Goal: Task Accomplishment & Management: Manage account settings

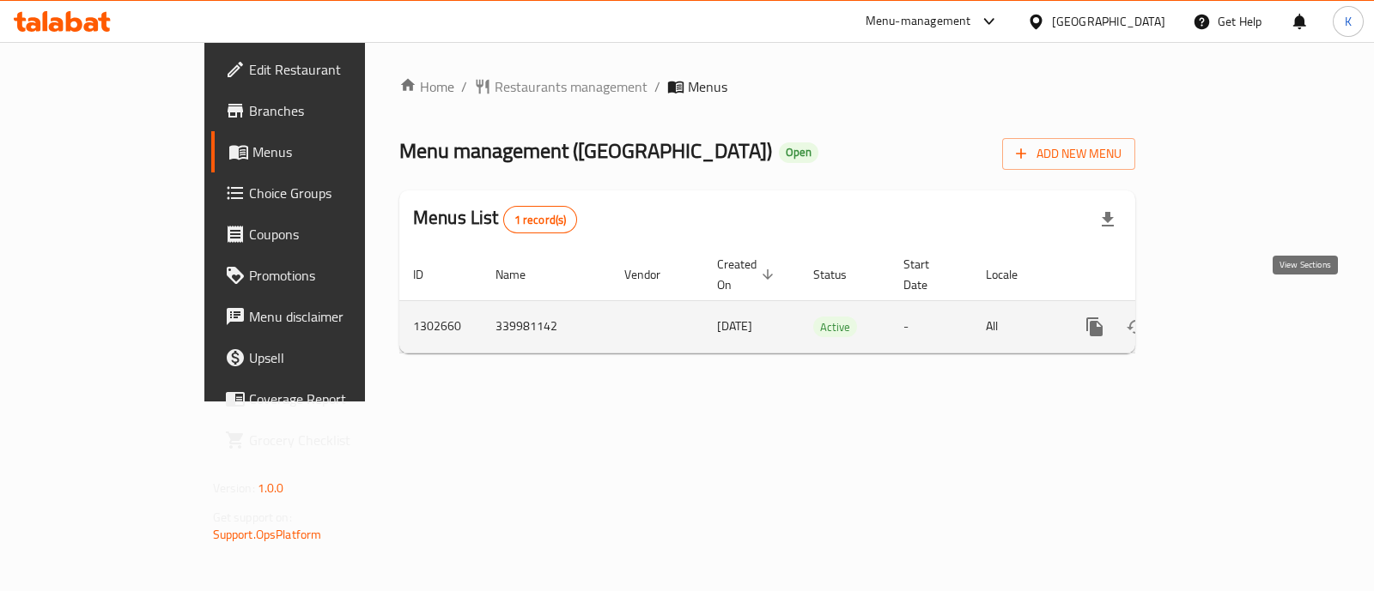
click at [1239, 324] on link "enhanced table" at bounding box center [1218, 326] width 41 height 41
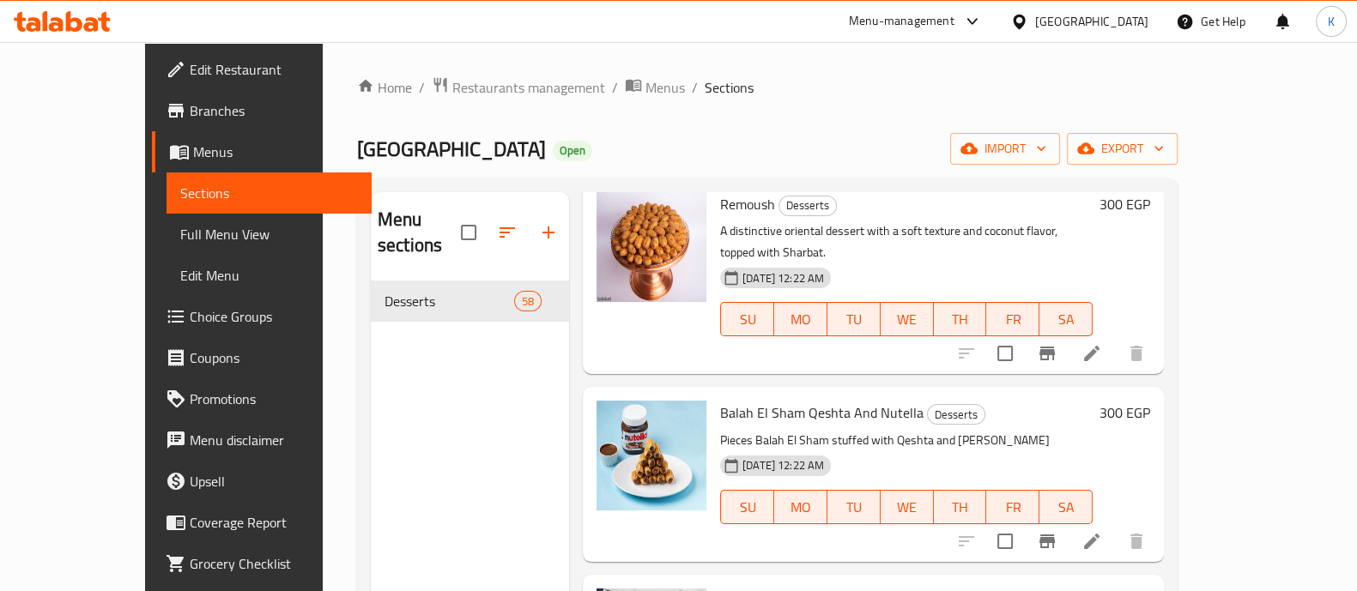
scroll to position [105, 0]
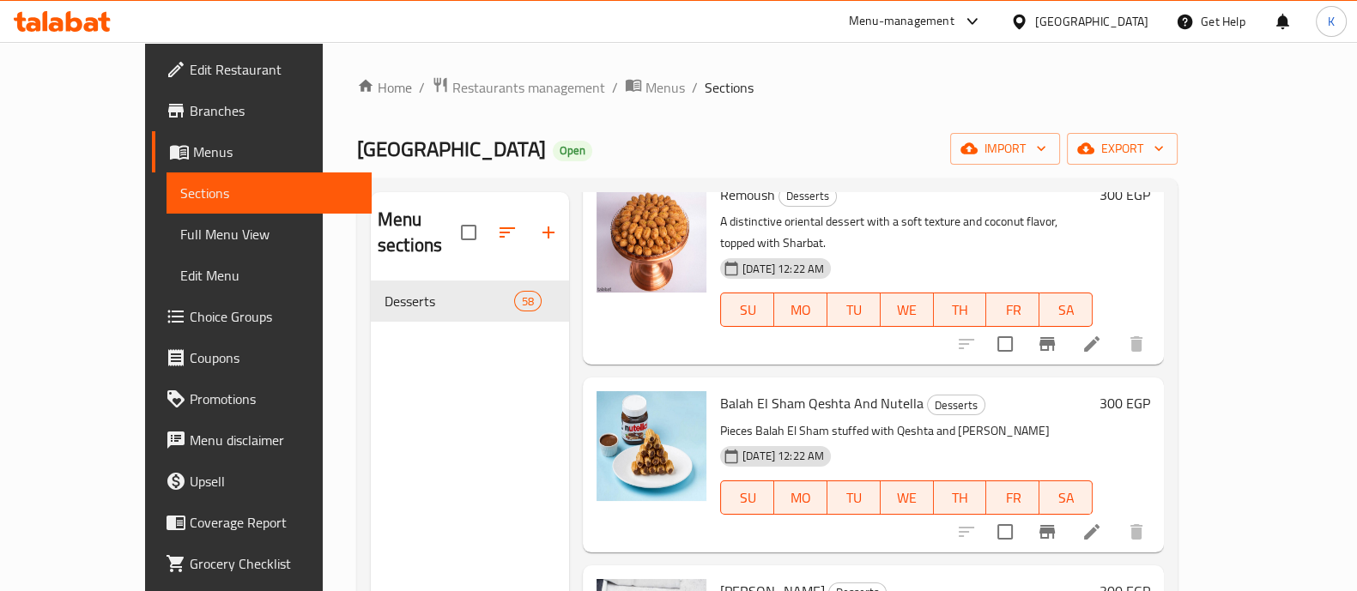
drag, startPoint x: 1004, startPoint y: 308, endPoint x: 491, endPoint y: 409, distance: 523.1
click at [491, 409] on div "Menu sections Desserts 58" at bounding box center [470, 487] width 198 height 591
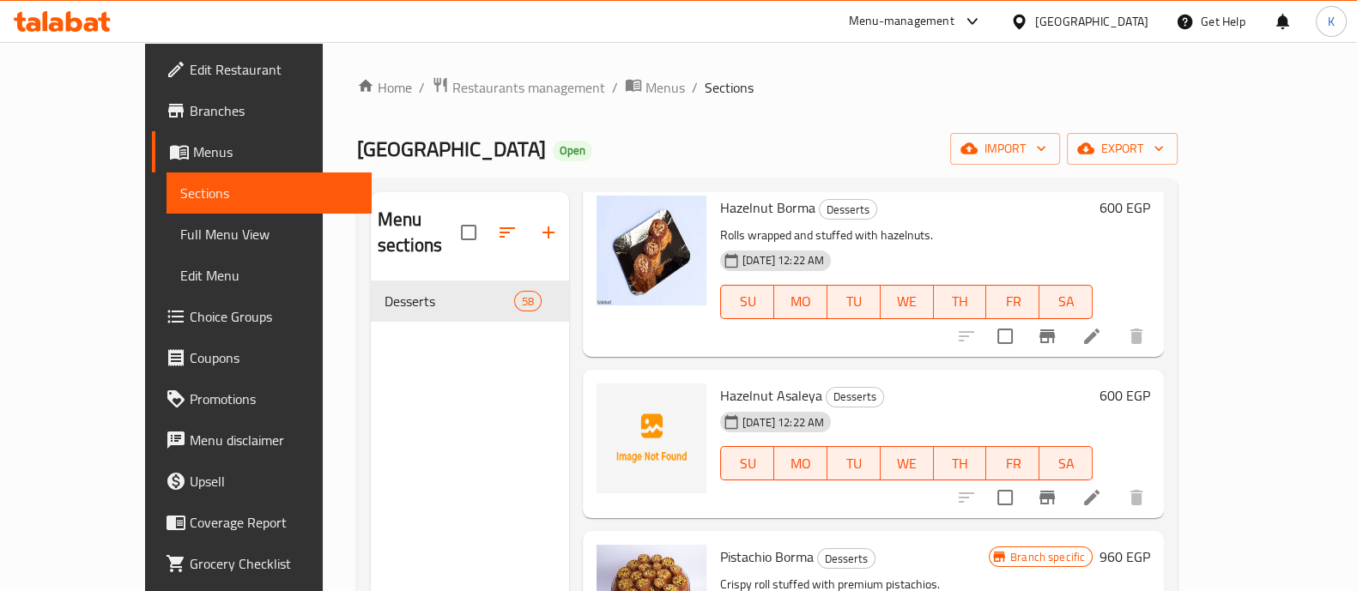
scroll to position [1071, 0]
drag, startPoint x: 701, startPoint y: 470, endPoint x: 506, endPoint y: 502, distance: 197.4
click at [506, 502] on div "Menu sections Desserts 58" at bounding box center [470, 487] width 198 height 591
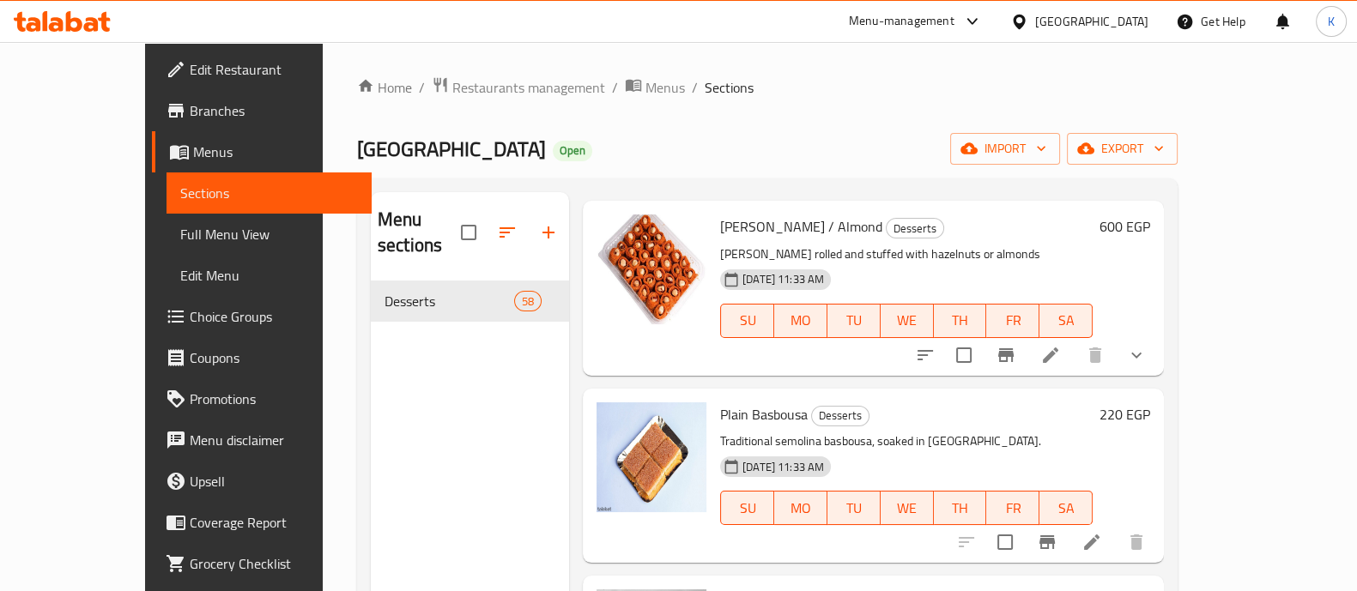
scroll to position [7855, 0]
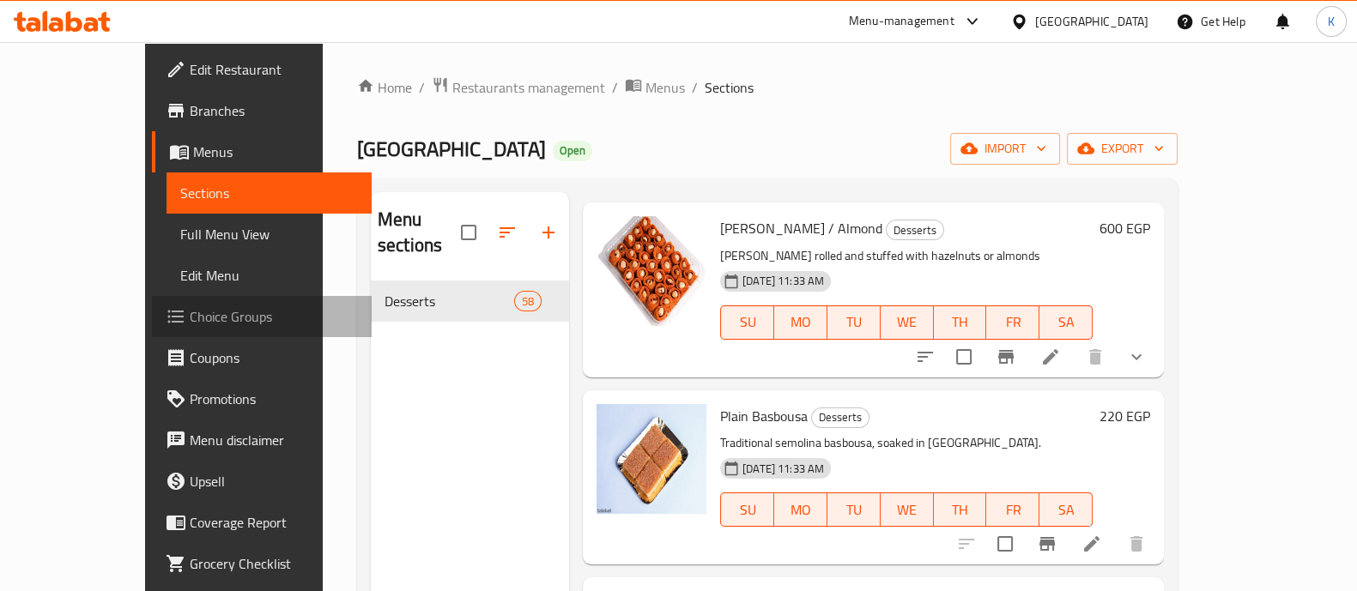
click at [152, 327] on link "Choice Groups" at bounding box center [262, 316] width 220 height 41
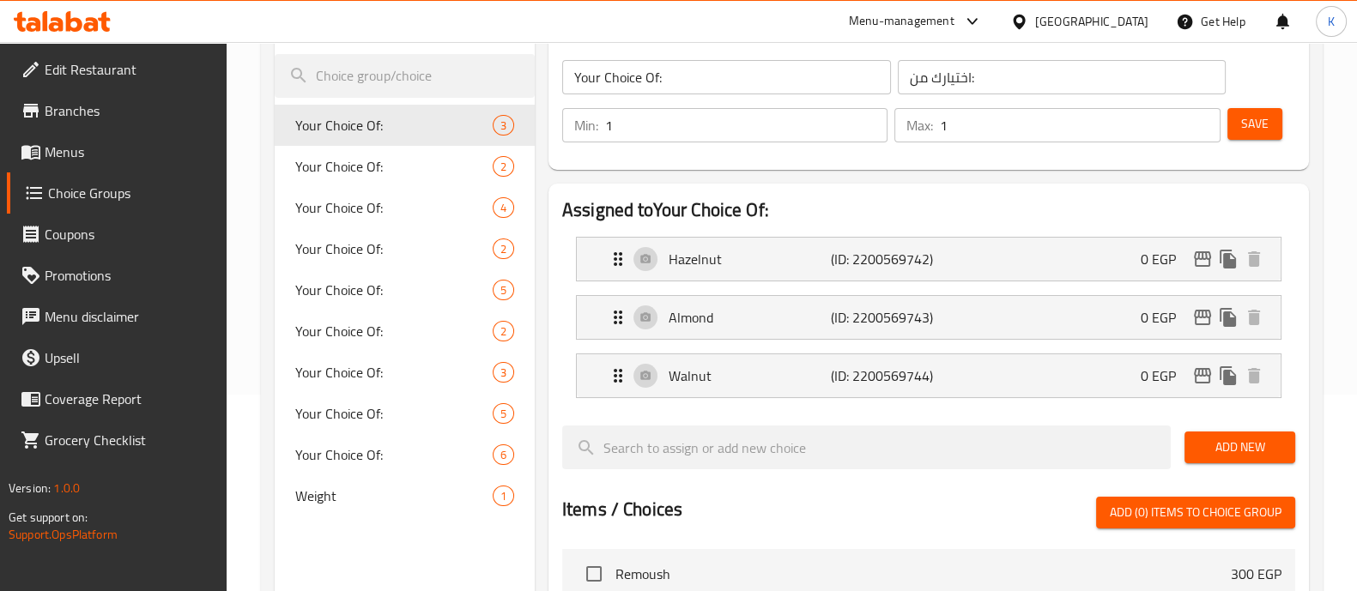
scroll to position [197, 0]
click at [398, 493] on span "Weight" at bounding box center [368, 496] width 146 height 21
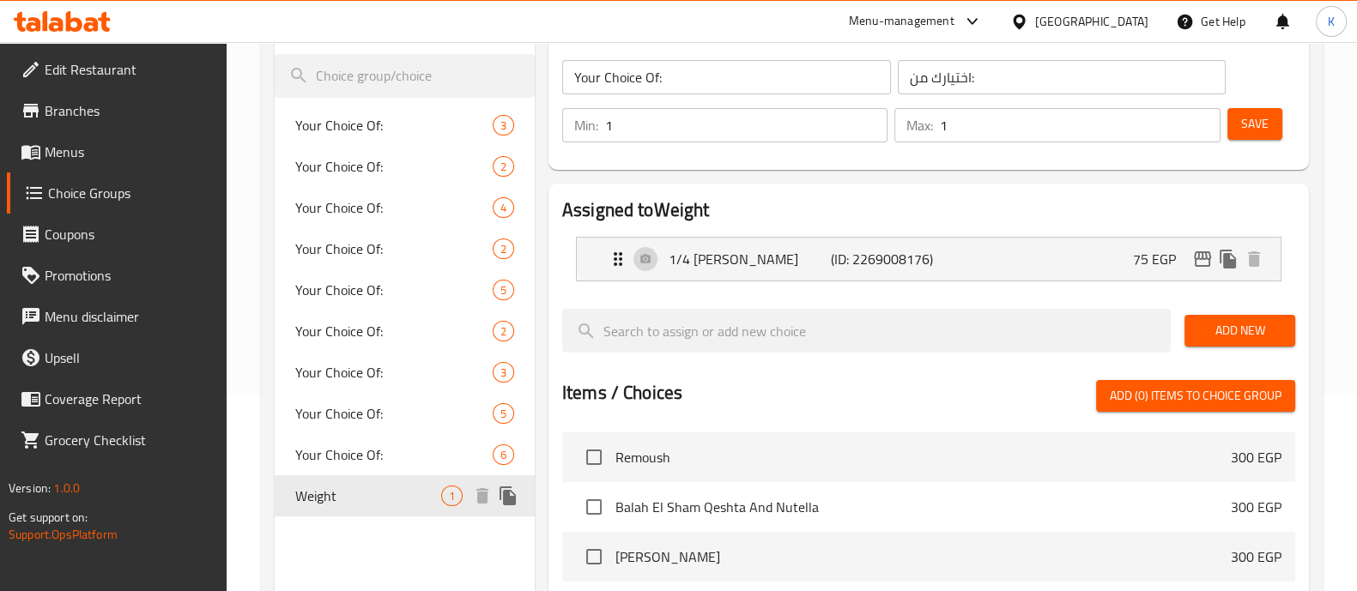
type input "Weight"
type input "الوزن"
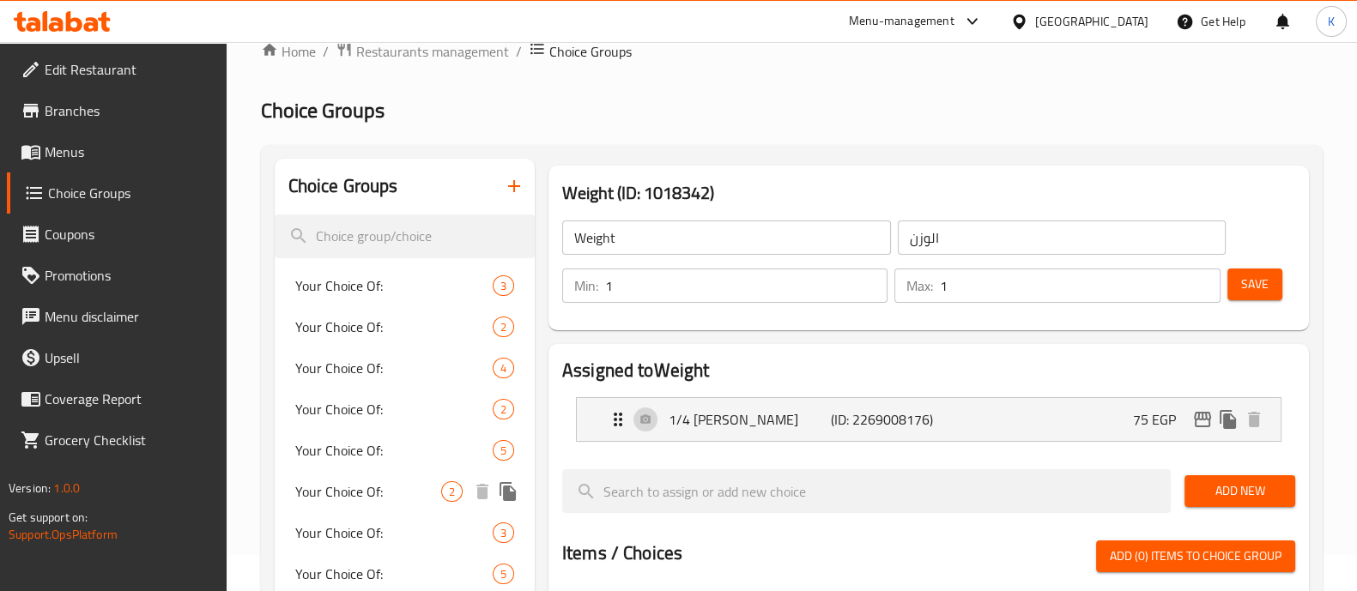
scroll to position [35, 0]
click at [509, 181] on icon "button" at bounding box center [514, 187] width 21 height 21
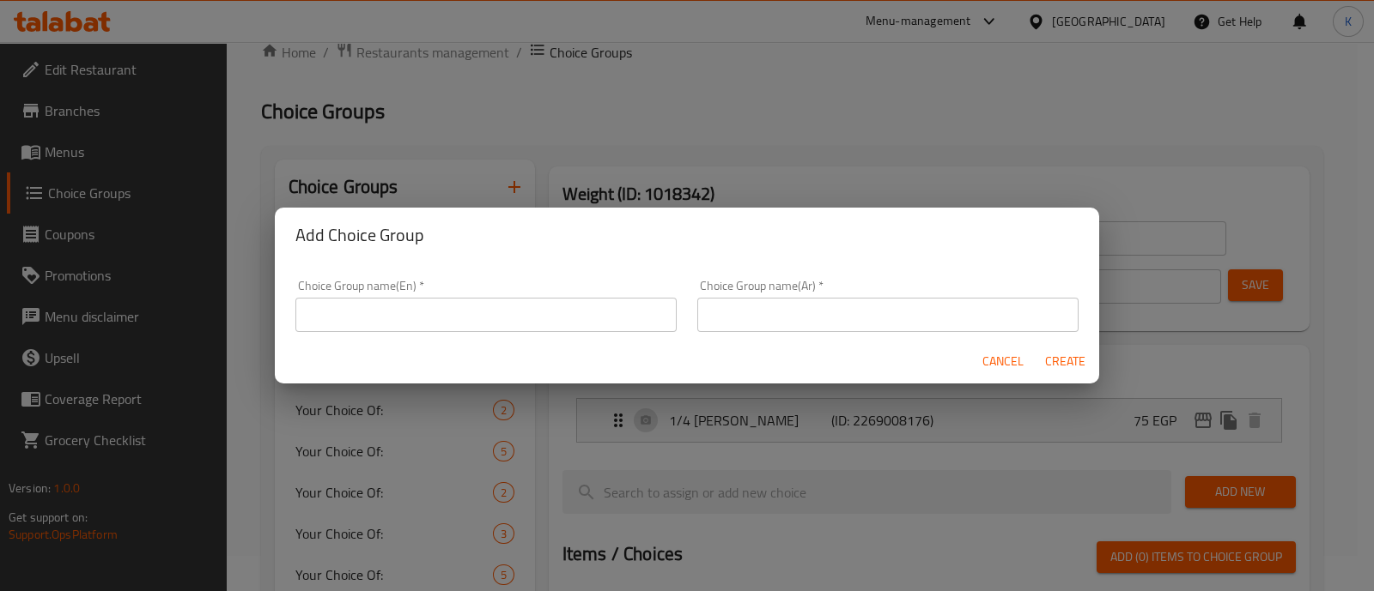
click at [429, 325] on input "text" at bounding box center [485, 315] width 381 height 34
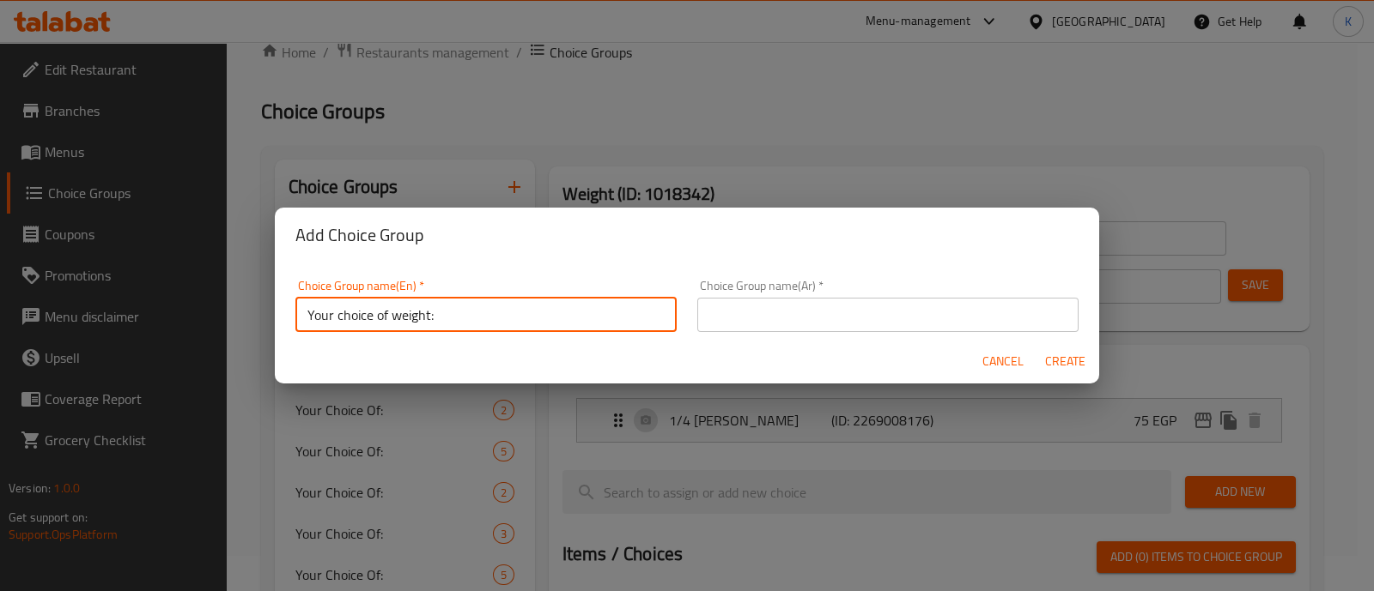
type input "Your choice of weight:"
click at [714, 318] on input "text" at bounding box center [887, 315] width 381 height 34
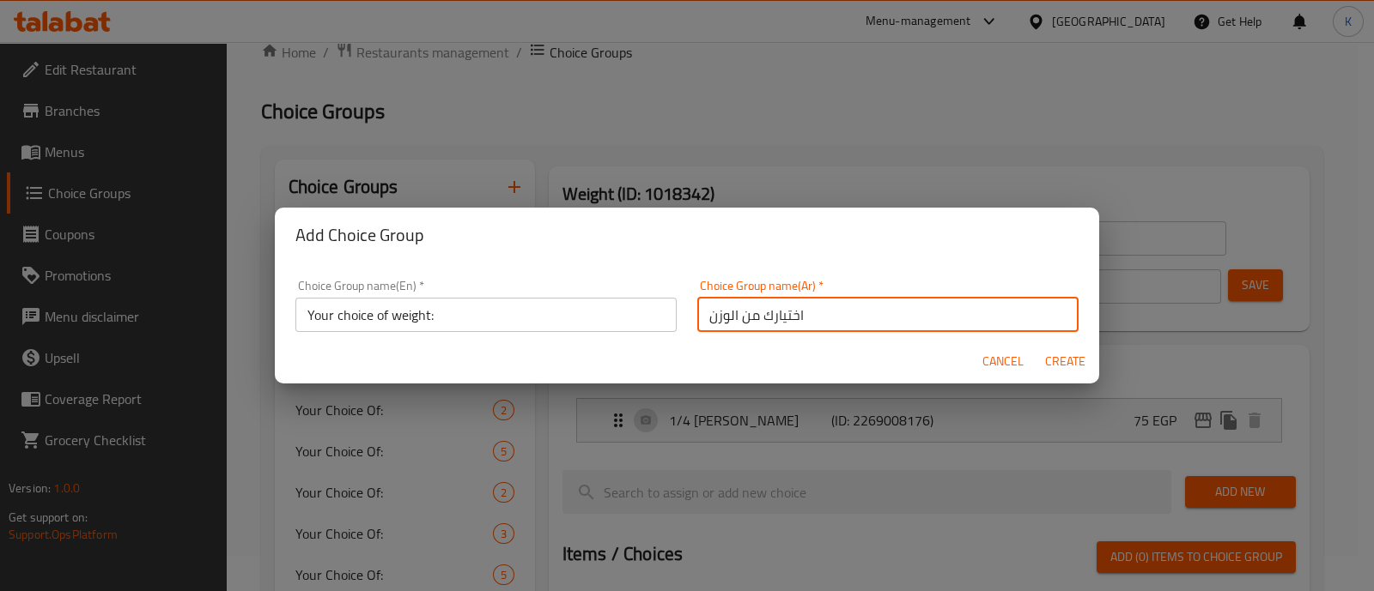
click at [703, 317] on input "اختيارك من الوزن" at bounding box center [887, 315] width 381 height 34
type input ":اختيارك من الوزن"
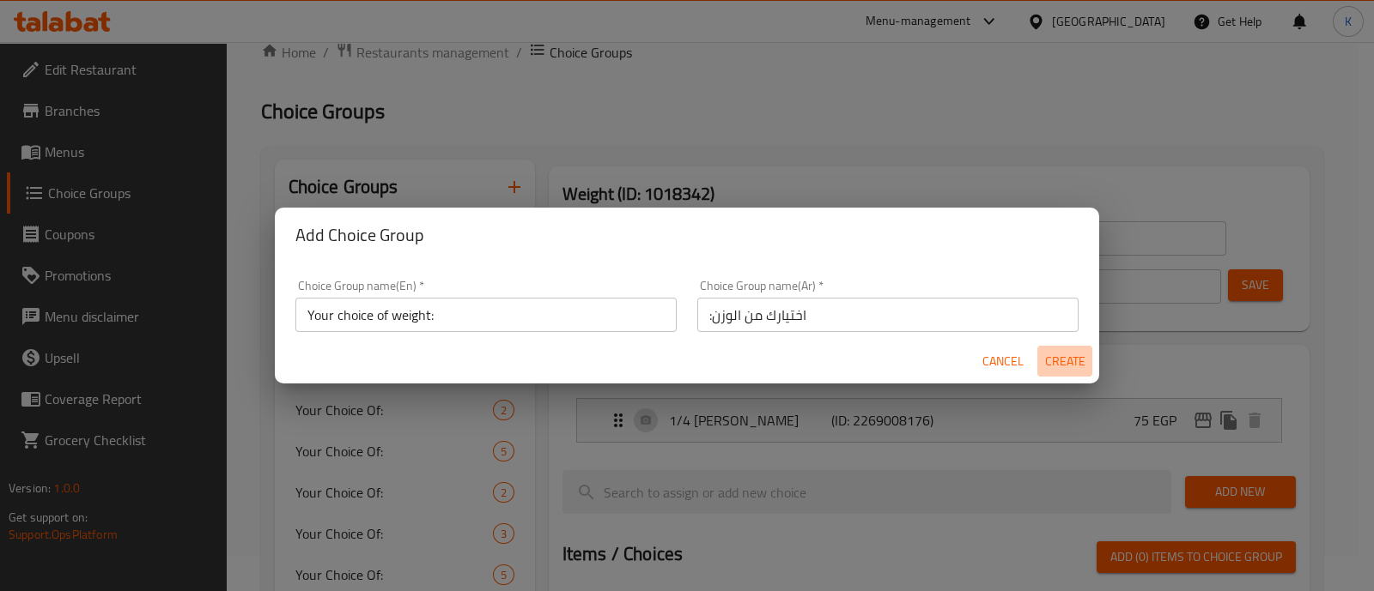
click at [1073, 355] on span "Create" at bounding box center [1064, 361] width 41 height 21
type input "Your choice of weight:"
type input ":اختيارك من الوزن"
type input "0"
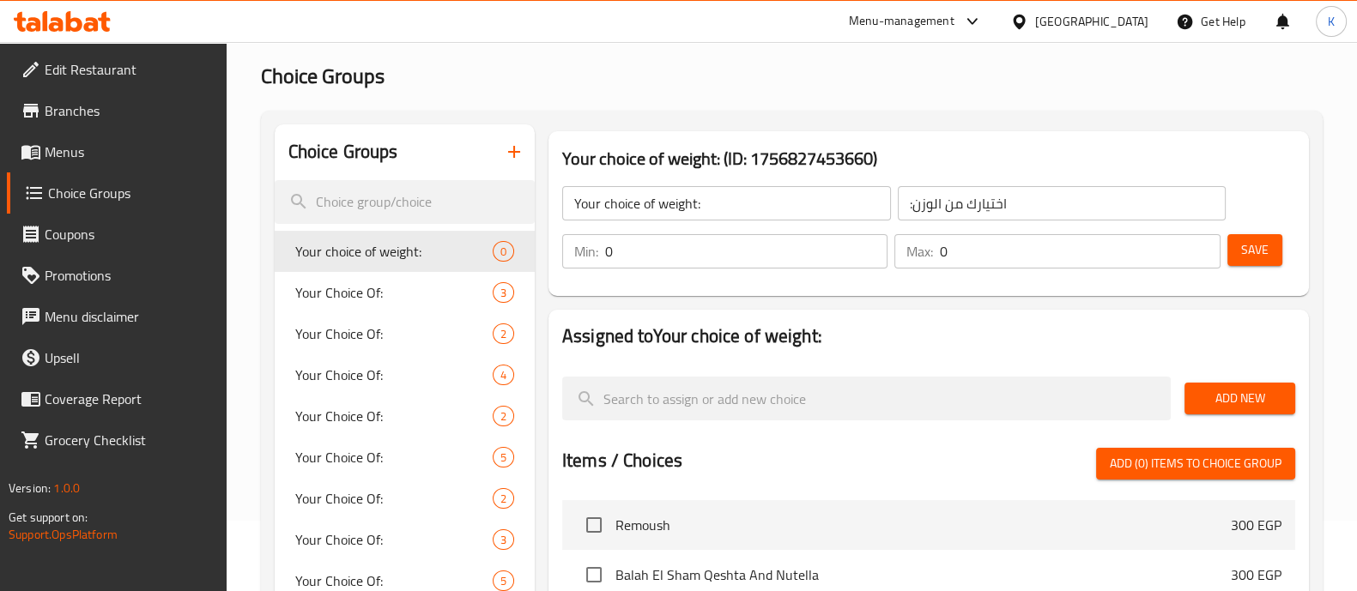
scroll to position [70, 0]
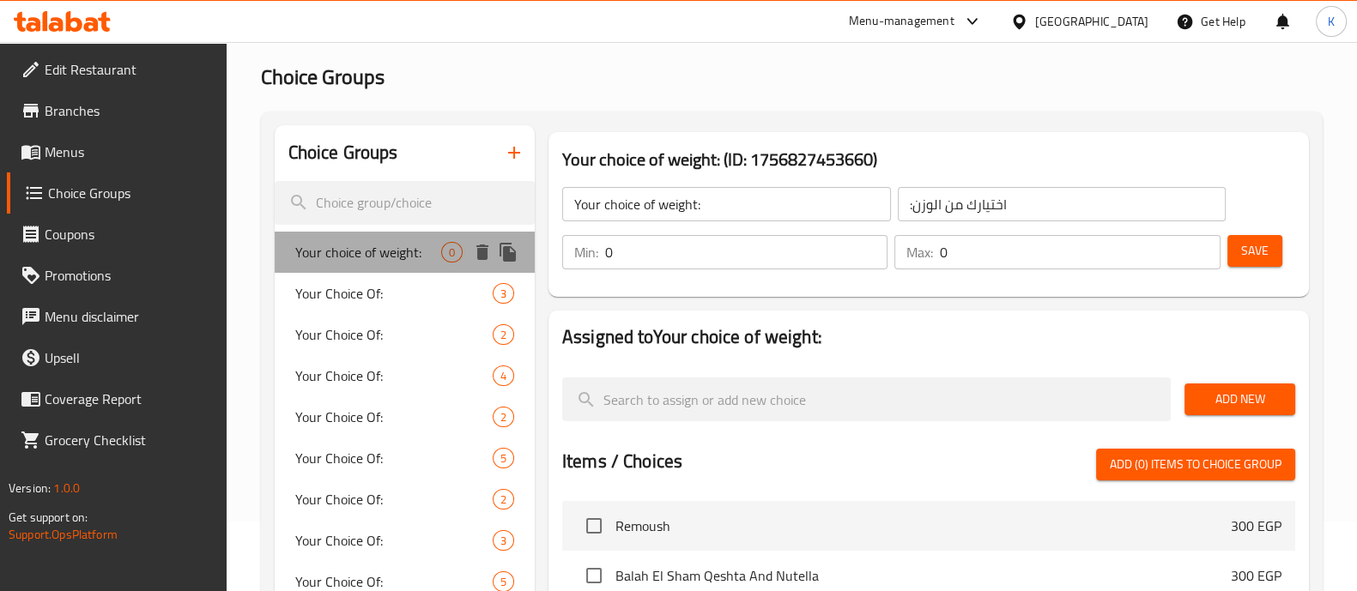
click at [399, 250] on span "Your choice of weight:" at bounding box center [368, 252] width 146 height 21
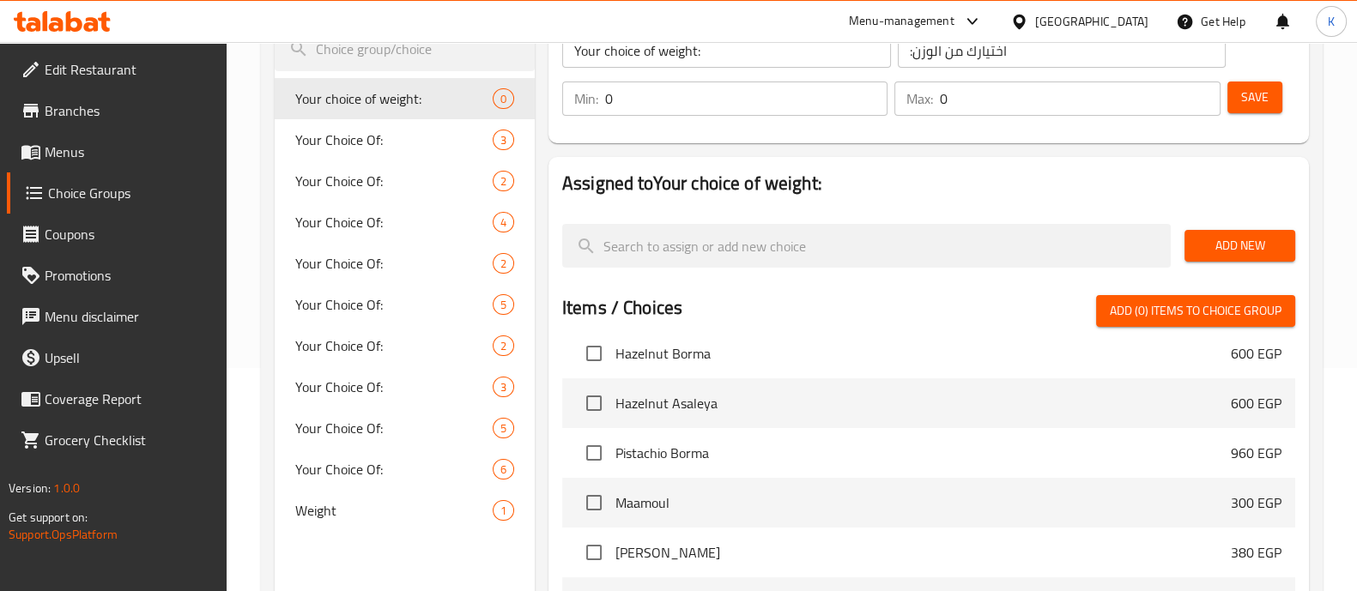
scroll to position [221, 0]
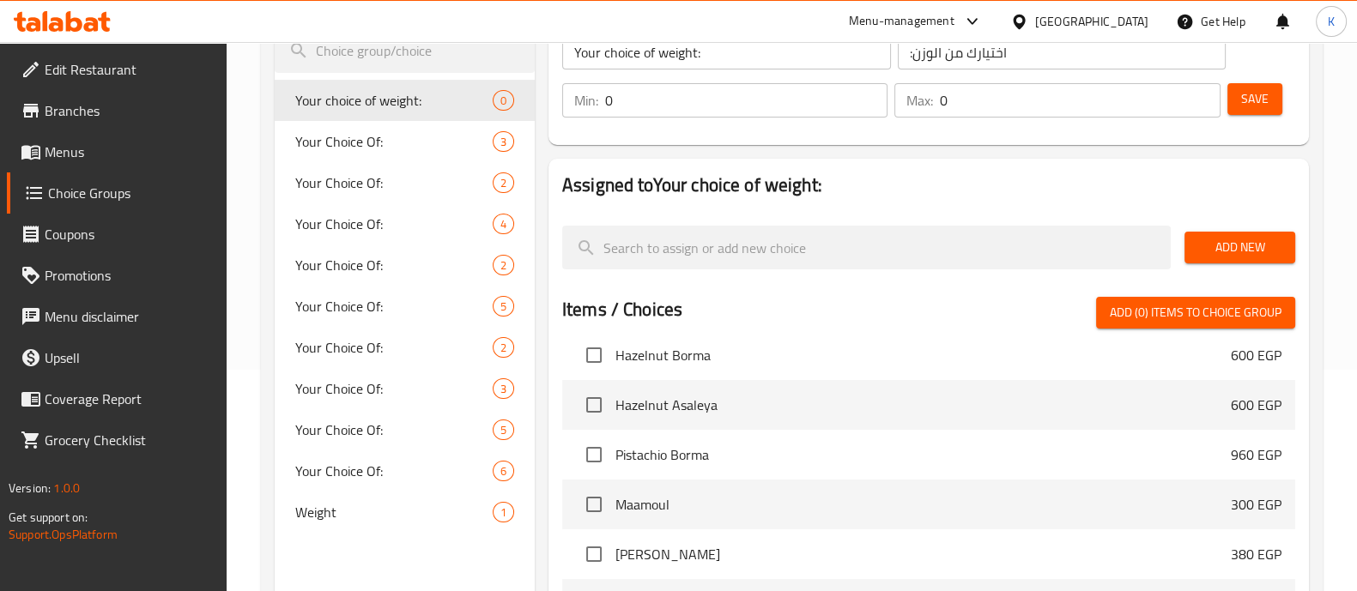
click at [1137, 315] on span "Add (0) items to choice group" at bounding box center [1196, 312] width 172 height 21
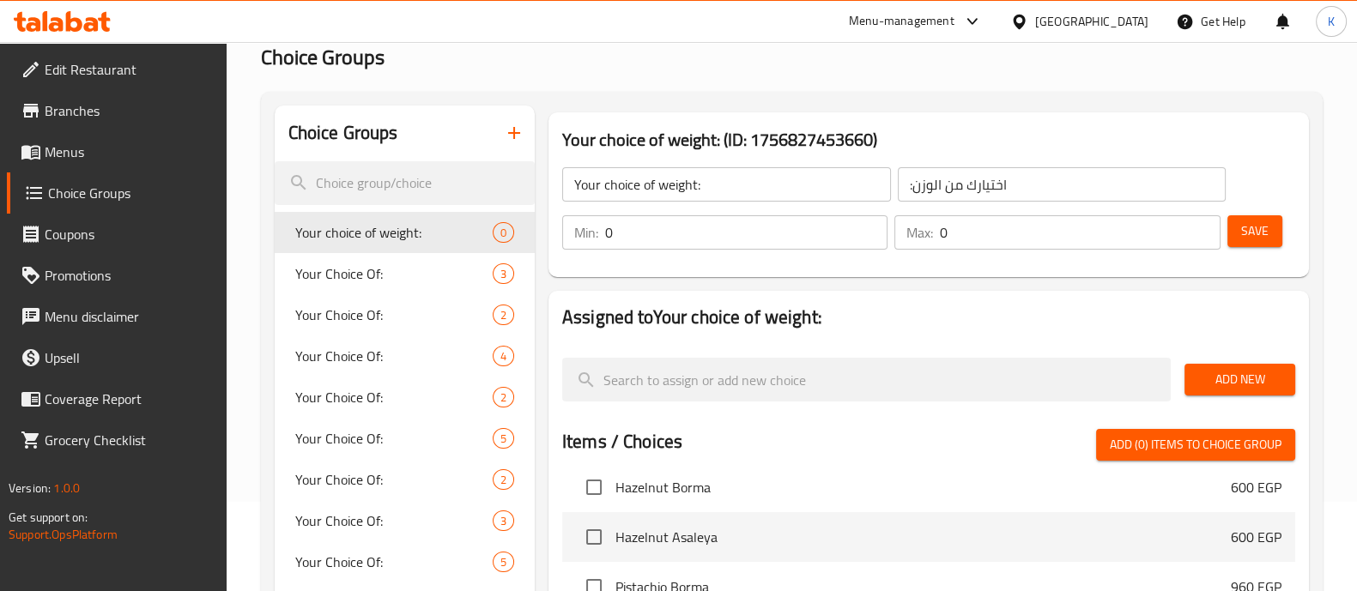
scroll to position [88, 0]
click at [1224, 373] on span "Add New" at bounding box center [1239, 380] width 83 height 21
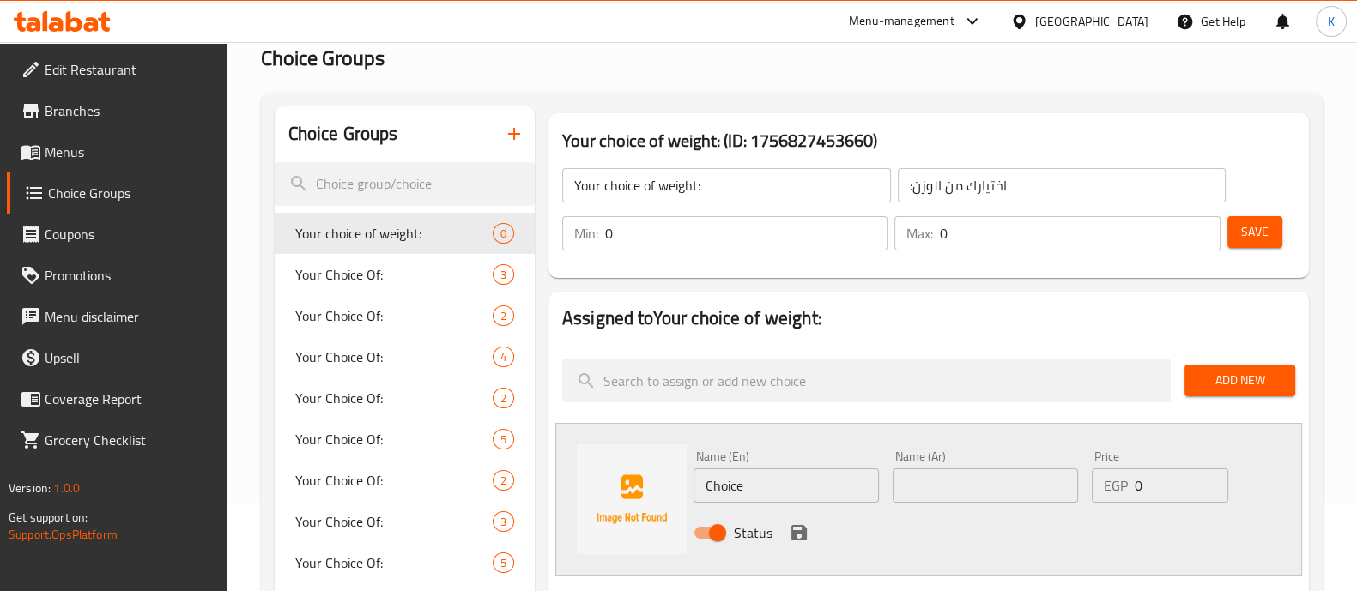
scroll to position [264, 0]
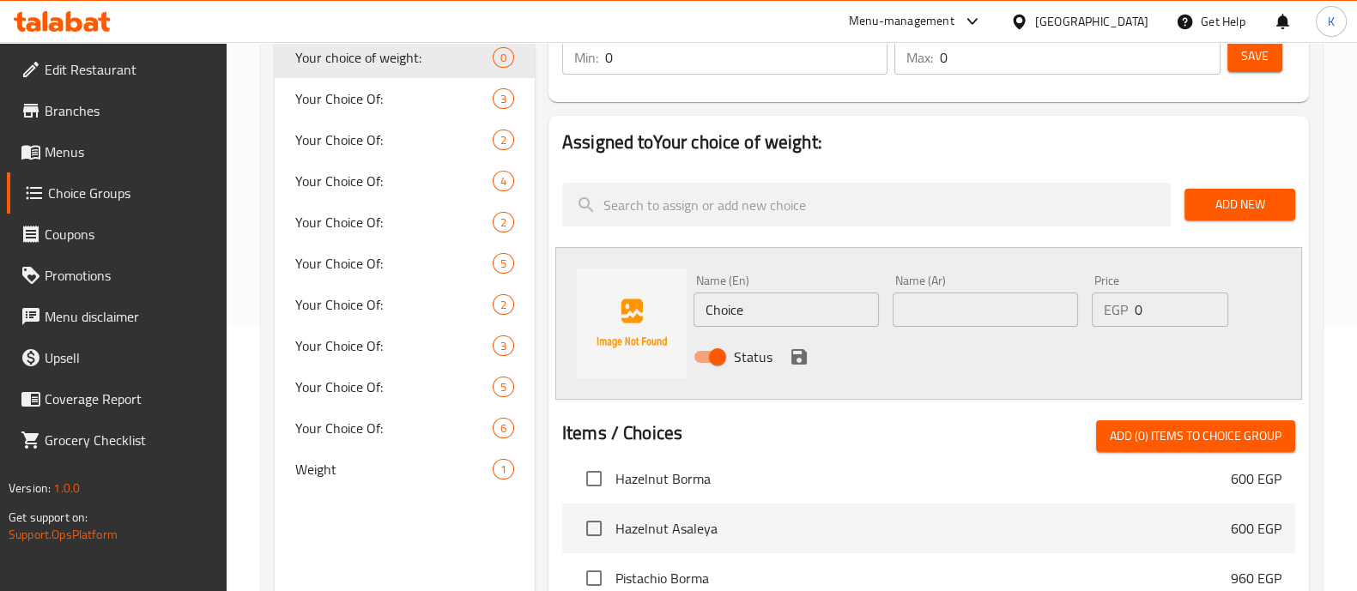
click at [785, 319] on input "Choice" at bounding box center [786, 310] width 185 height 34
type input "C"
type input "،"
type input "Half Kilo"
click at [947, 312] on input "text" at bounding box center [985, 310] width 185 height 34
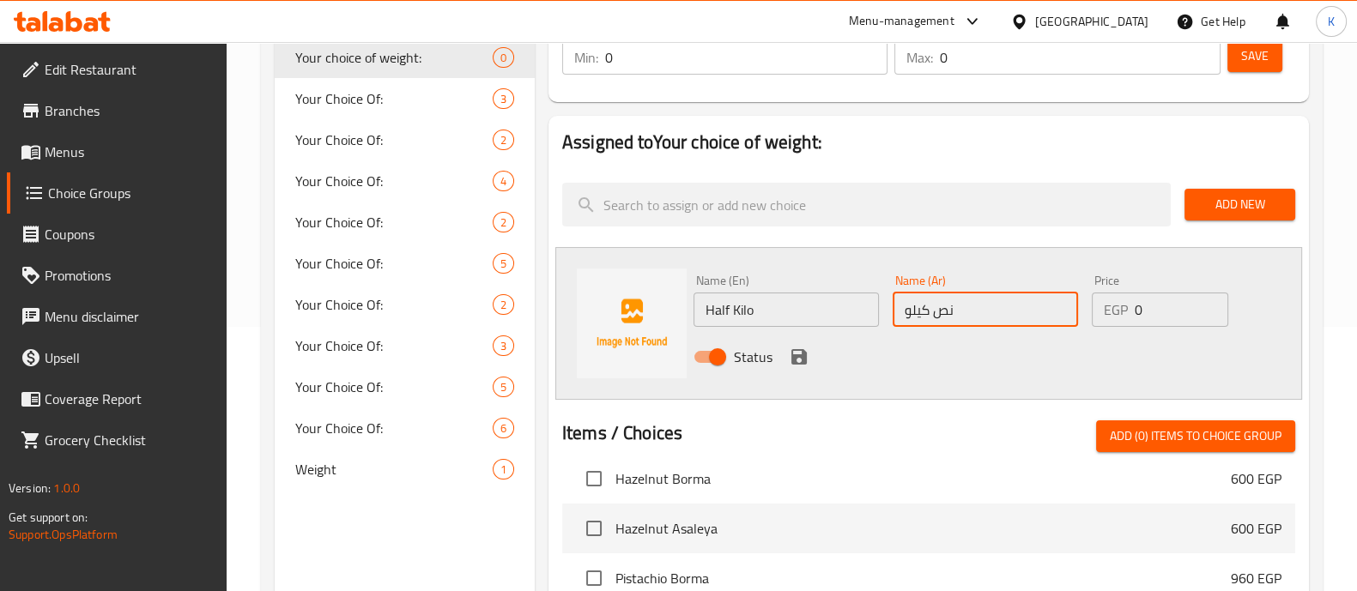
type input "نص كيلو"
click at [1167, 323] on input "0" at bounding box center [1181, 310] width 93 height 34
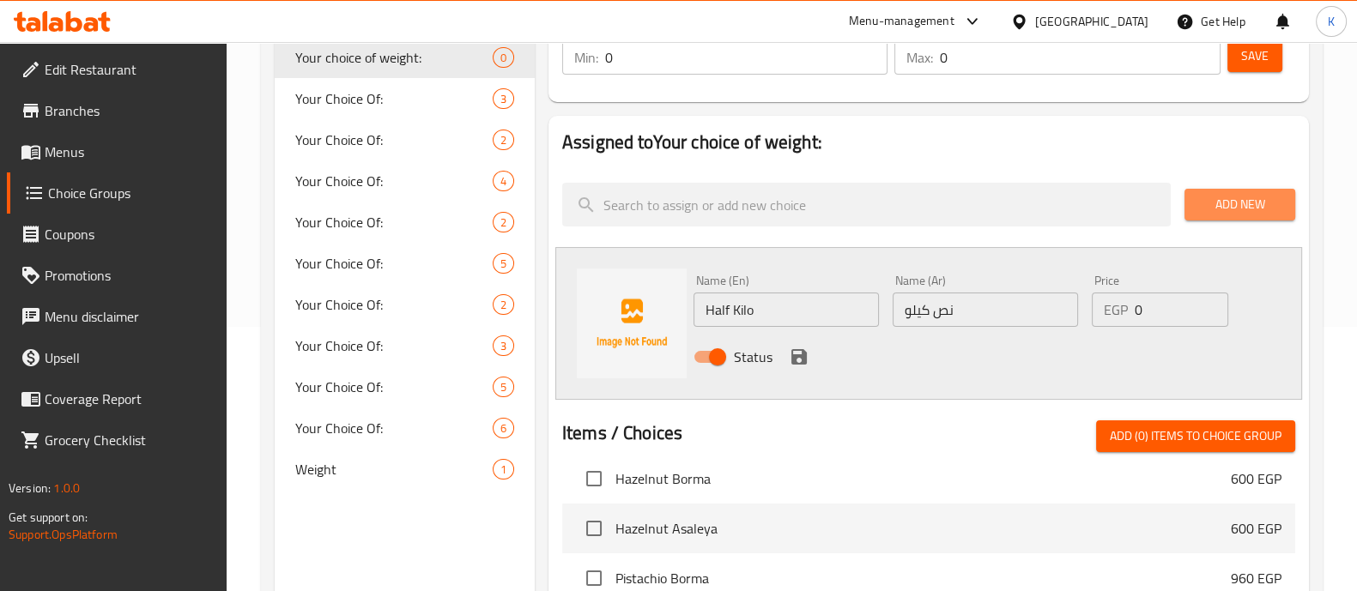
click at [1220, 199] on span "Add New" at bounding box center [1239, 204] width 83 height 21
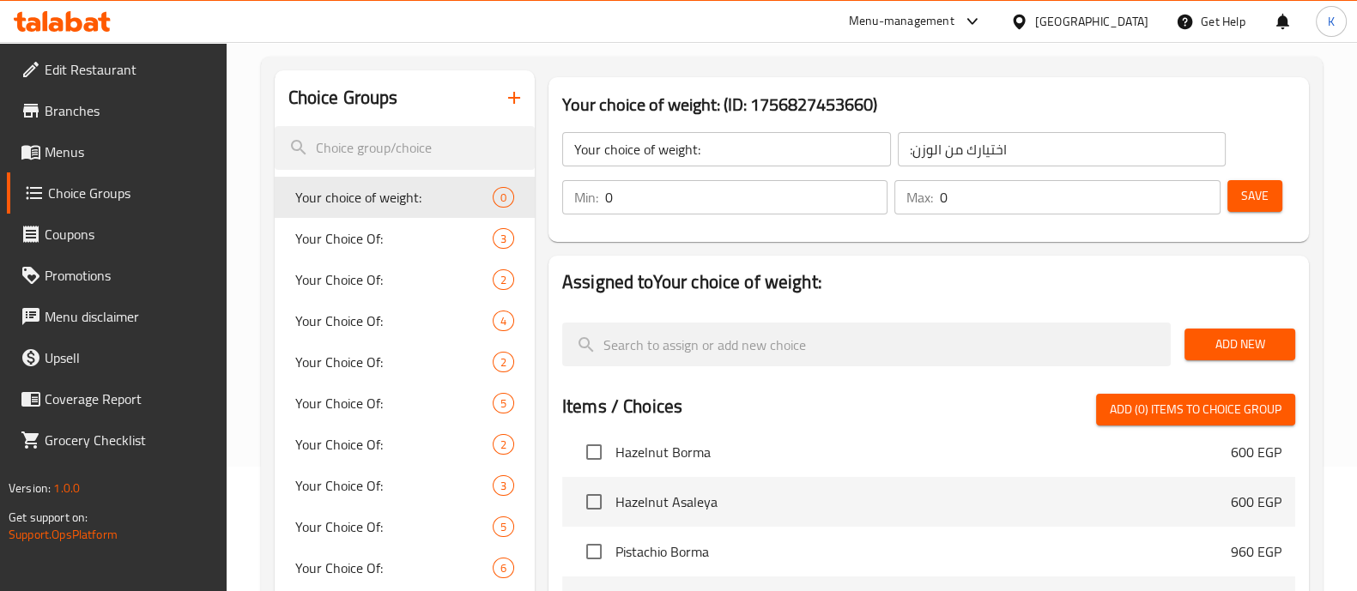
scroll to position [119, 0]
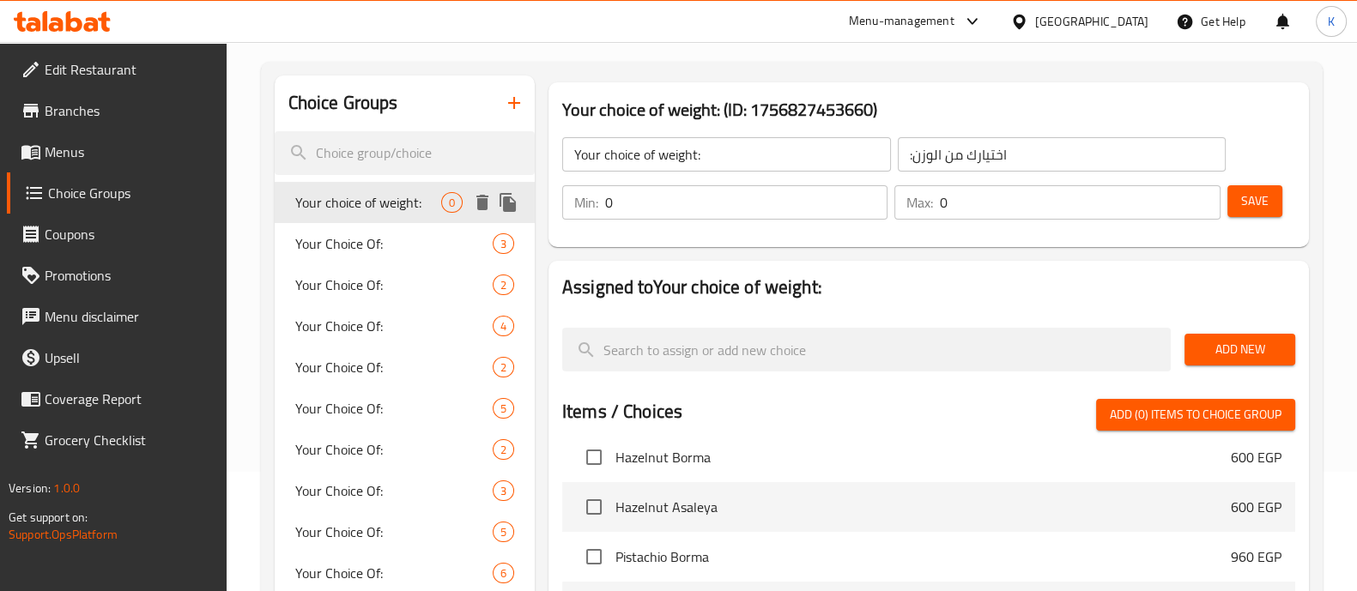
click at [415, 207] on span "Your choice of weight:" at bounding box center [368, 202] width 146 height 21
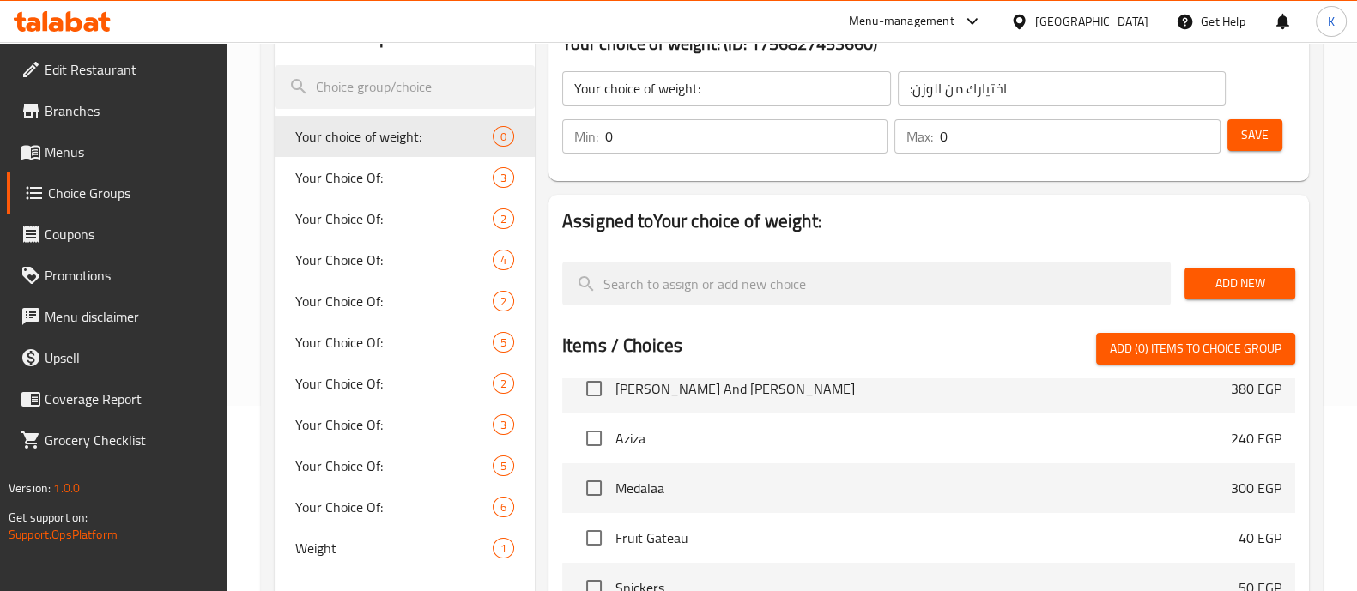
scroll to position [180, 0]
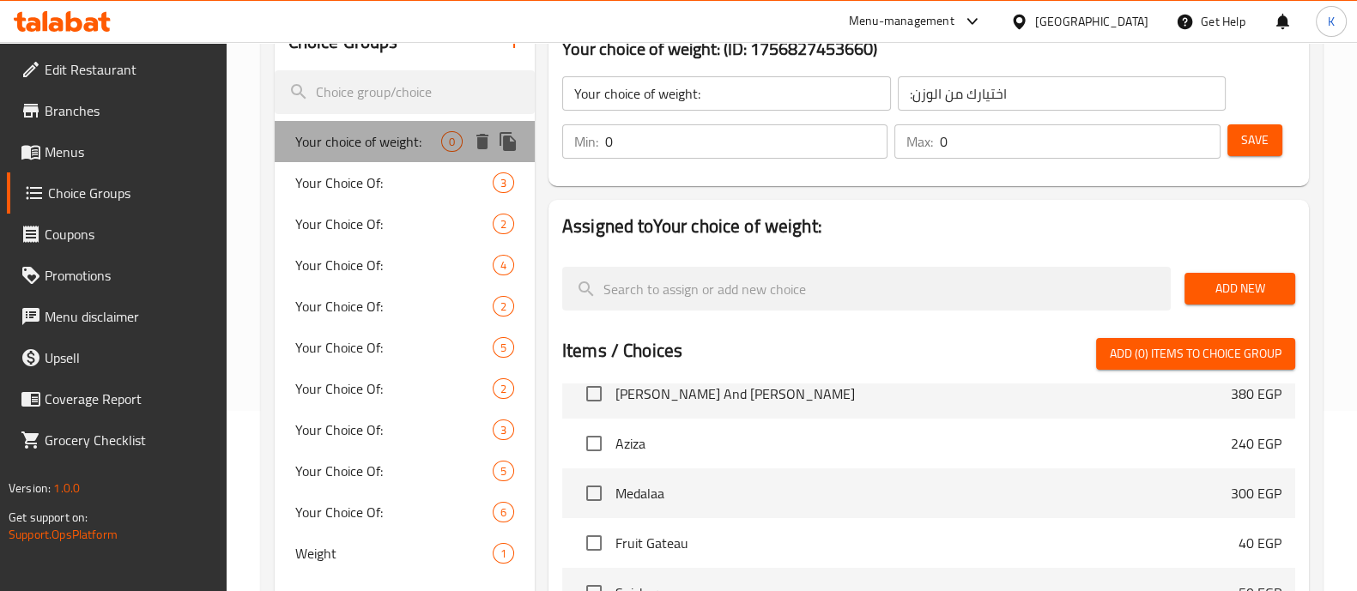
click at [434, 146] on span "Your choice of weight:" at bounding box center [368, 141] width 146 height 21
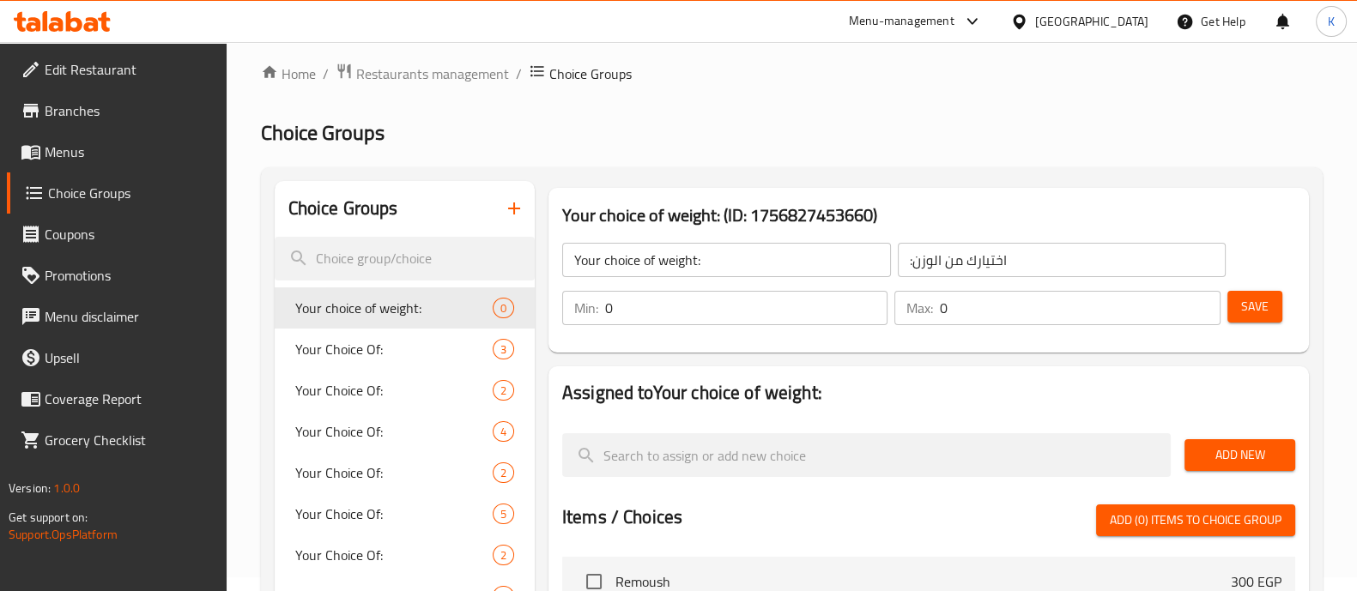
scroll to position [0, 0]
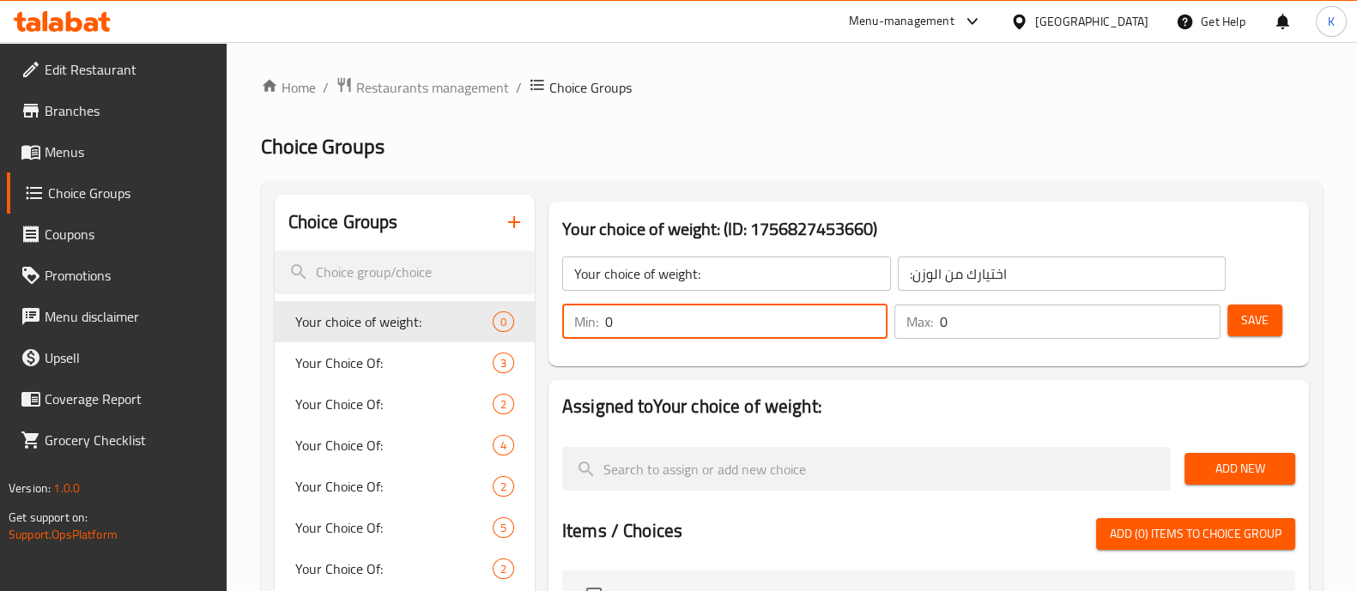
click at [779, 327] on input "0" at bounding box center [746, 322] width 282 height 34
type input "1"
click at [962, 328] on input "0" at bounding box center [1080, 322] width 280 height 34
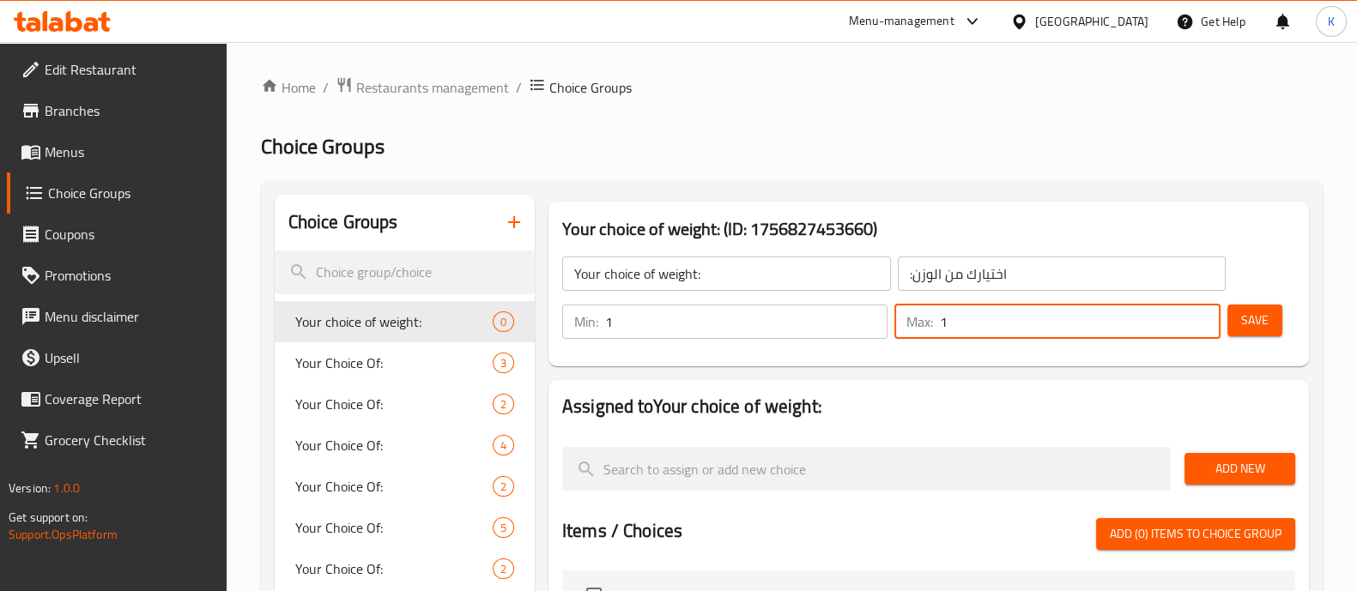
type input "1"
click at [1270, 332] on button "Save" at bounding box center [1255, 321] width 55 height 32
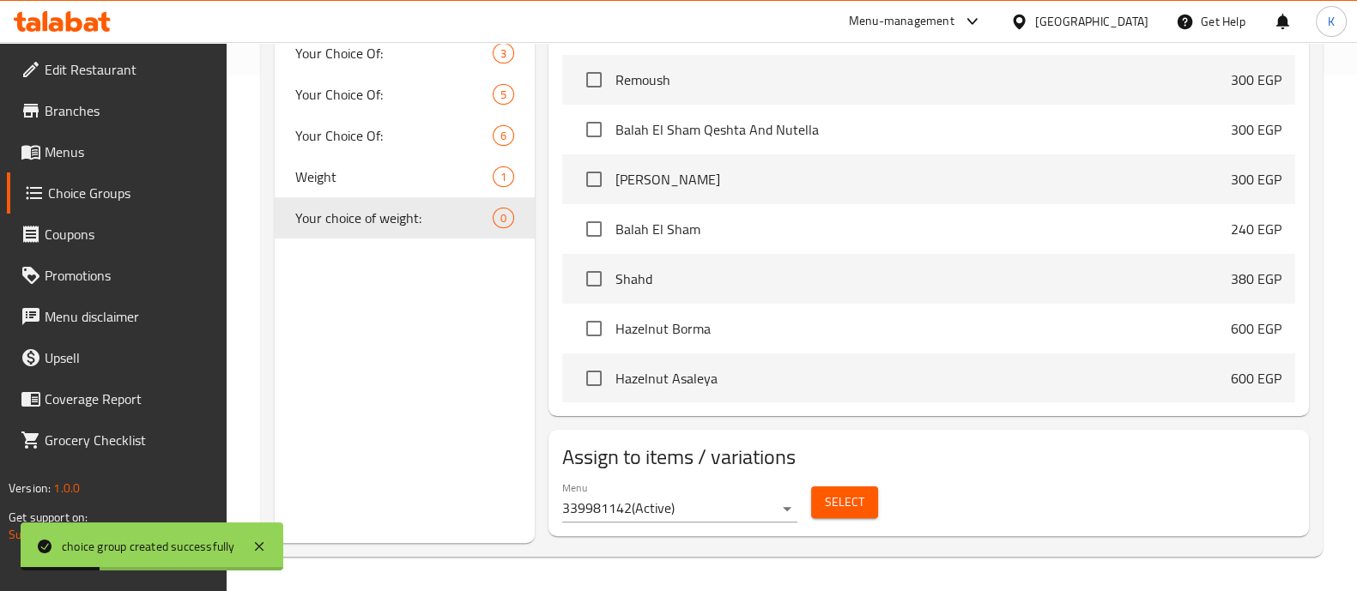
scroll to position [514, 0]
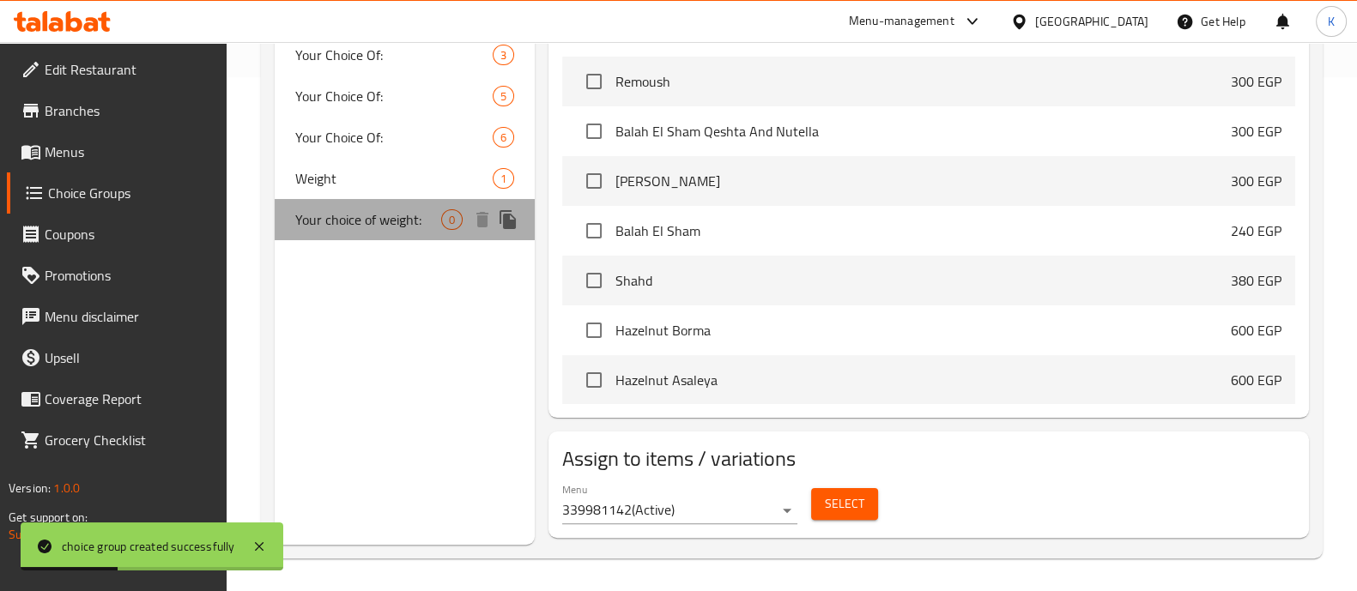
click at [441, 227] on div "Your choice of weight: 0" at bounding box center [405, 219] width 260 height 41
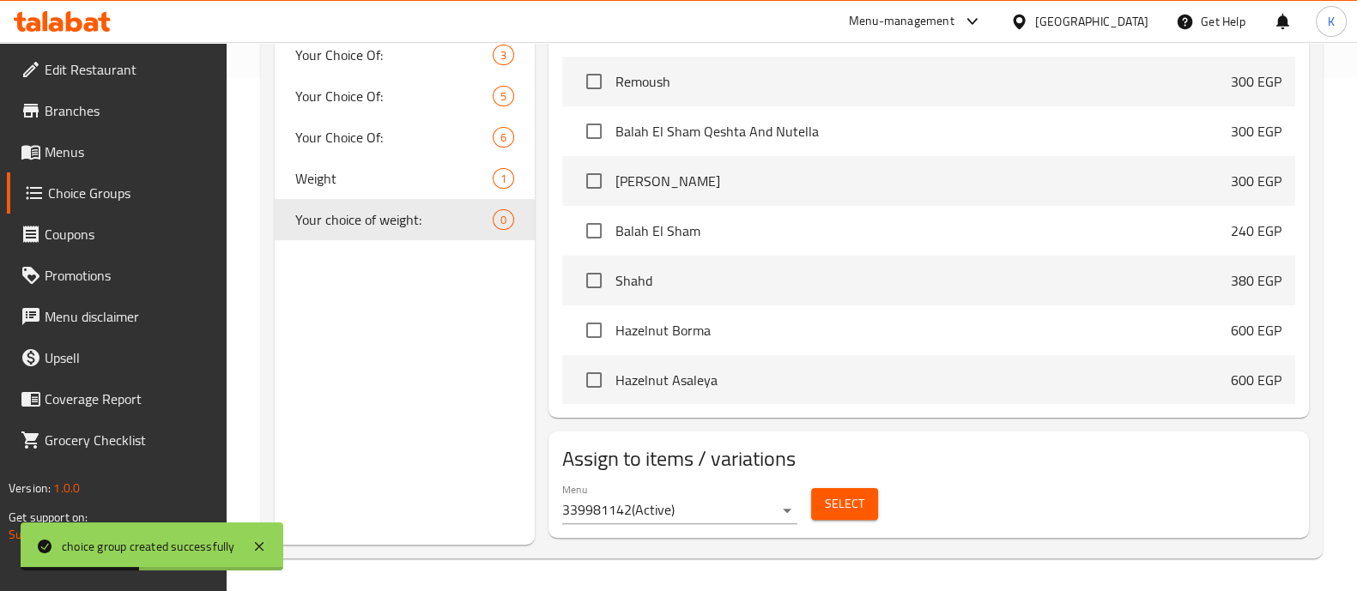
scroll to position [0, 0]
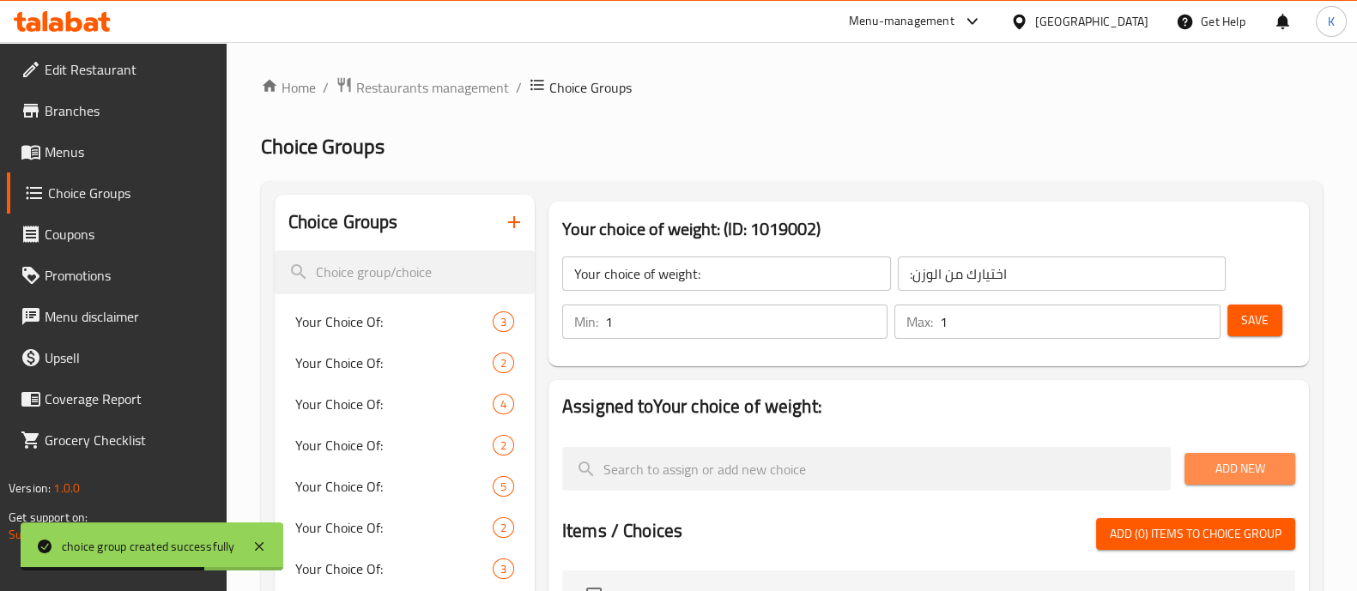
click at [1248, 463] on span "Add New" at bounding box center [1239, 468] width 83 height 21
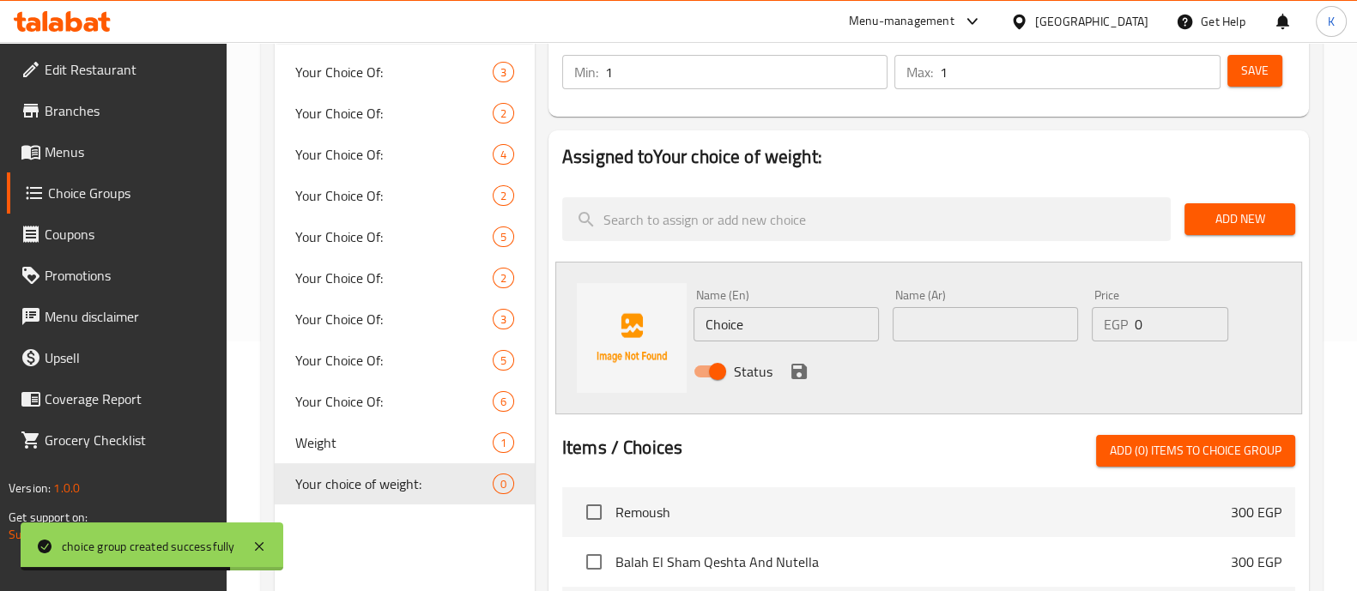
scroll to position [253, 0]
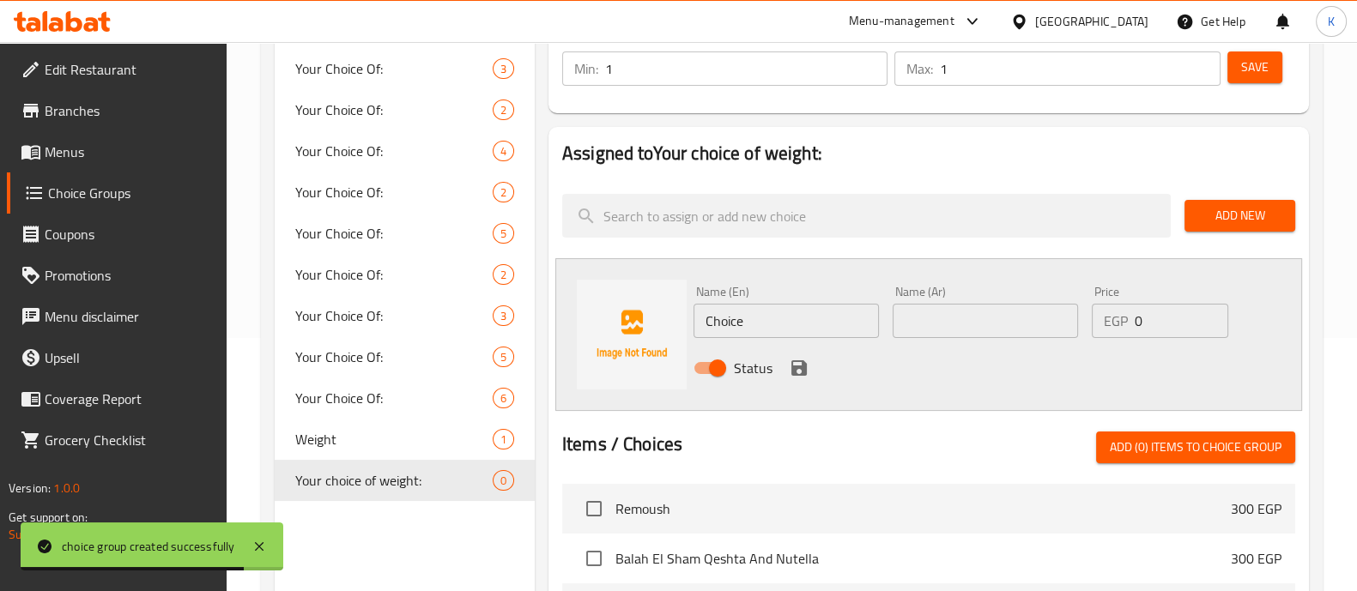
click at [783, 331] on input "Choice" at bounding box center [786, 321] width 185 height 34
type input "C"
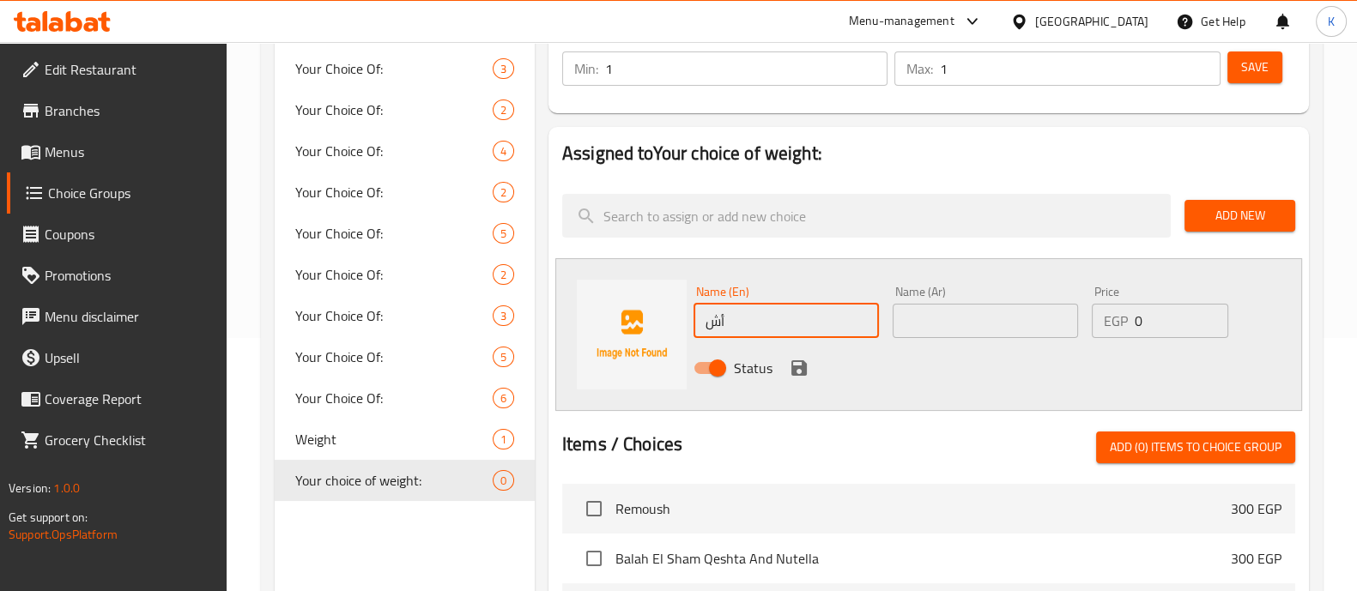
type input "أ"
type input "Half Kilo"
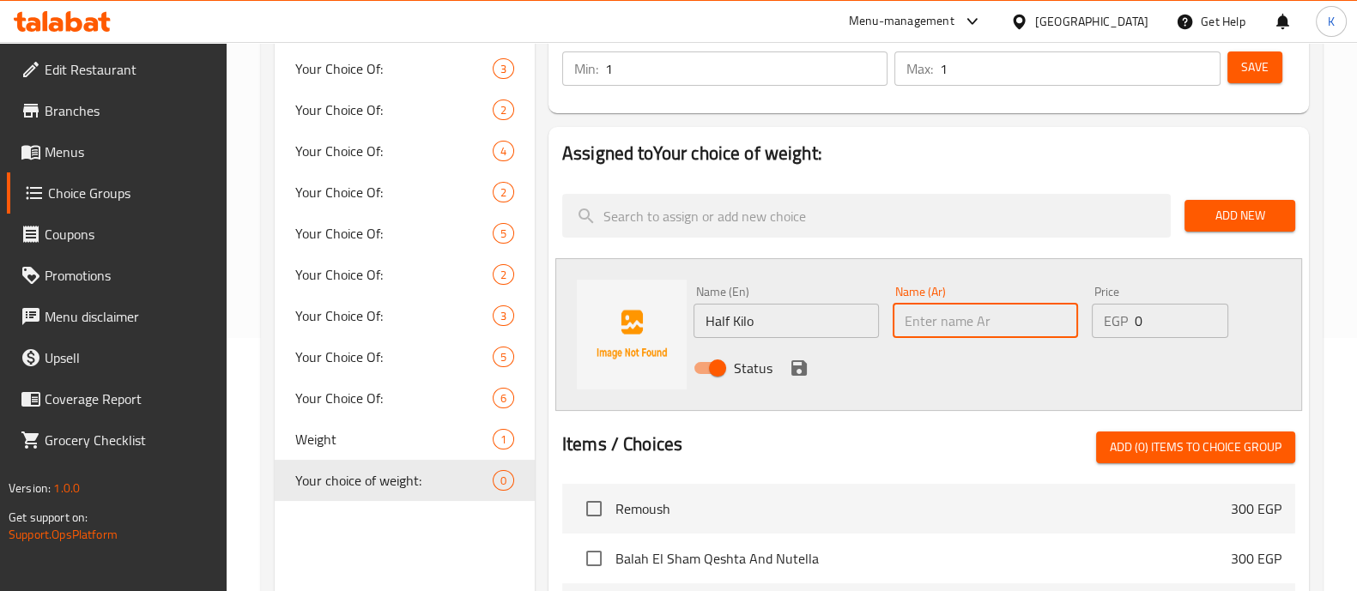
click at [965, 318] on input "text" at bounding box center [985, 321] width 185 height 34
type input "Kilo"
click at [1175, 321] on input "0" at bounding box center [1181, 321] width 93 height 34
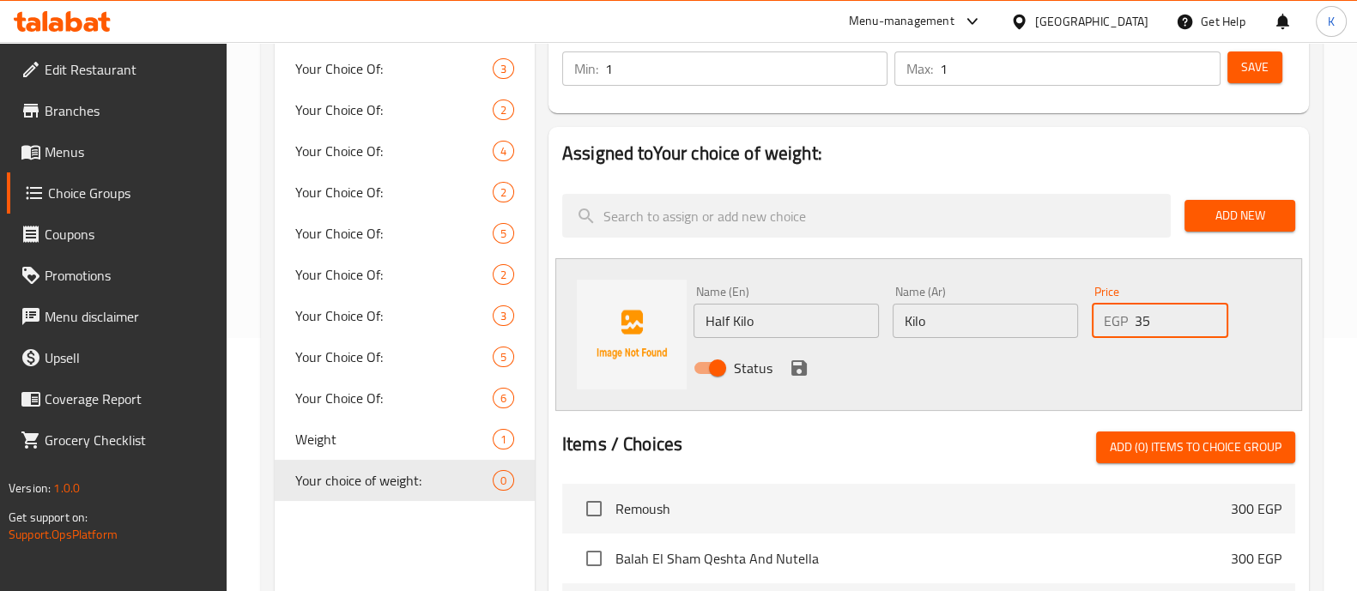
type input "35"
click at [795, 371] on icon "save" at bounding box center [799, 368] width 21 height 21
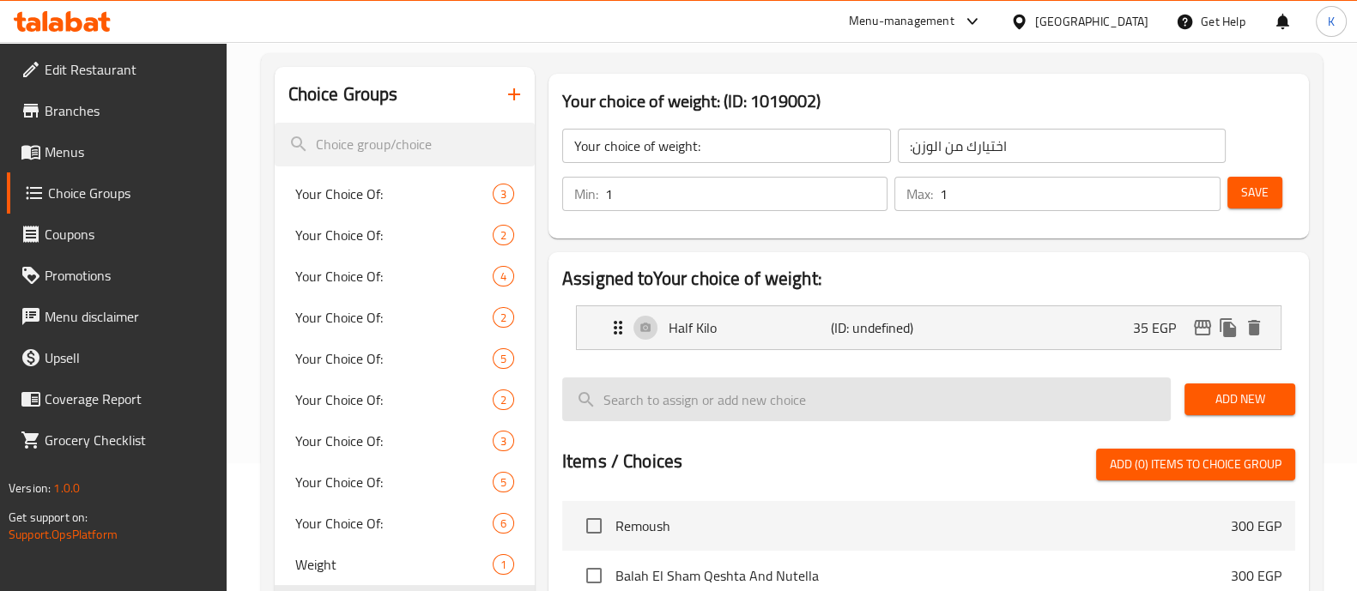
scroll to position [126, 0]
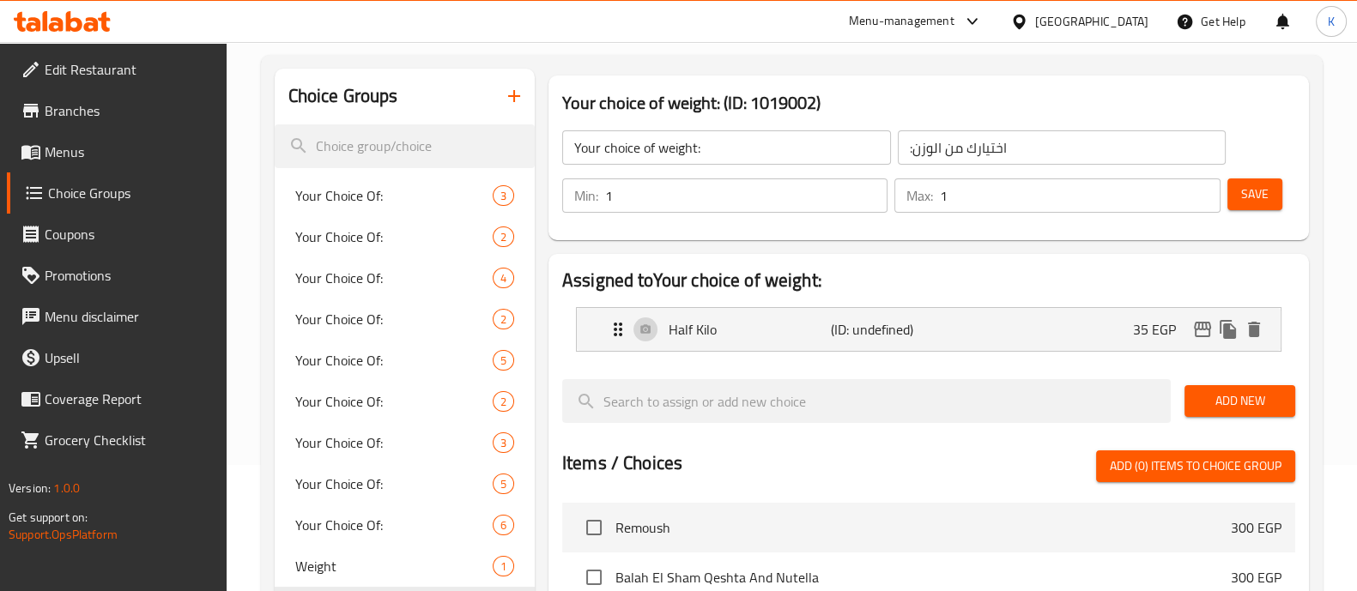
click at [1241, 199] on span "Save" at bounding box center [1254, 194] width 27 height 21
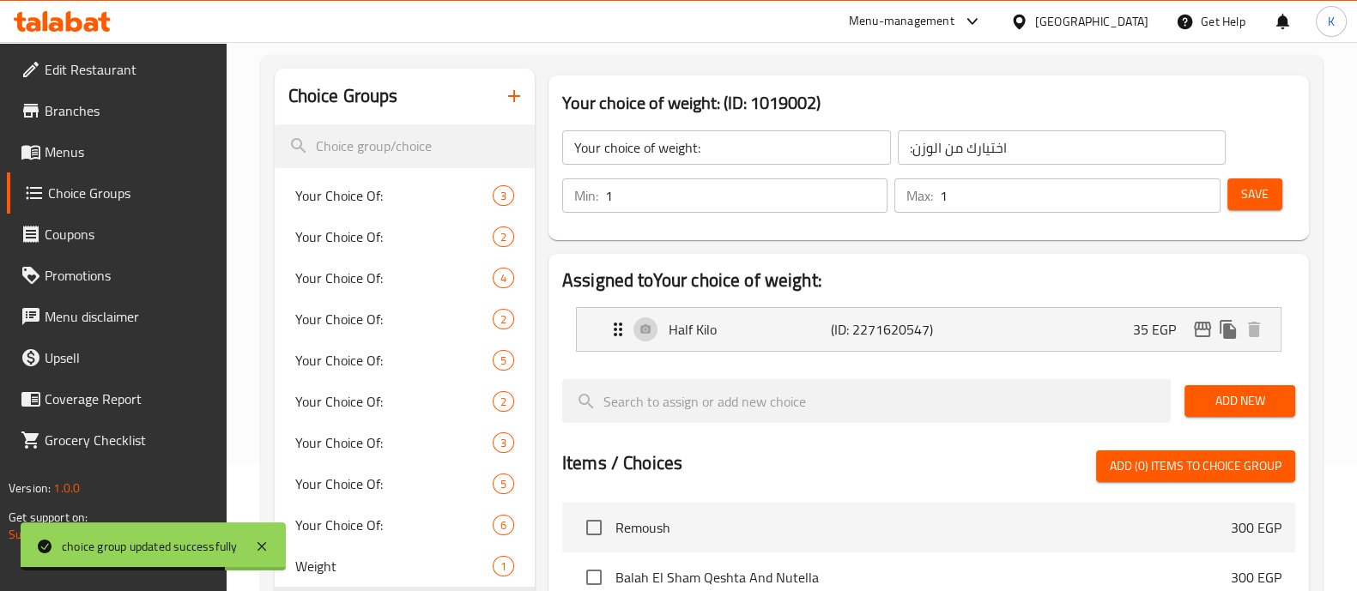
scroll to position [0, 0]
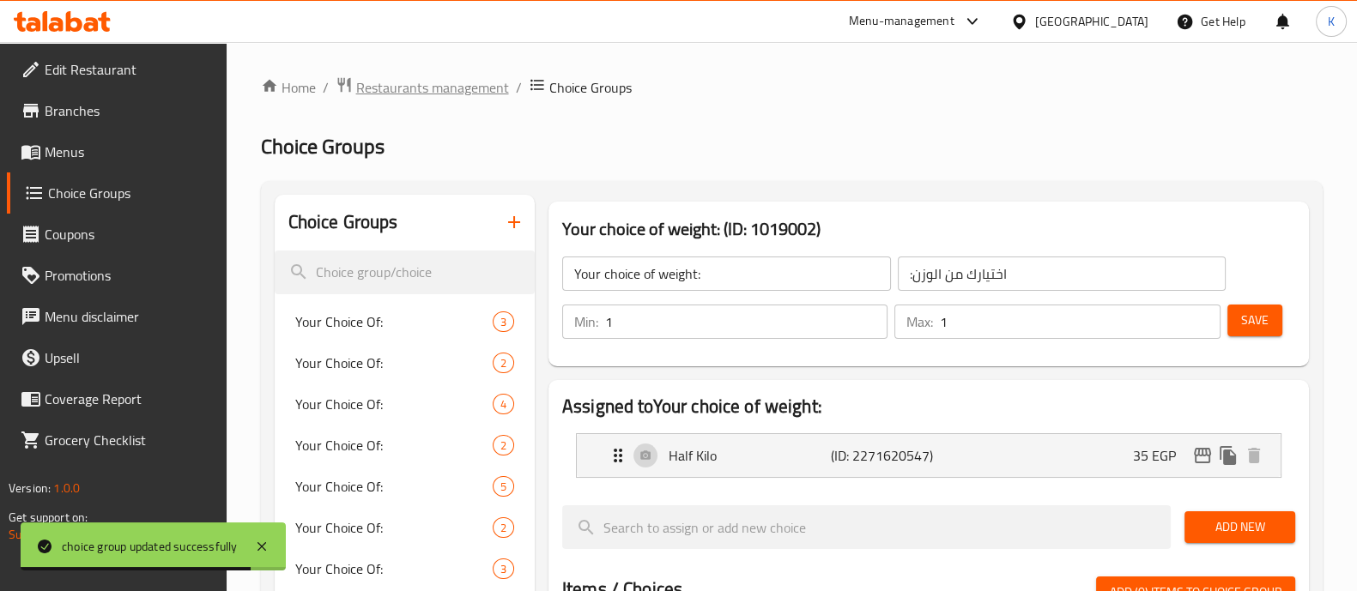
click at [467, 93] on span "Restaurants management" at bounding box center [432, 87] width 153 height 21
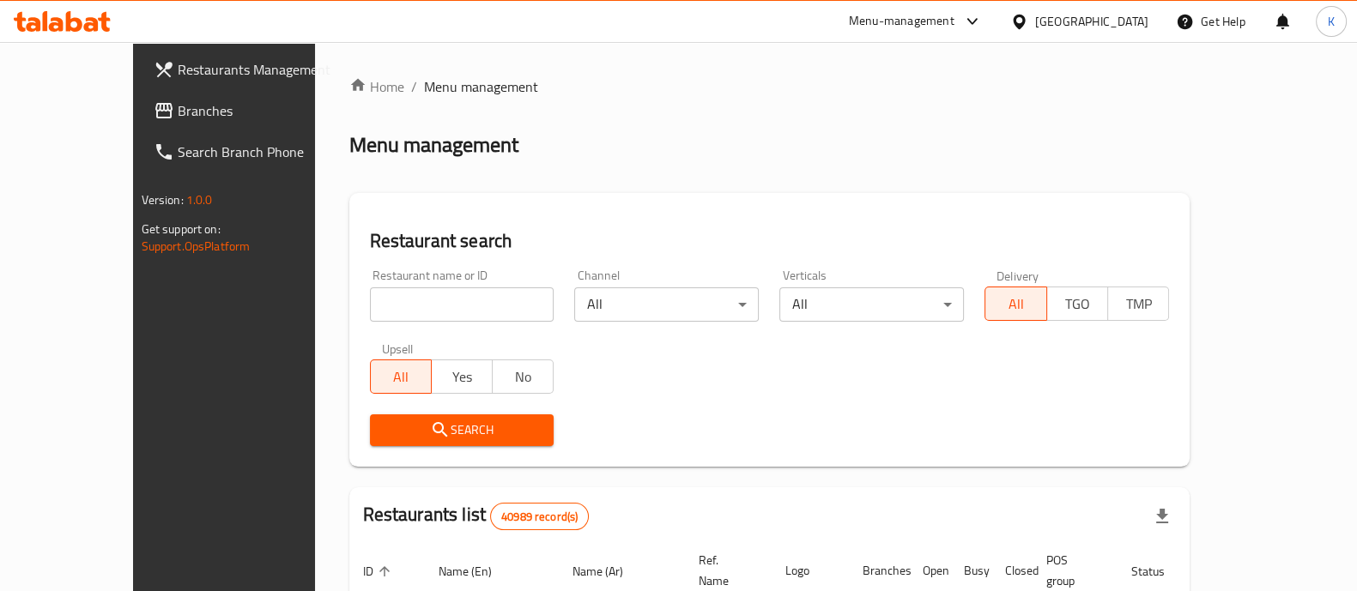
scroll to position [139, 0]
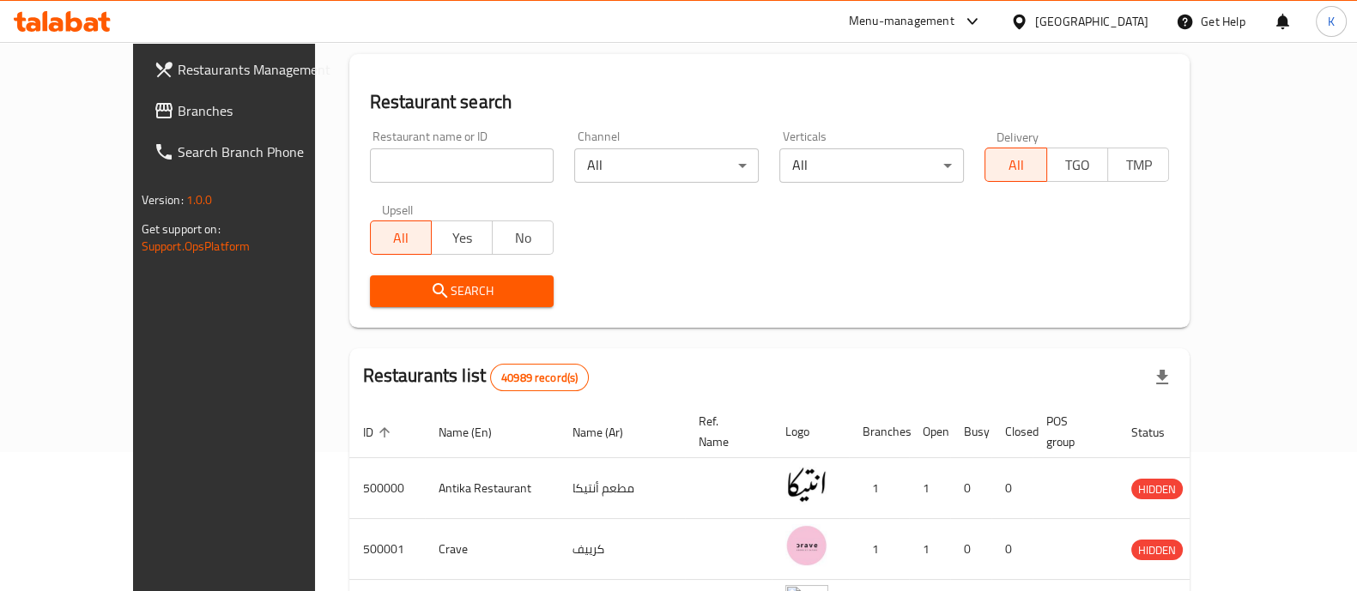
click at [140, 97] on link "Branches" at bounding box center [250, 110] width 220 height 41
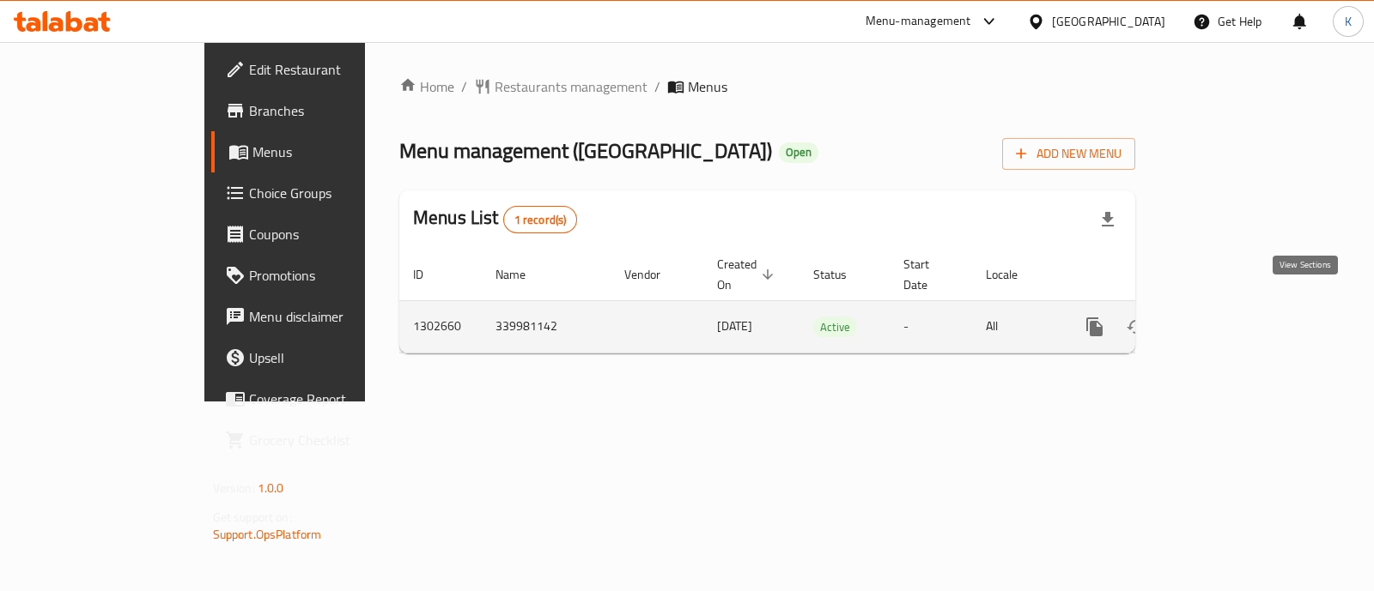
click at [1228, 317] on icon "enhanced table" at bounding box center [1218, 327] width 21 height 21
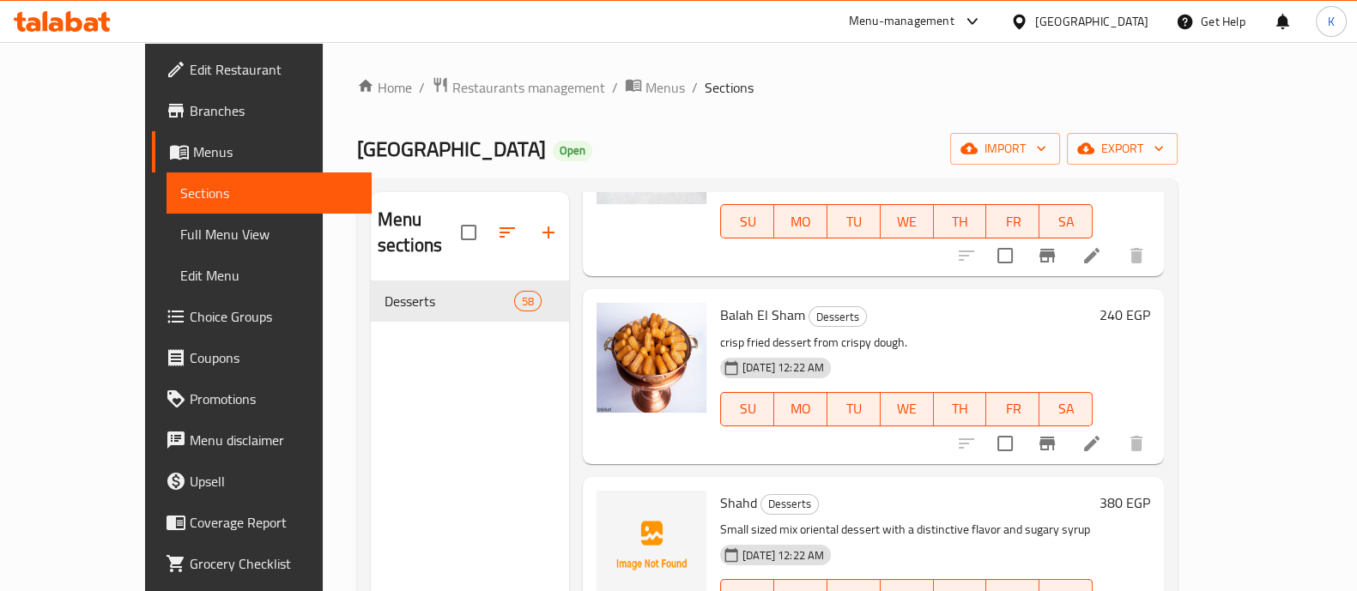
scroll to position [591, 0]
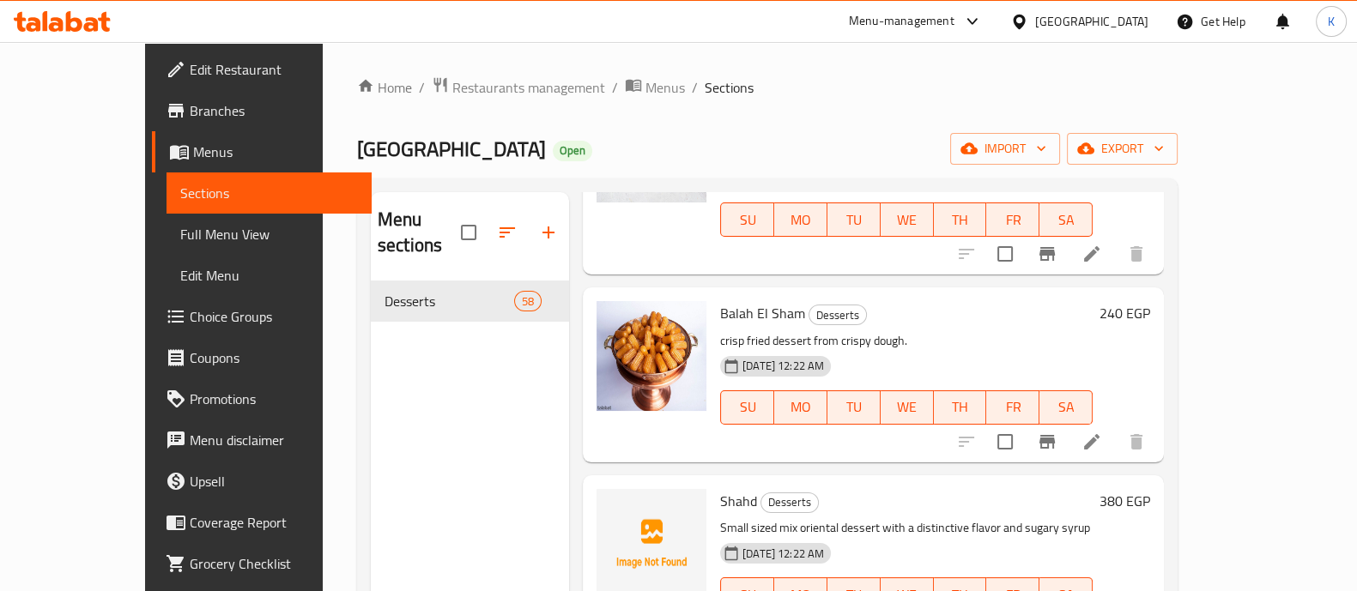
click at [1102, 432] on icon at bounding box center [1092, 442] width 21 height 21
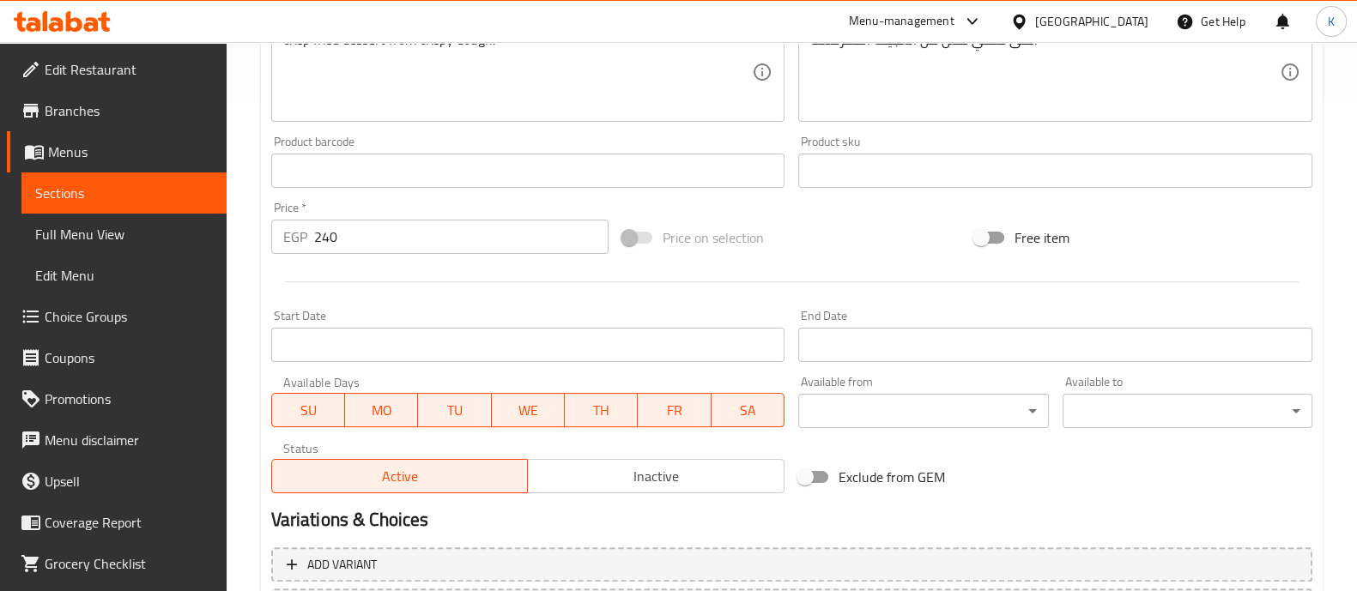
scroll to position [645, 0]
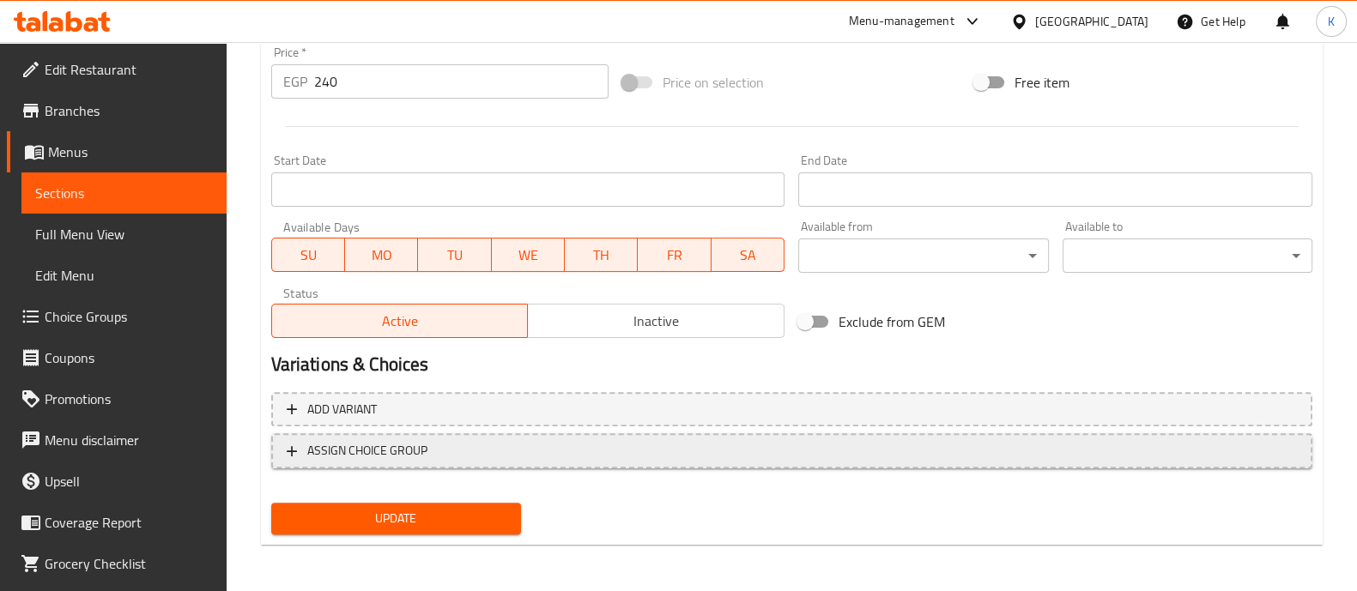
click at [767, 440] on span "ASSIGN CHOICE GROUP" at bounding box center [792, 450] width 1010 height 21
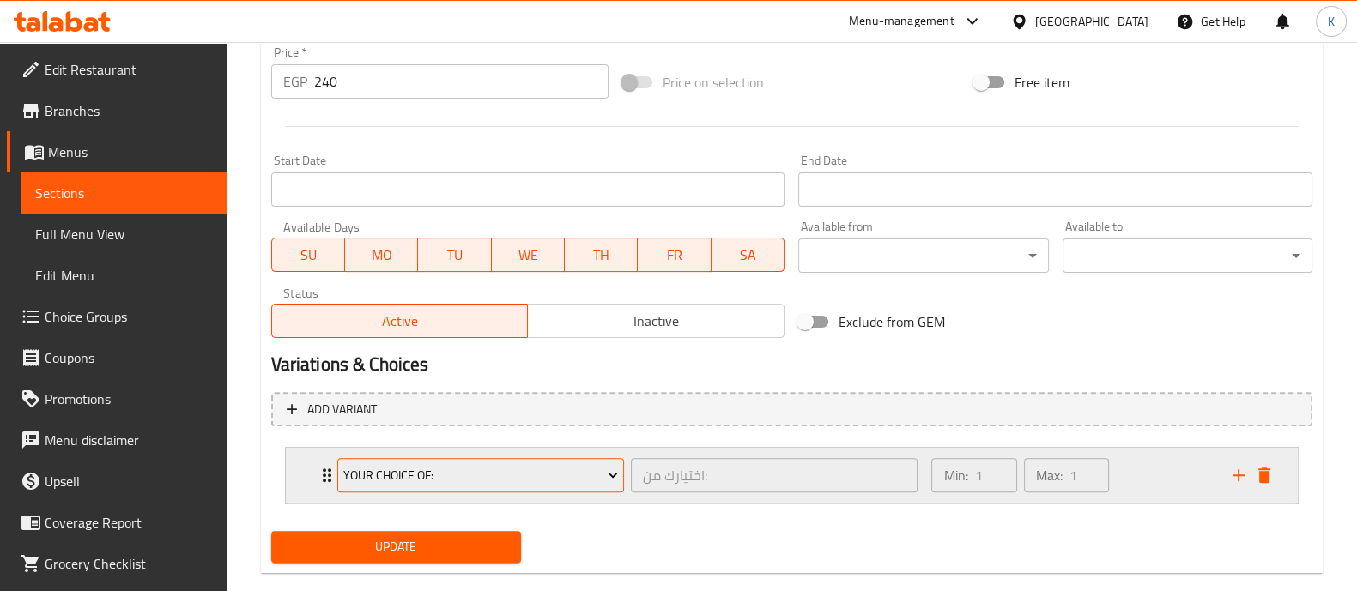
click at [616, 470] on icon "Expand" at bounding box center [612, 475] width 17 height 17
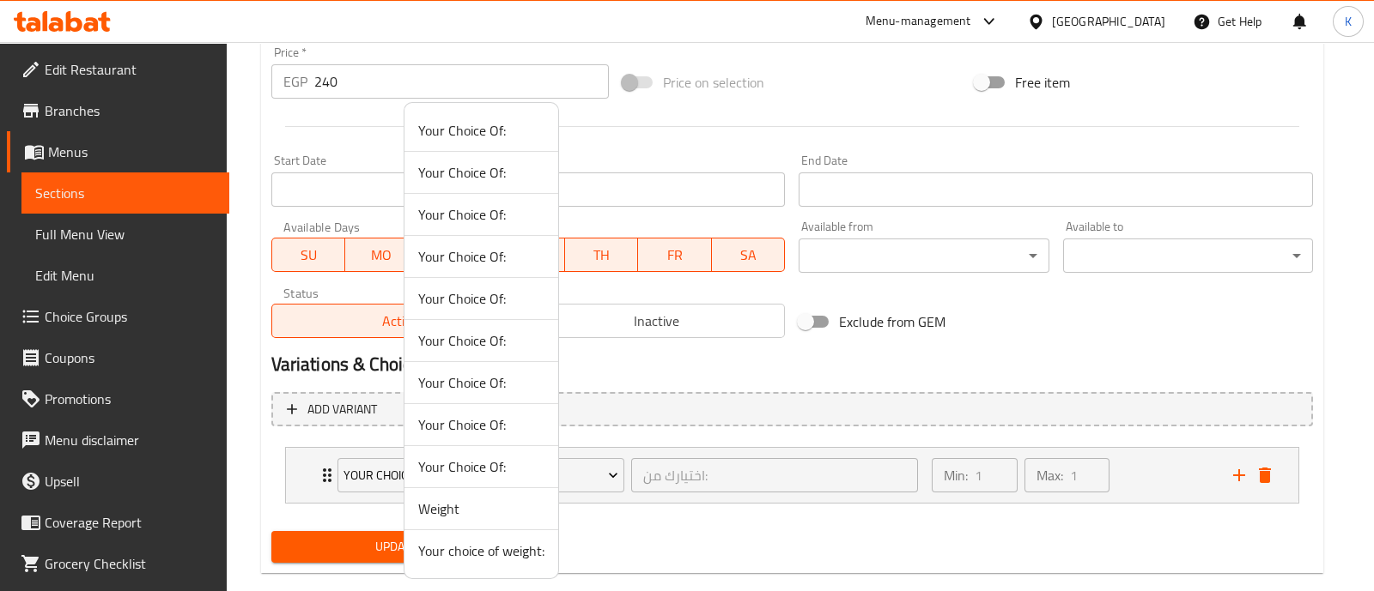
click at [484, 543] on span "Your choice of weight:" at bounding box center [481, 551] width 126 height 21
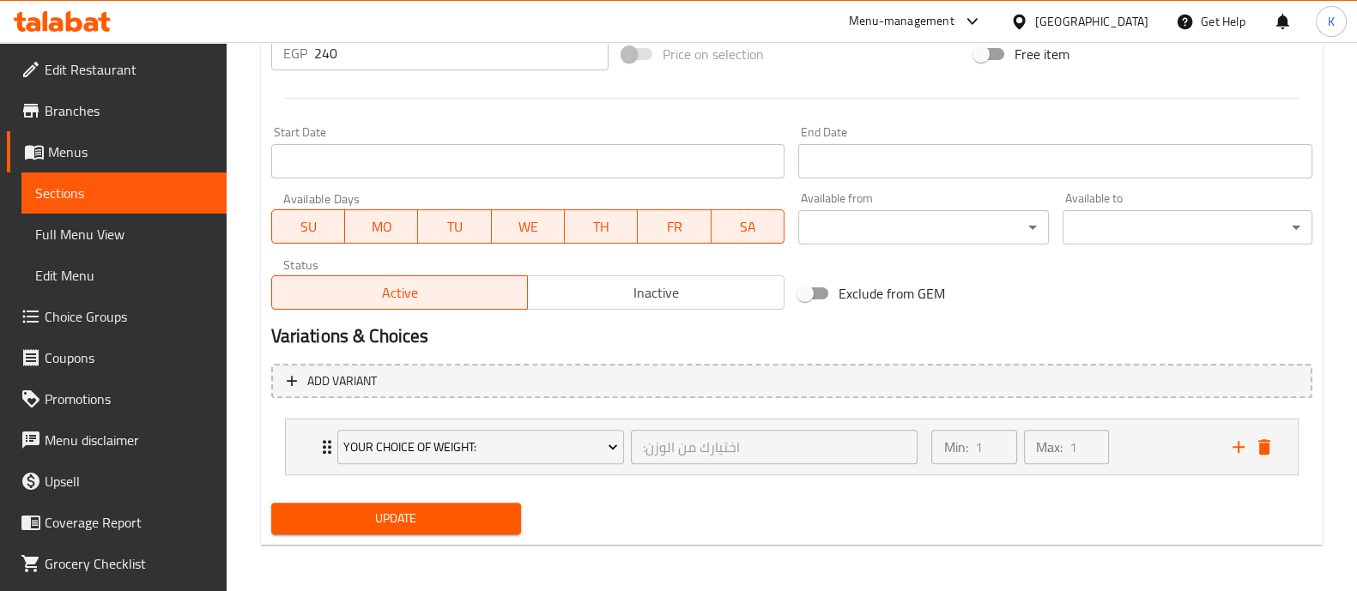
scroll to position [673, 0]
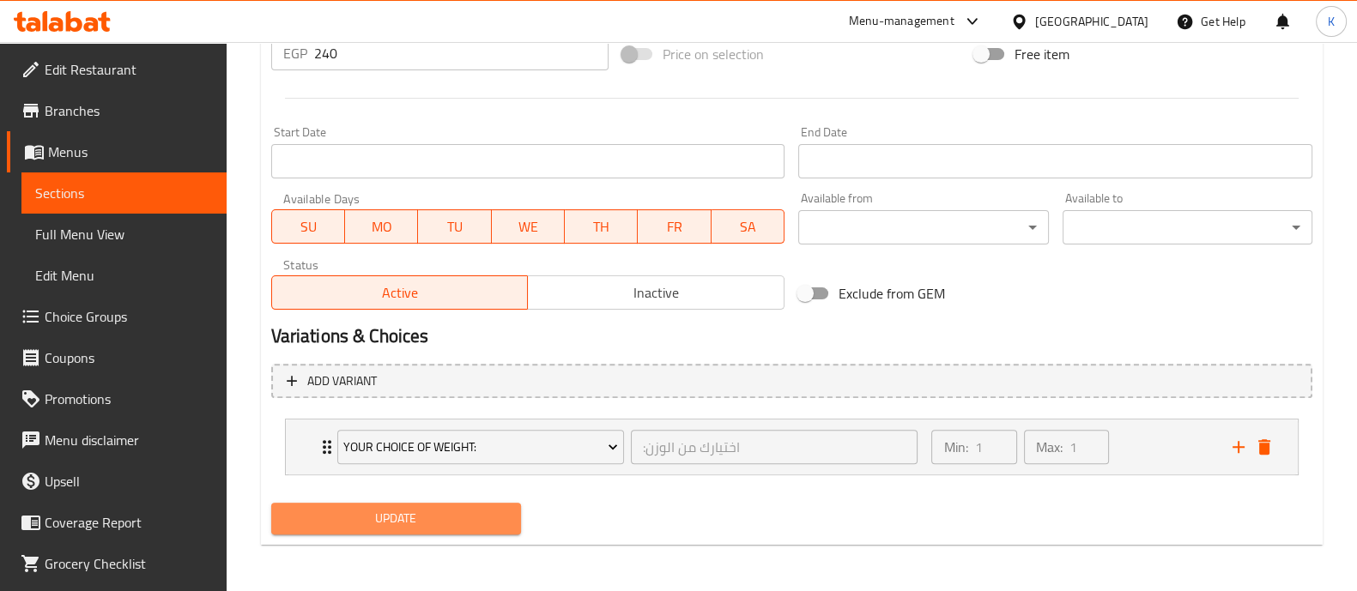
click at [503, 504] on button "Update" at bounding box center [396, 519] width 250 height 32
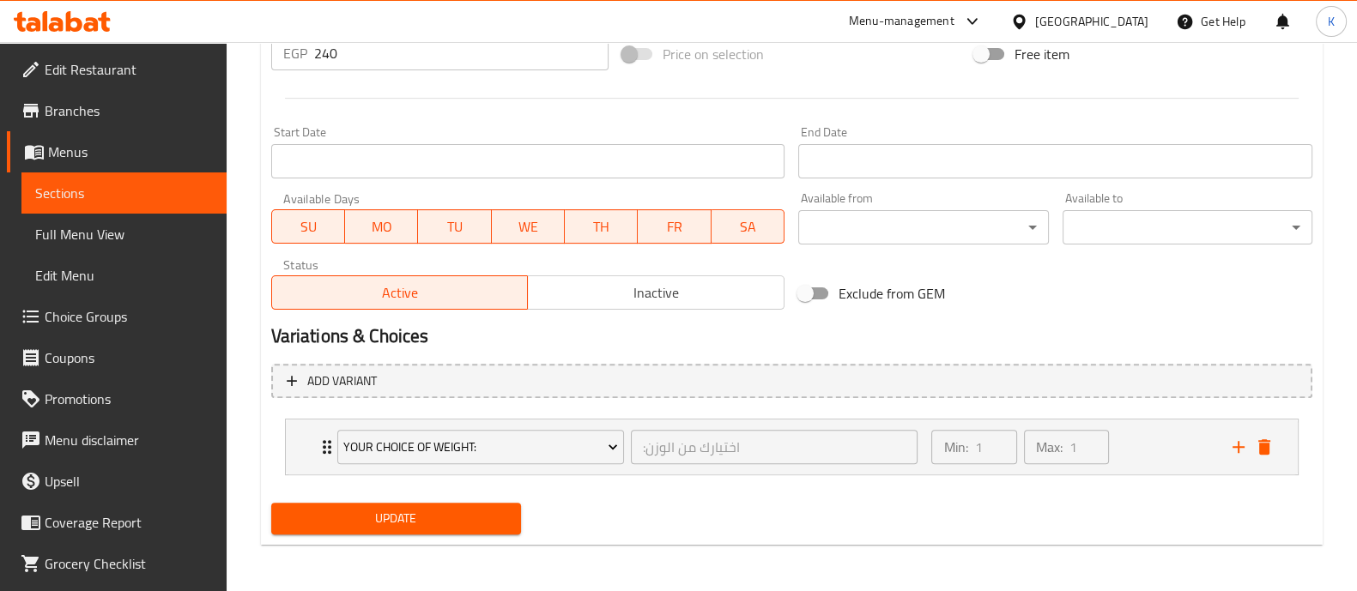
click at [585, 289] on span "Inactive" at bounding box center [656, 293] width 243 height 25
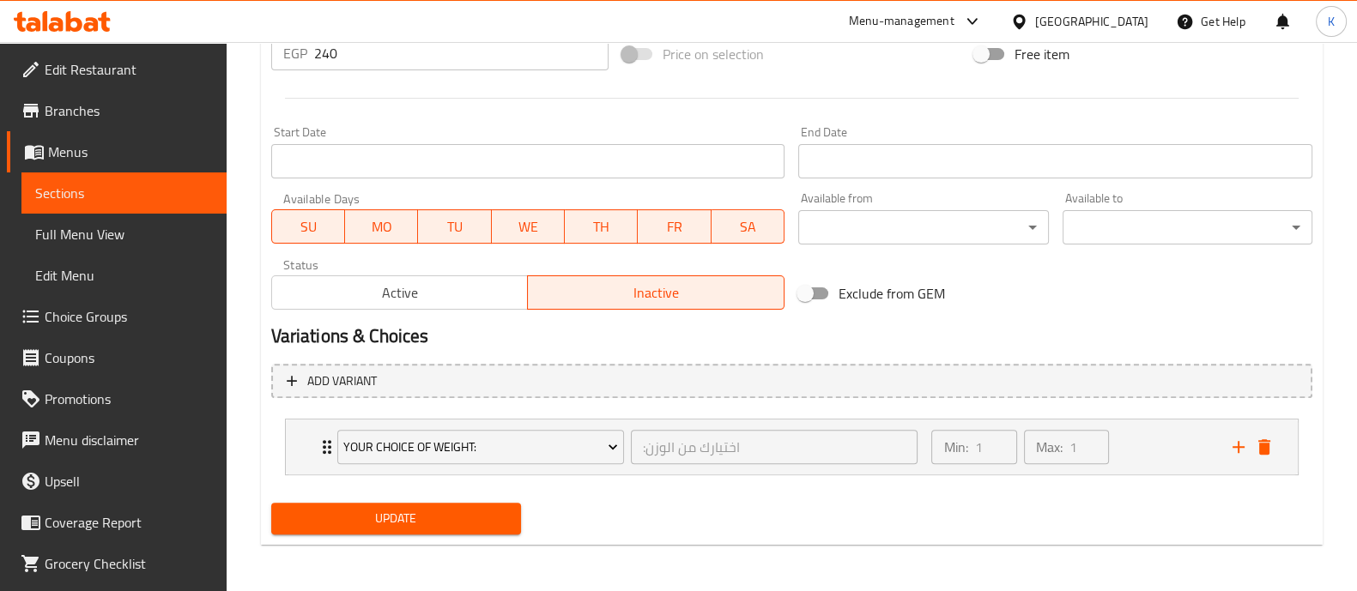
click at [498, 514] on span "Update" at bounding box center [396, 518] width 222 height 21
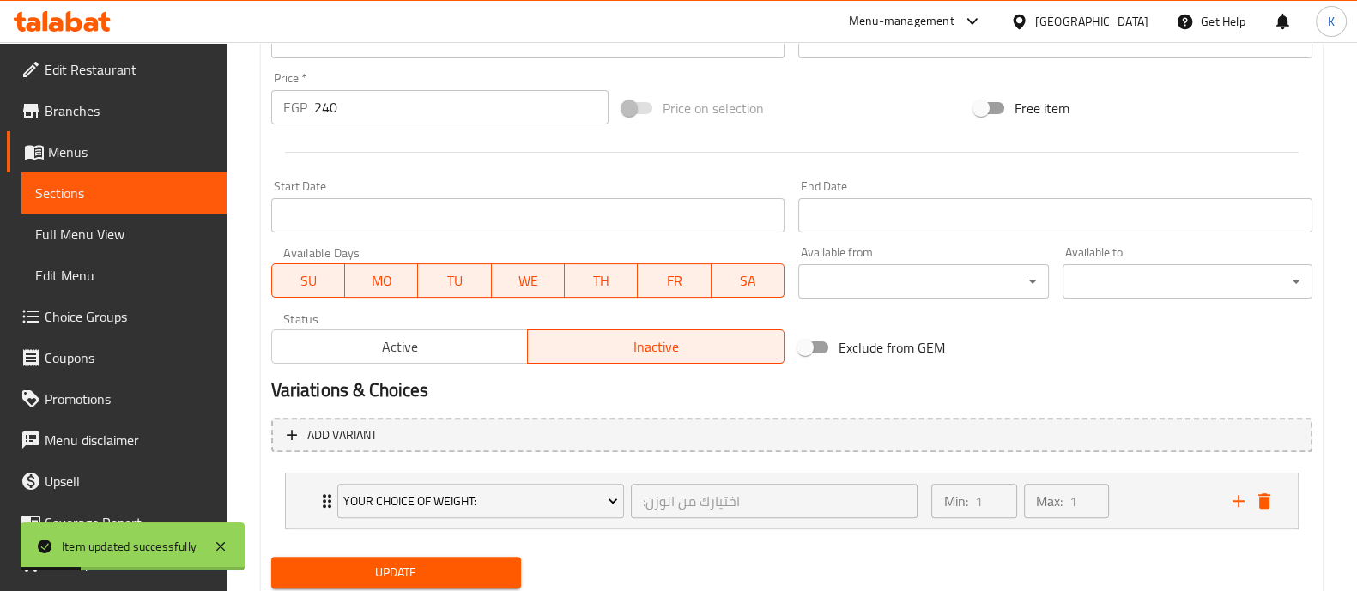
scroll to position [615, 0]
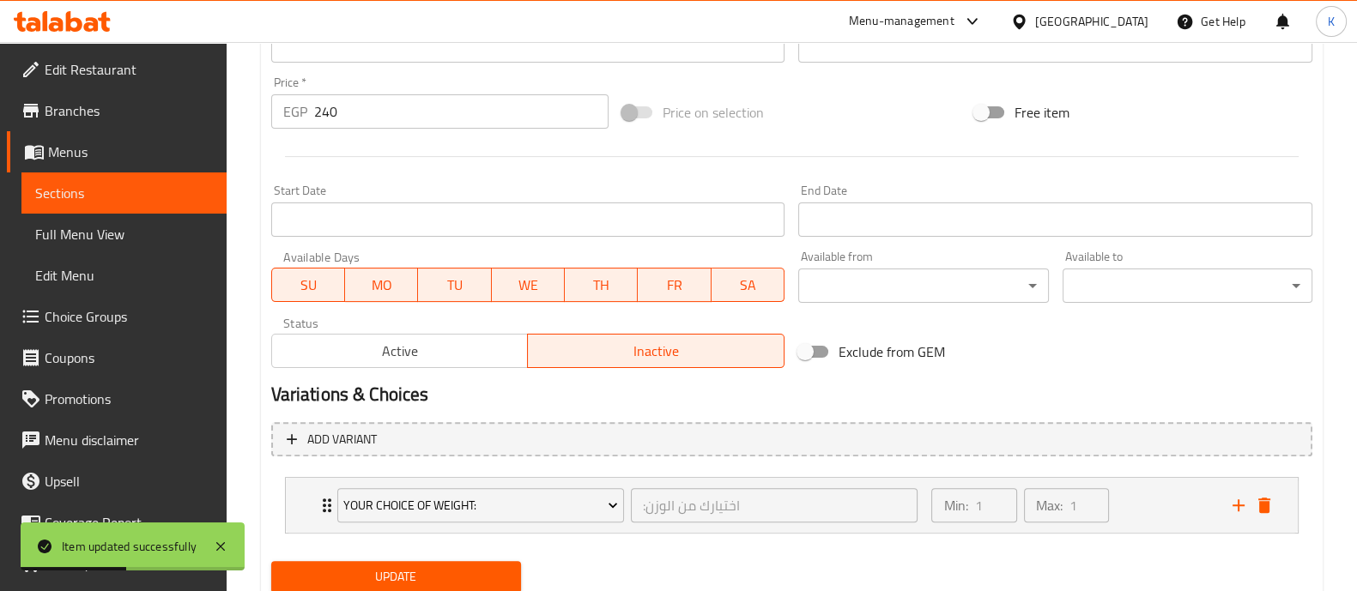
click at [150, 301] on link "Choice Groups" at bounding box center [117, 316] width 220 height 41
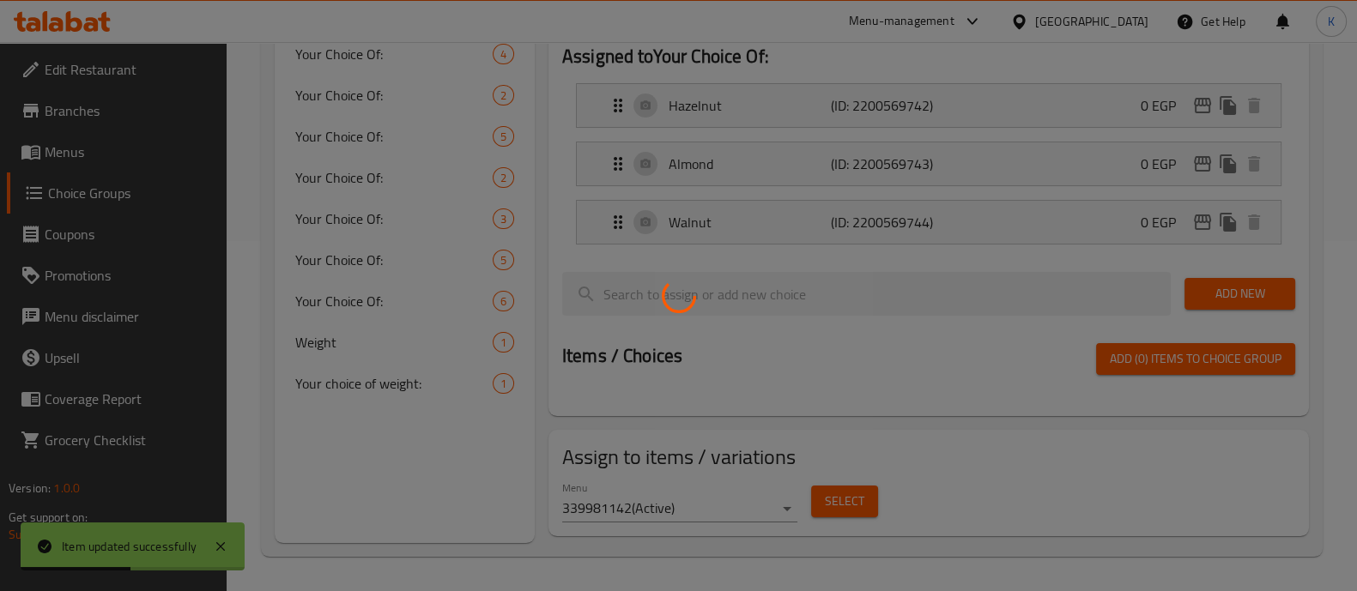
scroll to position [243, 0]
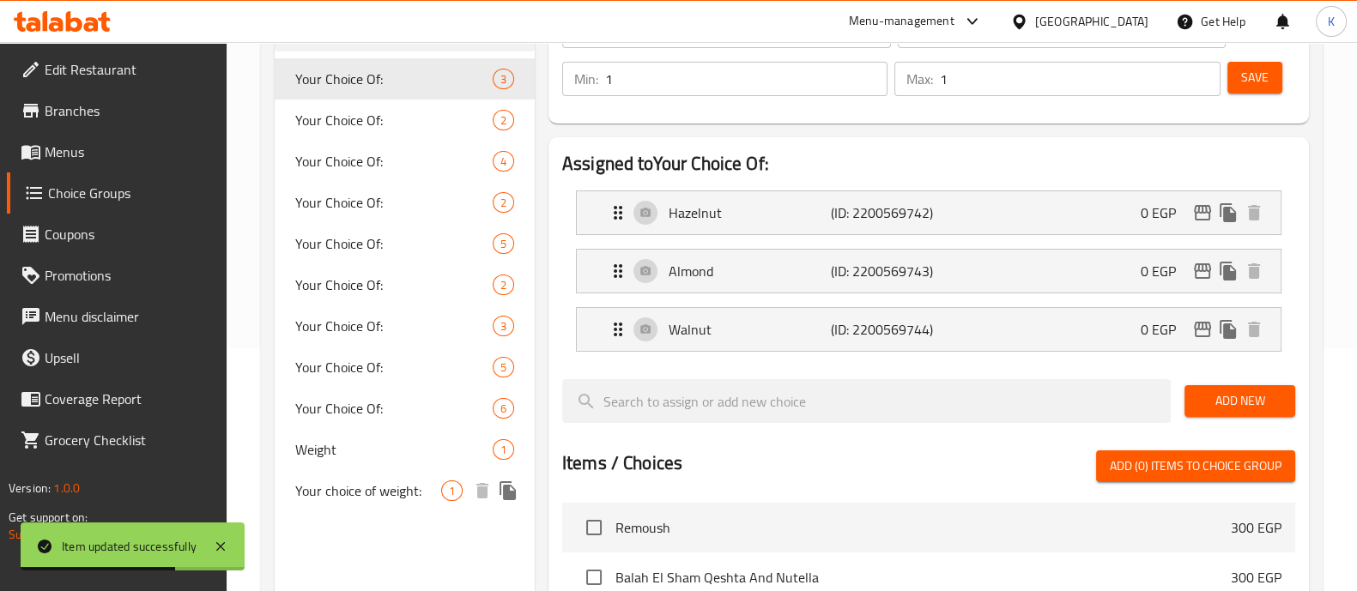
click at [378, 505] on div "Your choice of weight: 1" at bounding box center [405, 490] width 260 height 41
type input "Your choice of weight:"
type input ":اختيارك من الوزن"
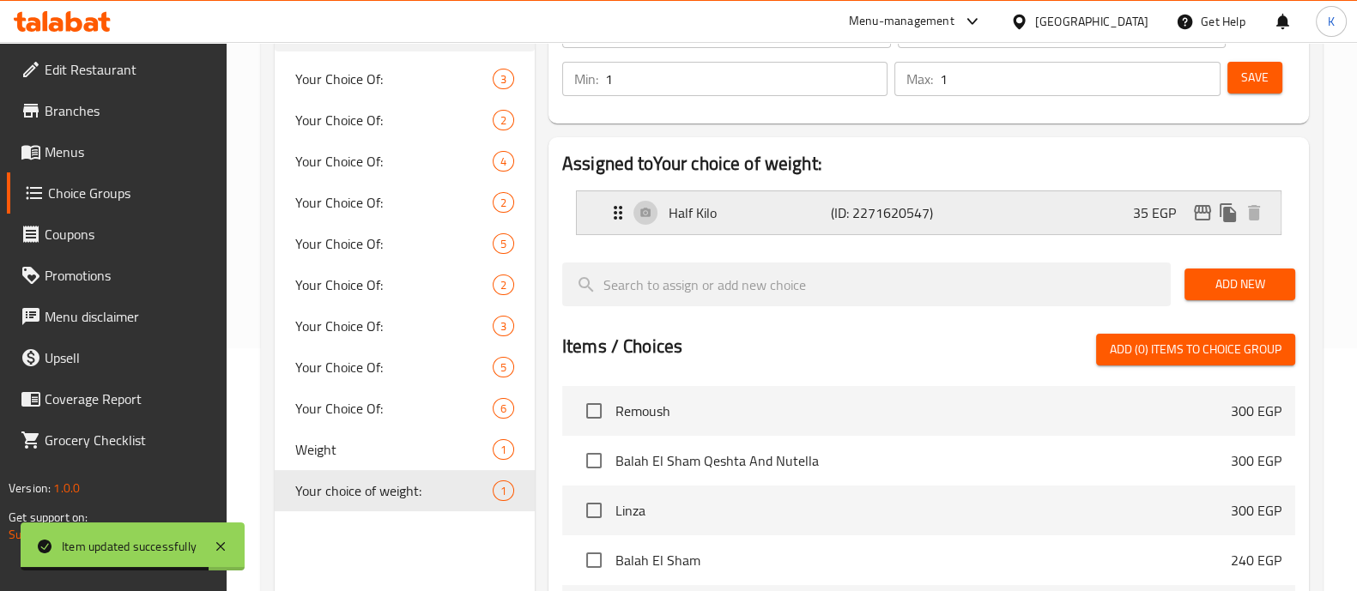
click at [1149, 217] on p "35 EGP" at bounding box center [1161, 213] width 57 height 21
click at [1149, 216] on p "35 EGP" at bounding box center [1161, 213] width 57 height 21
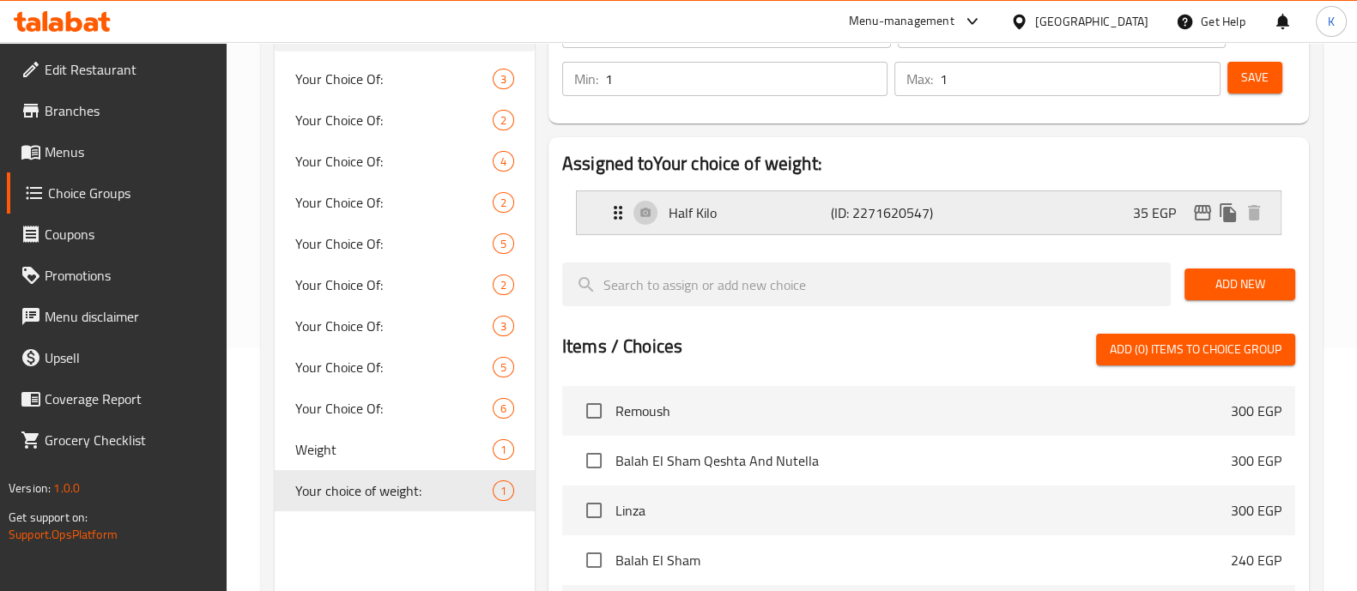
click at [962, 225] on div "Half Kilo (ID: 2271620547) 35 EGP" at bounding box center [934, 212] width 652 height 43
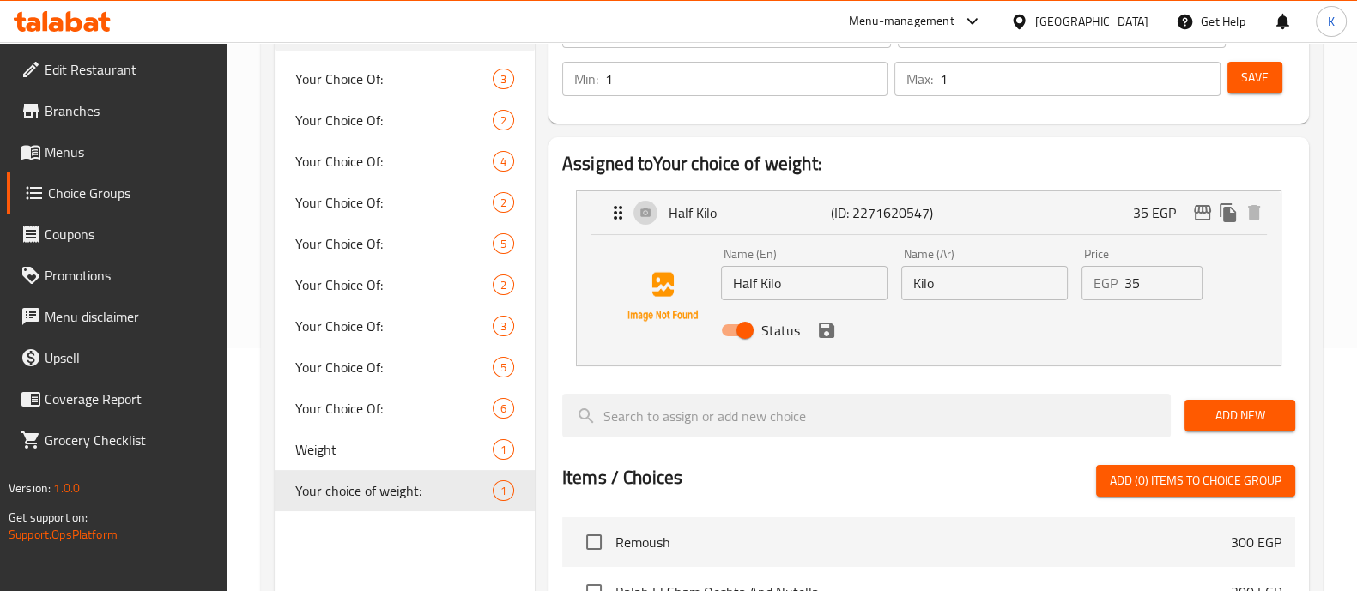
click at [1154, 282] on input "35" at bounding box center [1164, 283] width 79 height 34
type input "3"
click at [830, 332] on icon "save" at bounding box center [826, 330] width 15 height 15
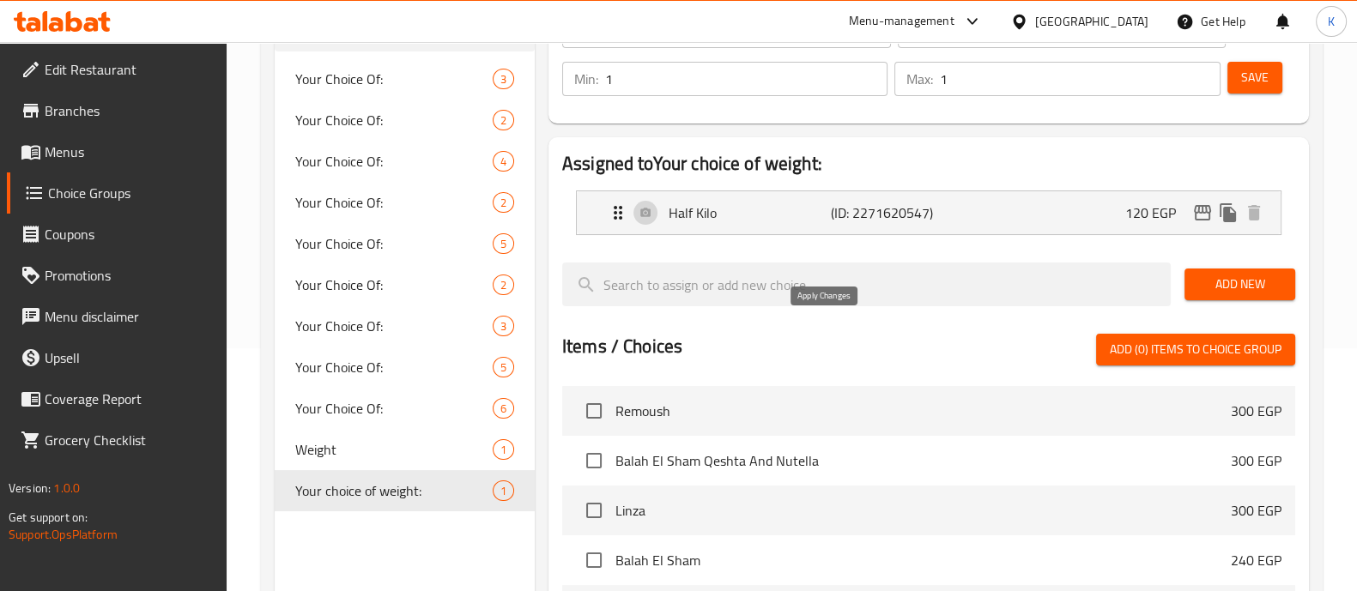
type input "120"
click at [1234, 286] on span "Add New" at bounding box center [1239, 284] width 83 height 21
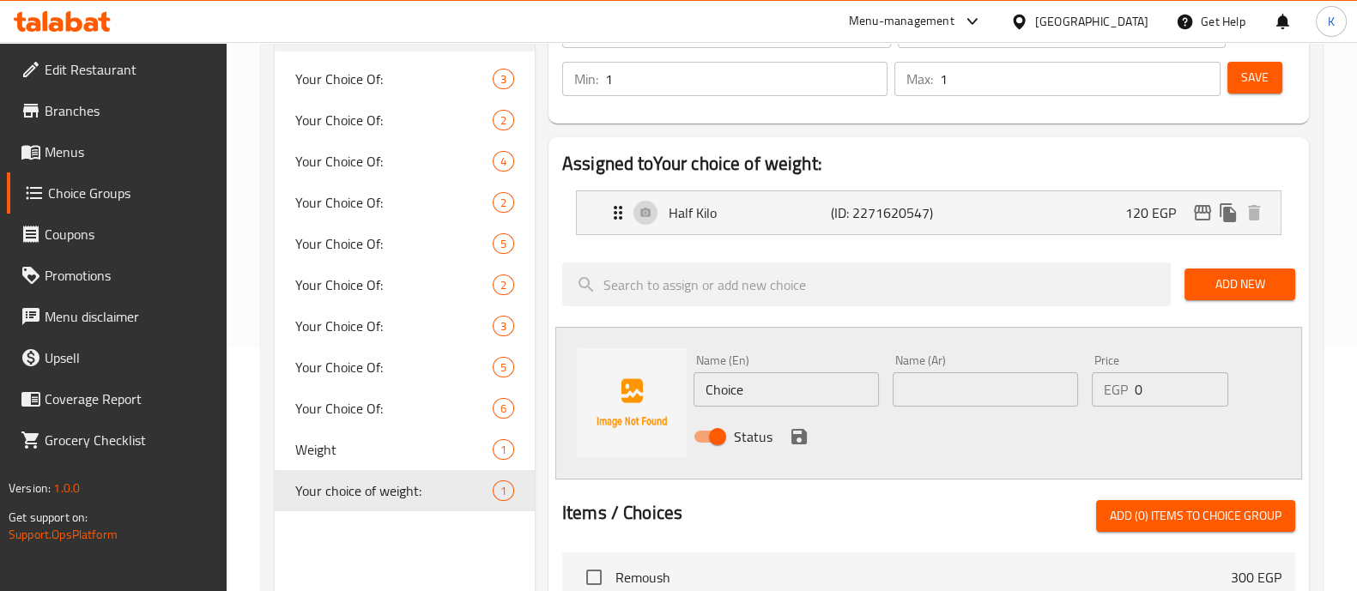
click at [837, 391] on input "Choice" at bounding box center [786, 390] width 185 height 34
type input "C"
type input "Kilo"
click at [968, 392] on input "text" at bounding box center [985, 390] width 185 height 34
type input "كيلو"
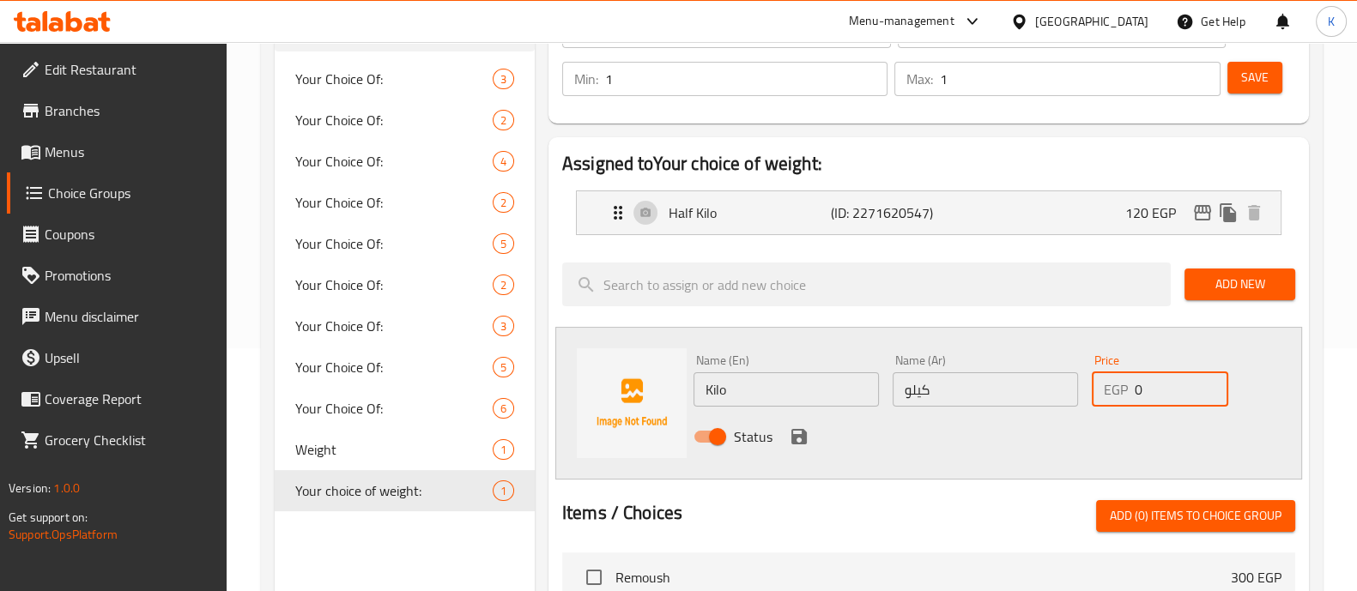
click at [1180, 391] on input "0" at bounding box center [1181, 390] width 93 height 34
type input "240"
click at [806, 429] on icon "save" at bounding box center [799, 437] width 21 height 21
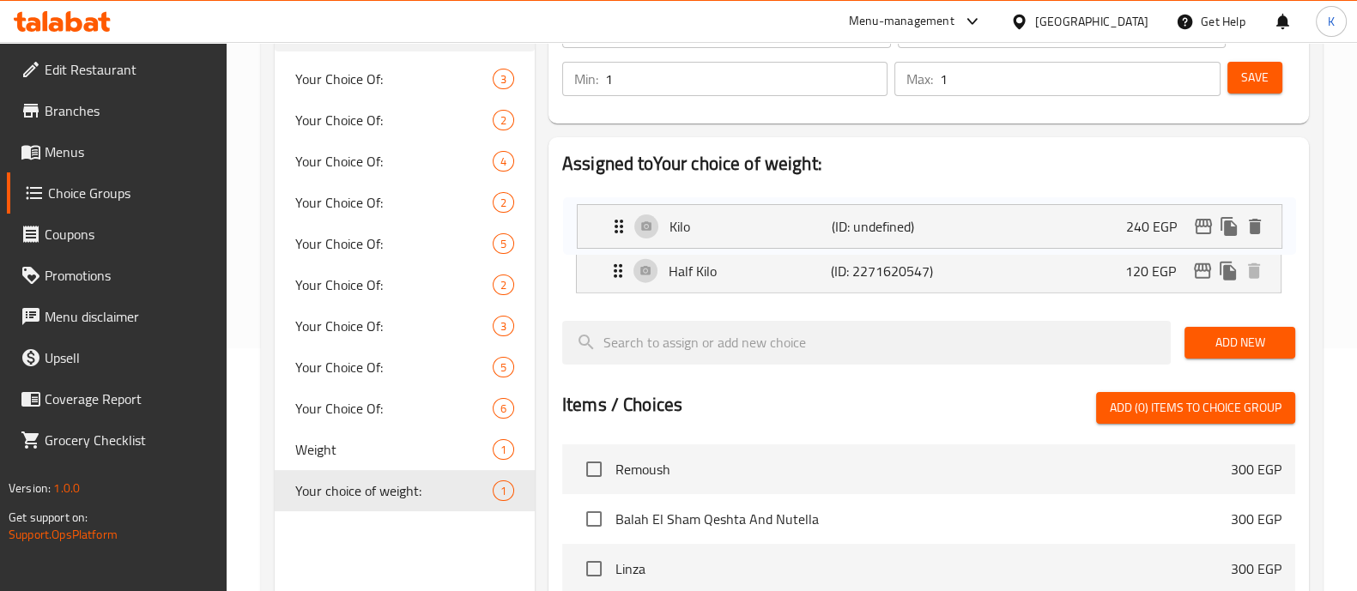
drag, startPoint x: 771, startPoint y: 265, endPoint x: 772, endPoint y: 212, distance: 53.2
click at [772, 212] on nav "Half Kilo (ID: 2271620547) 120 EGP Name (En) Half Kilo Name (En) Name (Ar) Kilo…" at bounding box center [928, 242] width 733 height 130
click at [1206, 343] on span "Add New" at bounding box center [1239, 342] width 83 height 21
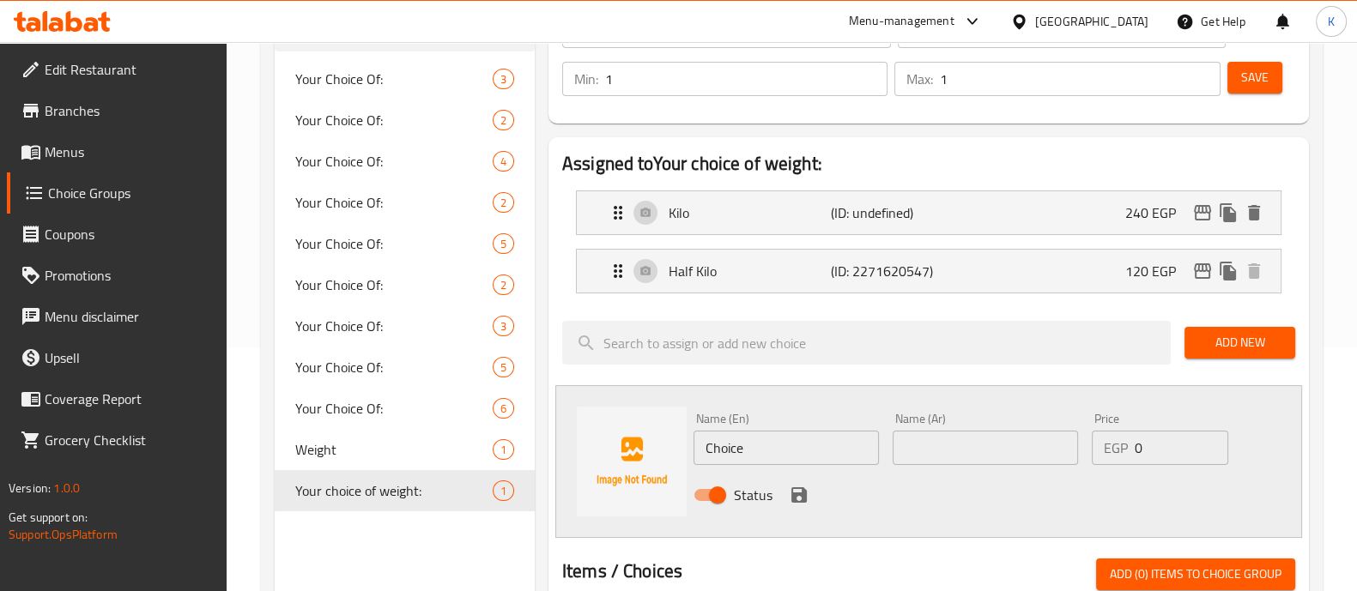
click at [798, 448] on input "Choice" at bounding box center [786, 448] width 185 height 34
type input "C"
type input "أ"
type input "Half Quarter"
click at [937, 431] on input "text" at bounding box center [985, 448] width 185 height 34
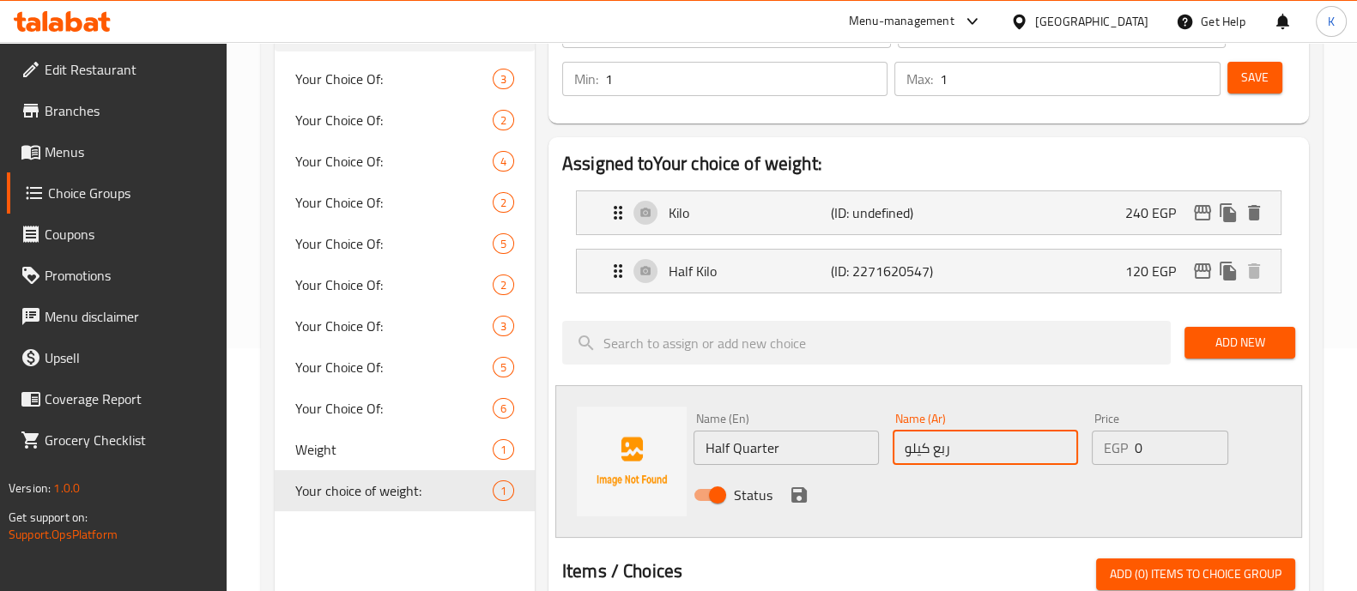
type input "ربع كيلو"
click at [1156, 457] on input "0" at bounding box center [1181, 448] width 93 height 34
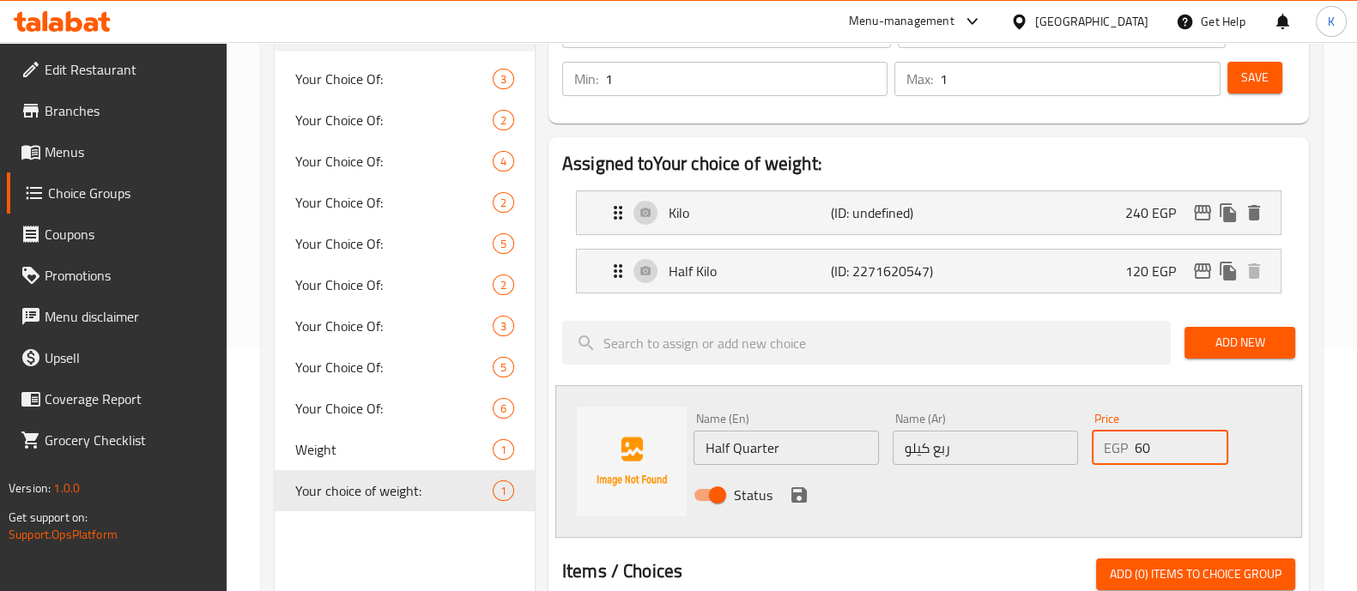
scroll to position [288, 0]
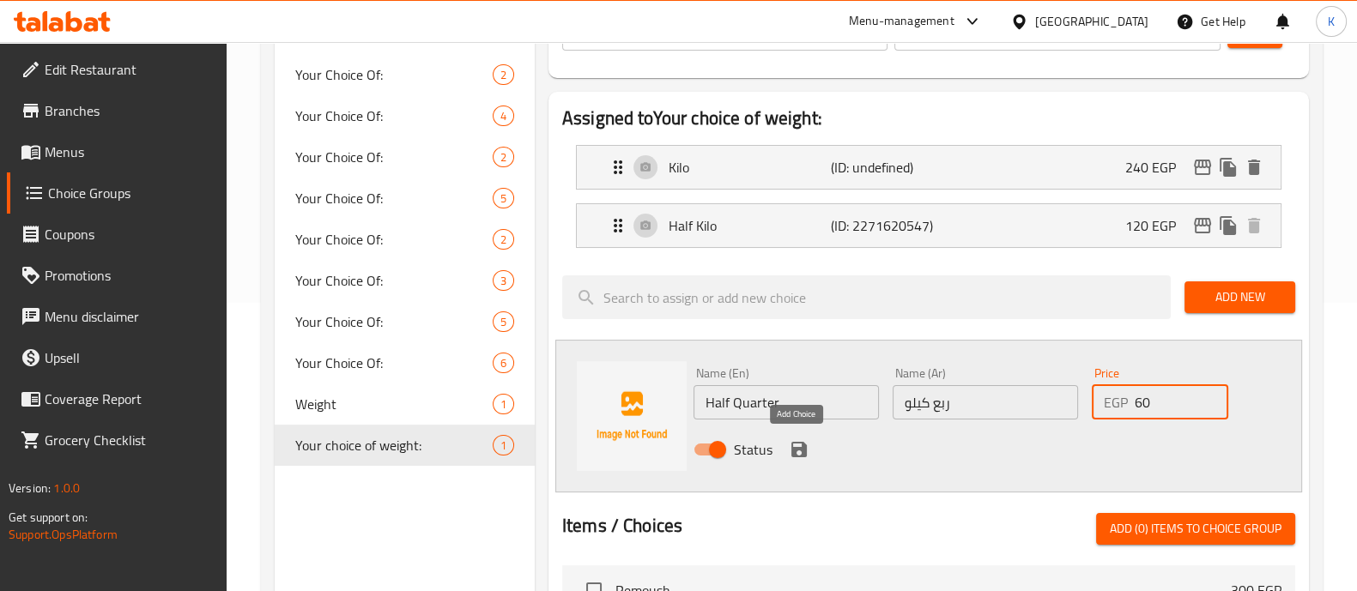
type input "60"
click at [803, 456] on icon "save" at bounding box center [799, 449] width 15 height 15
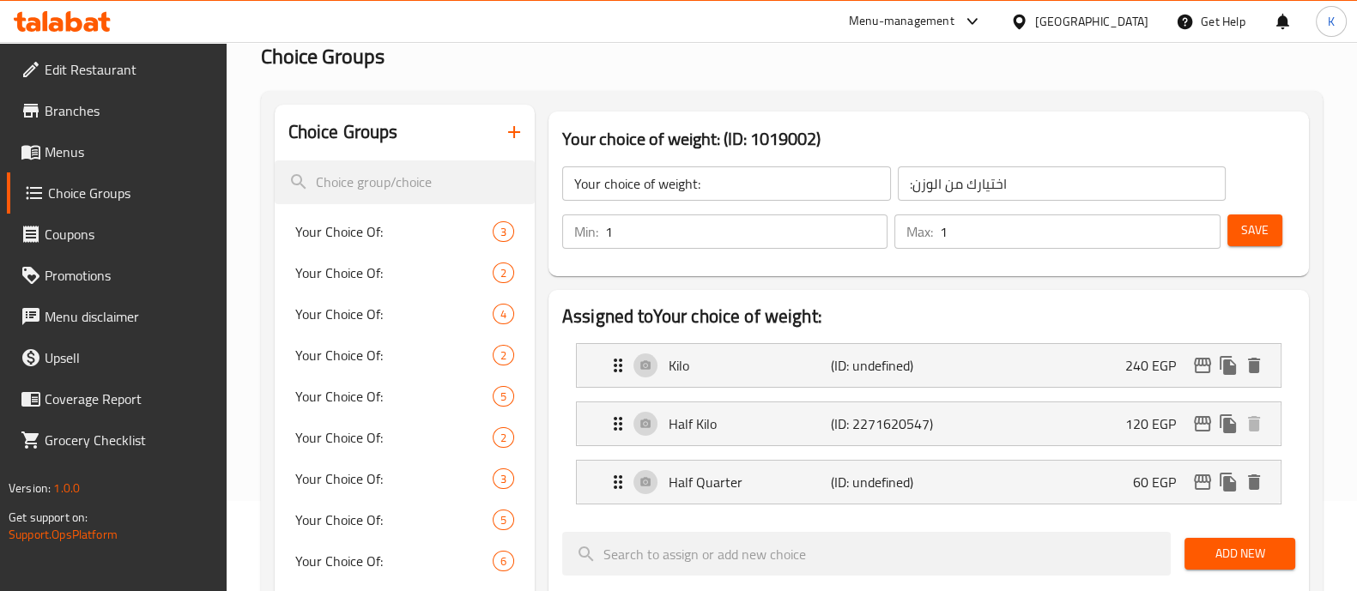
scroll to position [89, 0]
click at [1253, 240] on span "Save" at bounding box center [1254, 231] width 27 height 21
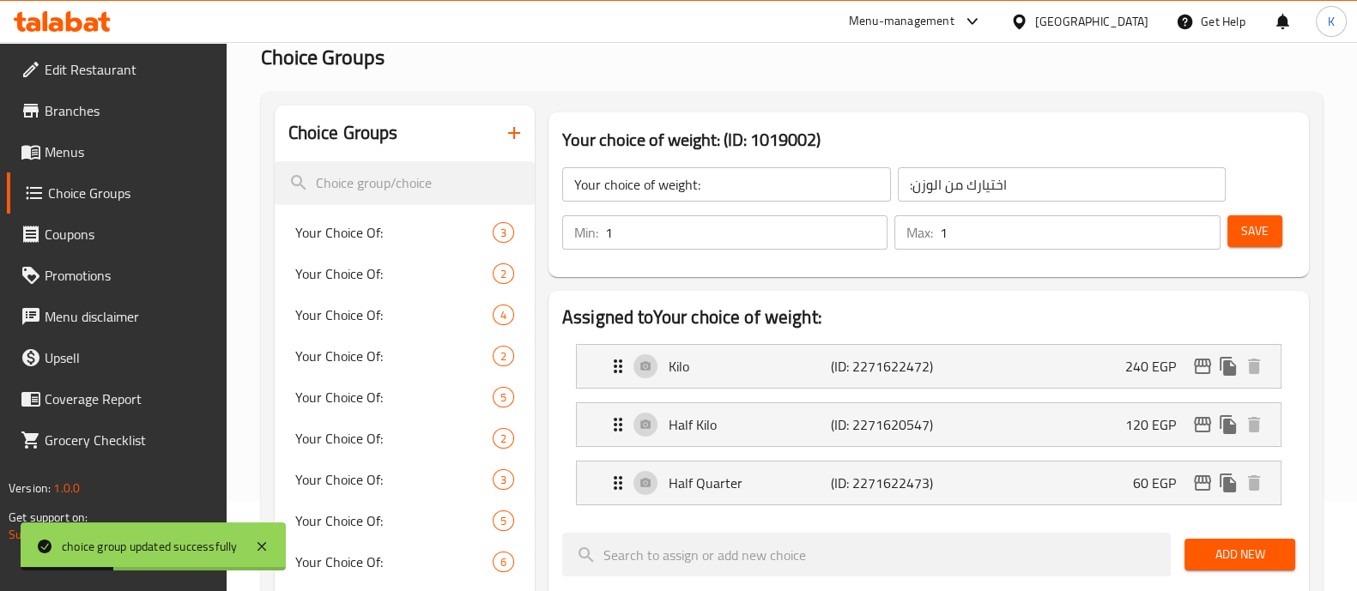
click at [846, 106] on div "Your choice of weight: (ID: 1019002) Your choice of weight: ​ :اختيارك من الوزن…" at bounding box center [929, 195] width 774 height 179
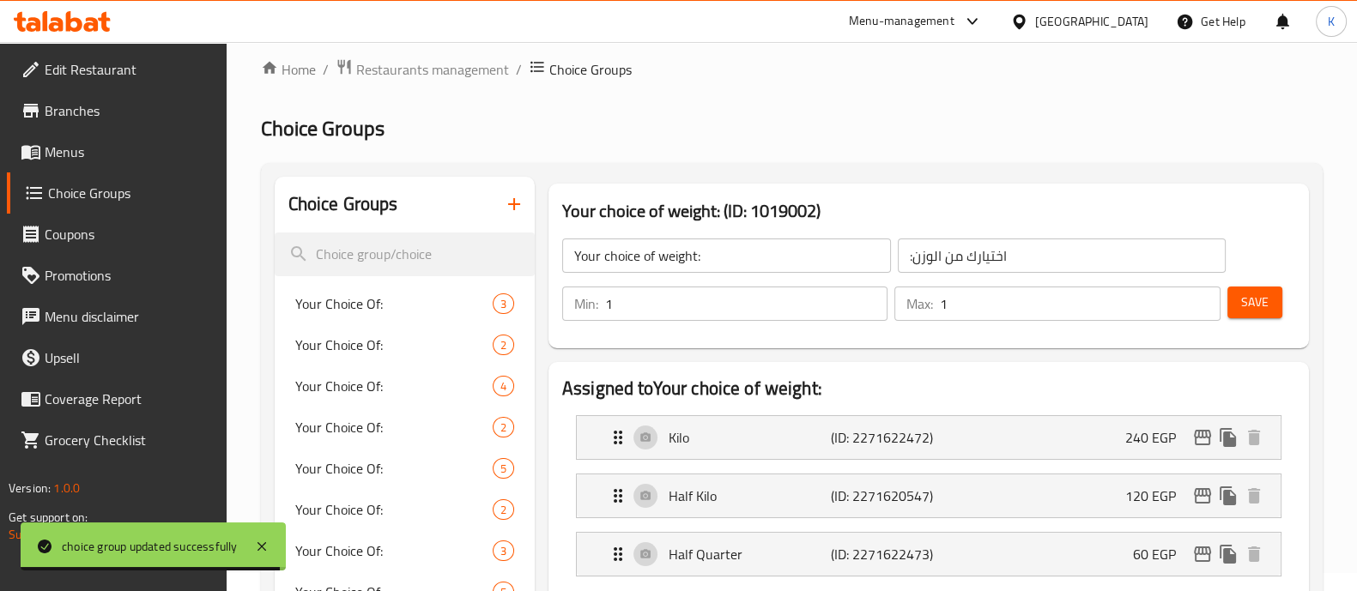
scroll to position [0, 0]
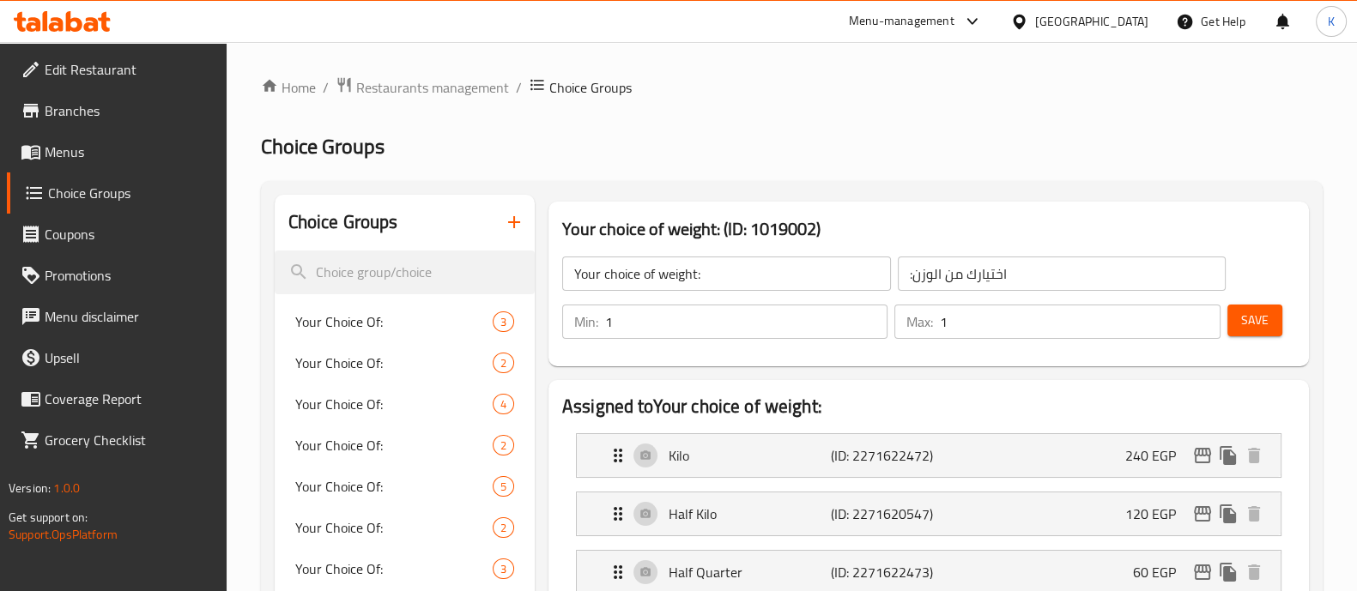
click at [142, 155] on span "Menus" at bounding box center [129, 152] width 168 height 21
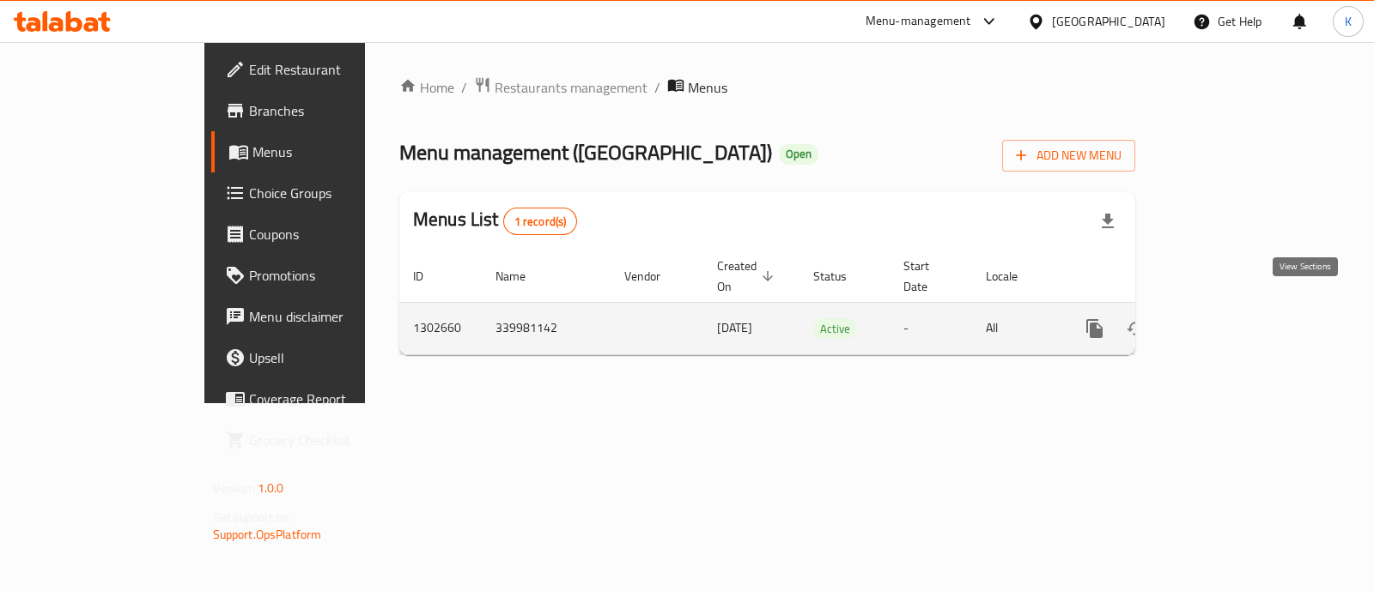
click at [1239, 321] on link "enhanced table" at bounding box center [1218, 328] width 41 height 41
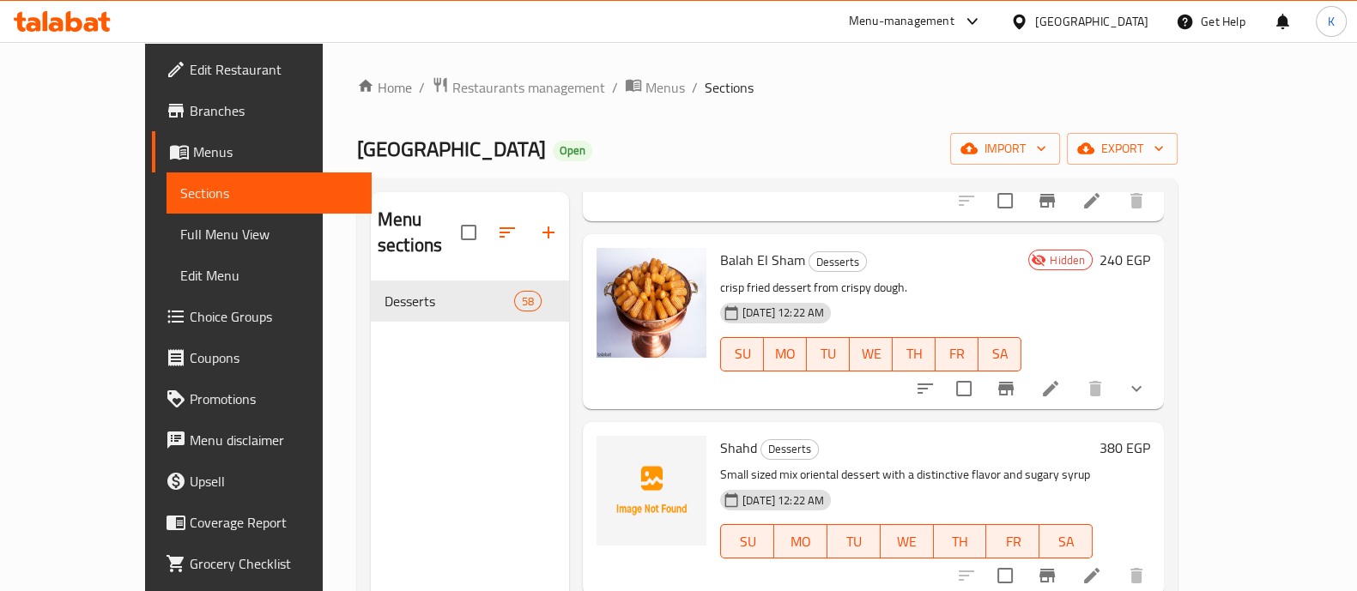
scroll to position [622, 0]
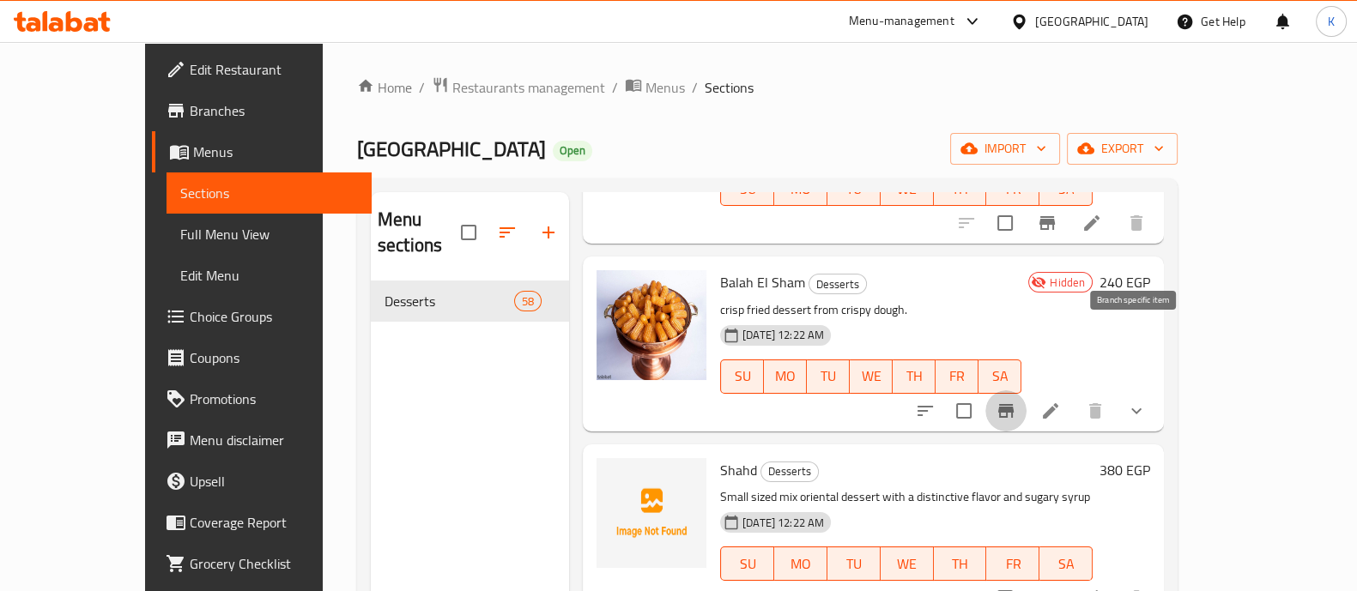
click at [1014, 404] on icon "Branch-specific-item" at bounding box center [1005, 411] width 15 height 14
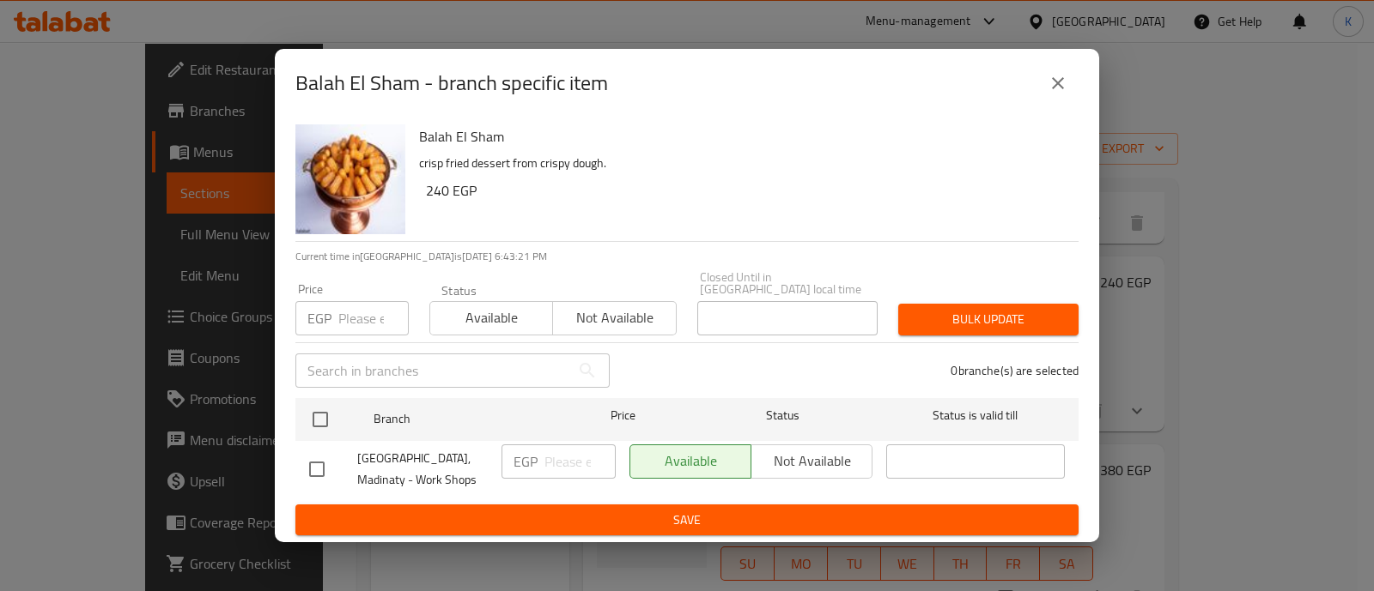
click at [1061, 94] on icon "close" at bounding box center [1057, 83] width 21 height 21
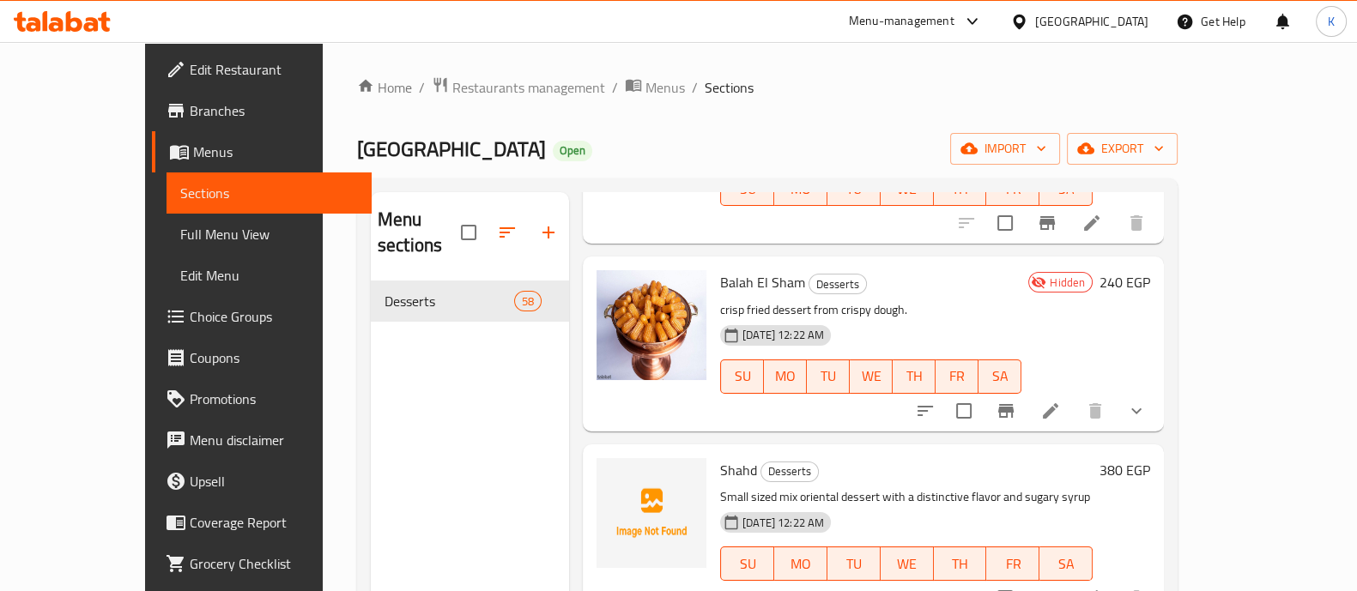
click at [1061, 401] on icon at bounding box center [1050, 411] width 21 height 21
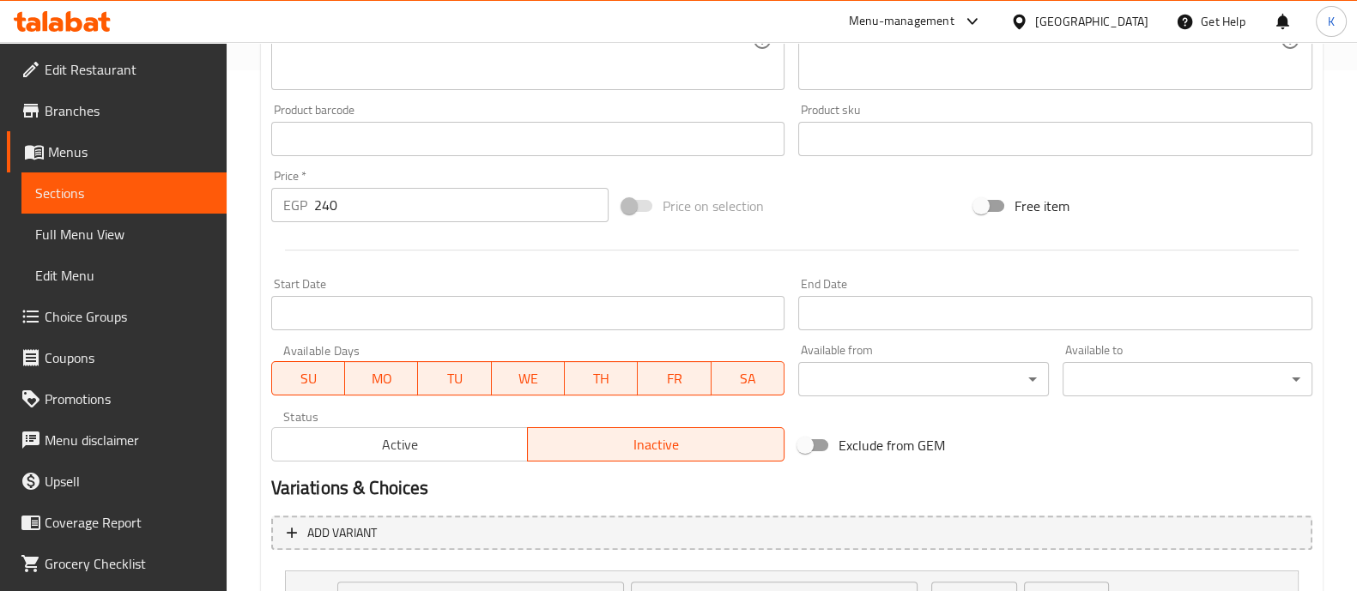
scroll to position [646, 0]
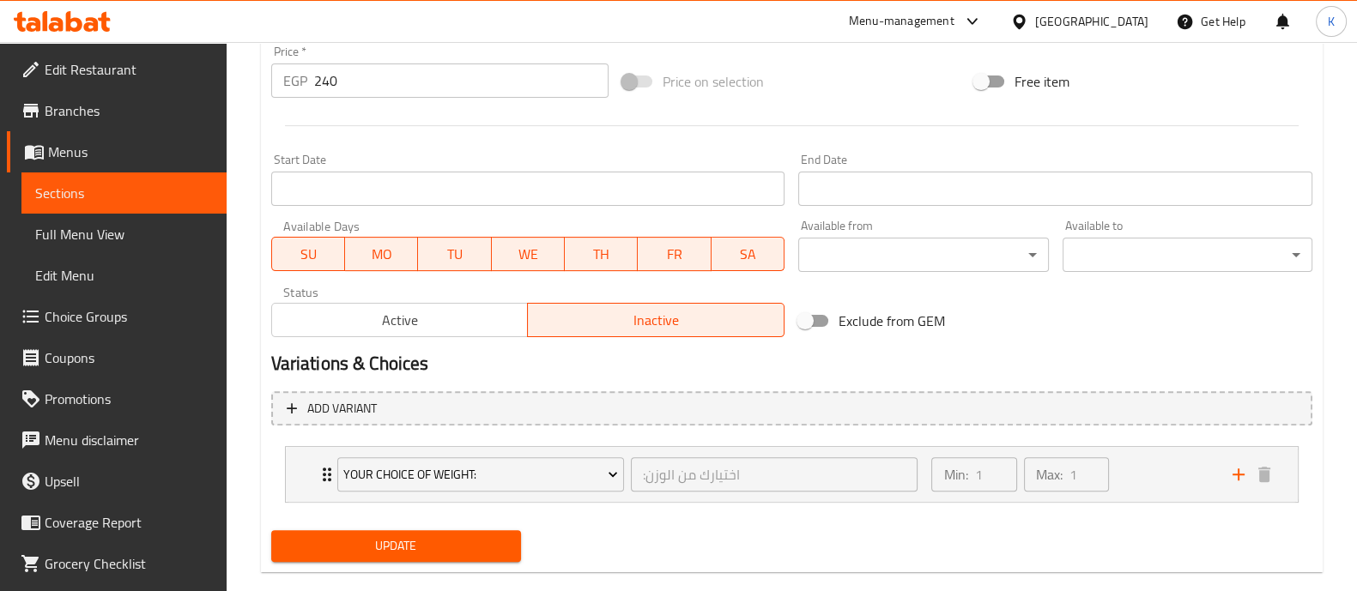
click at [453, 329] on span "Active" at bounding box center [400, 320] width 243 height 25
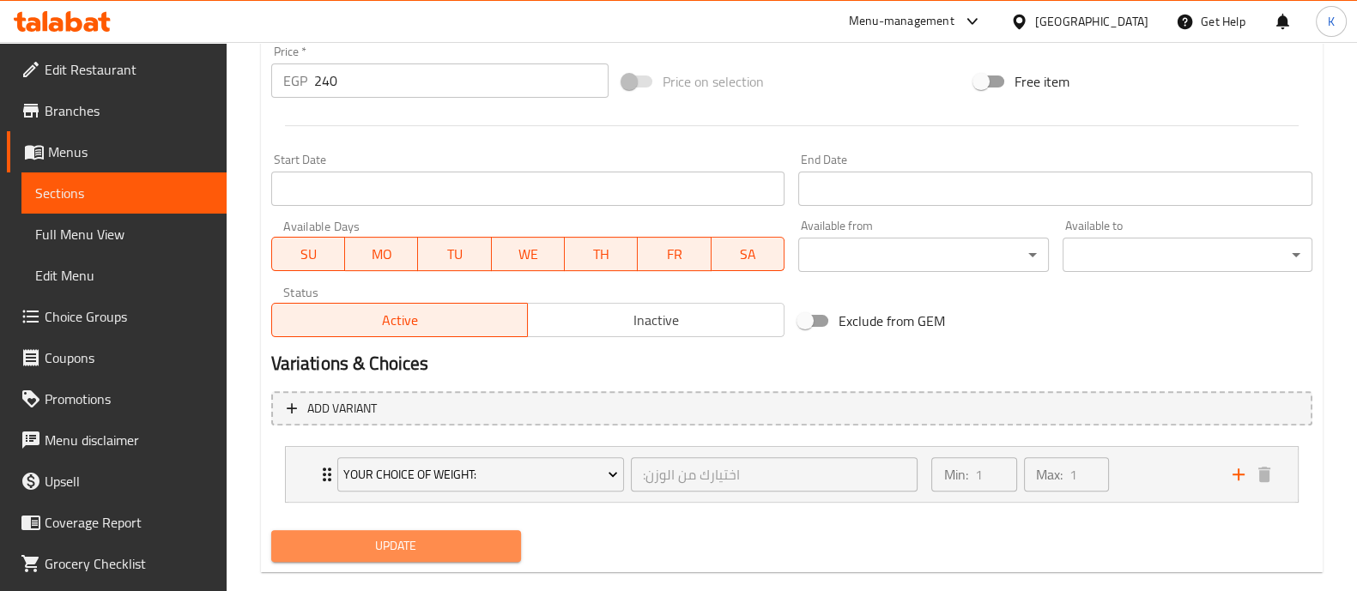
click at [452, 555] on button "Update" at bounding box center [396, 547] width 250 height 32
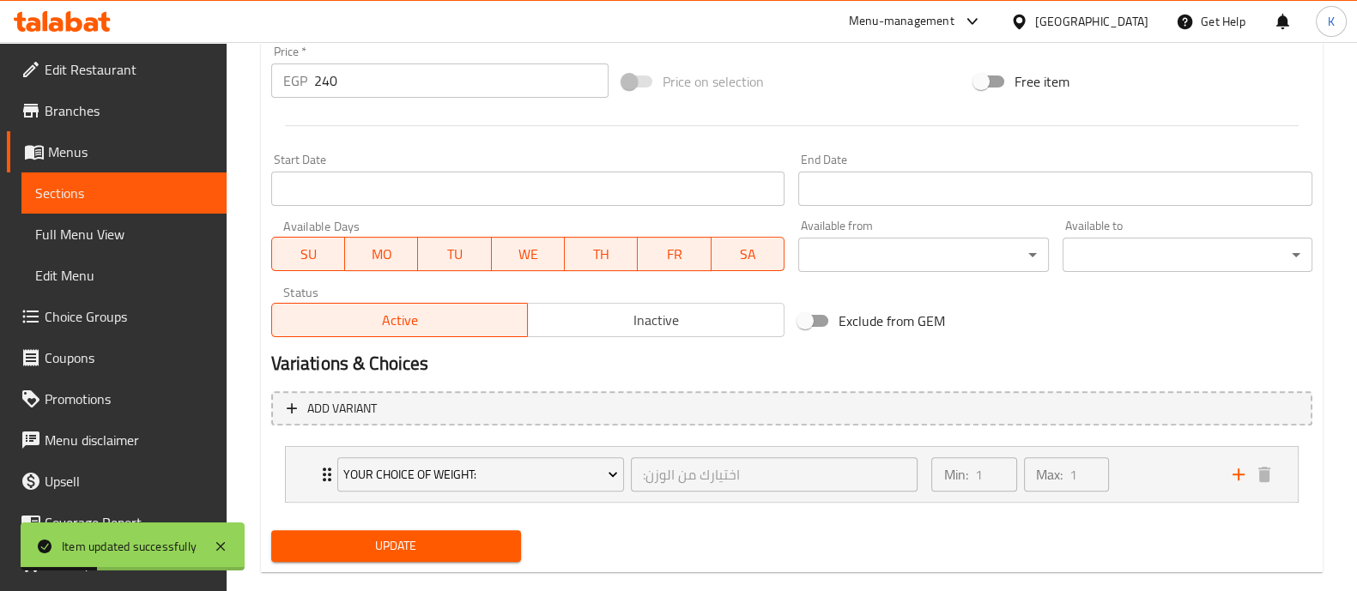
scroll to position [576, 0]
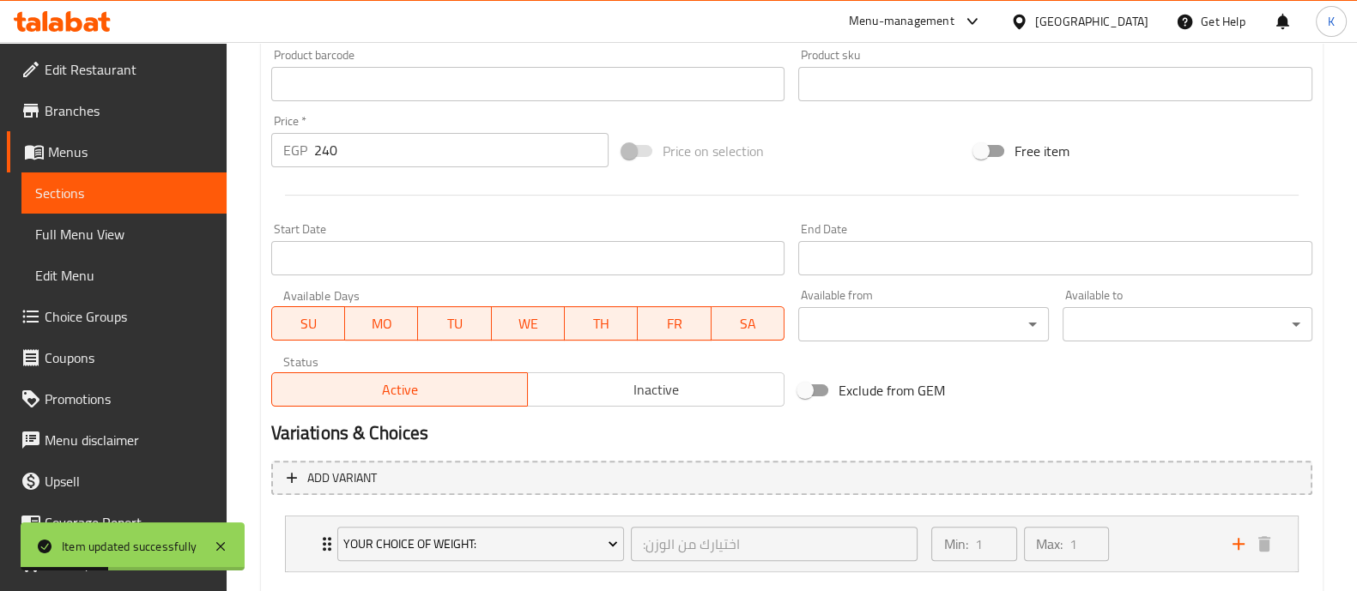
click at [515, 164] on input "240" at bounding box center [461, 150] width 295 height 34
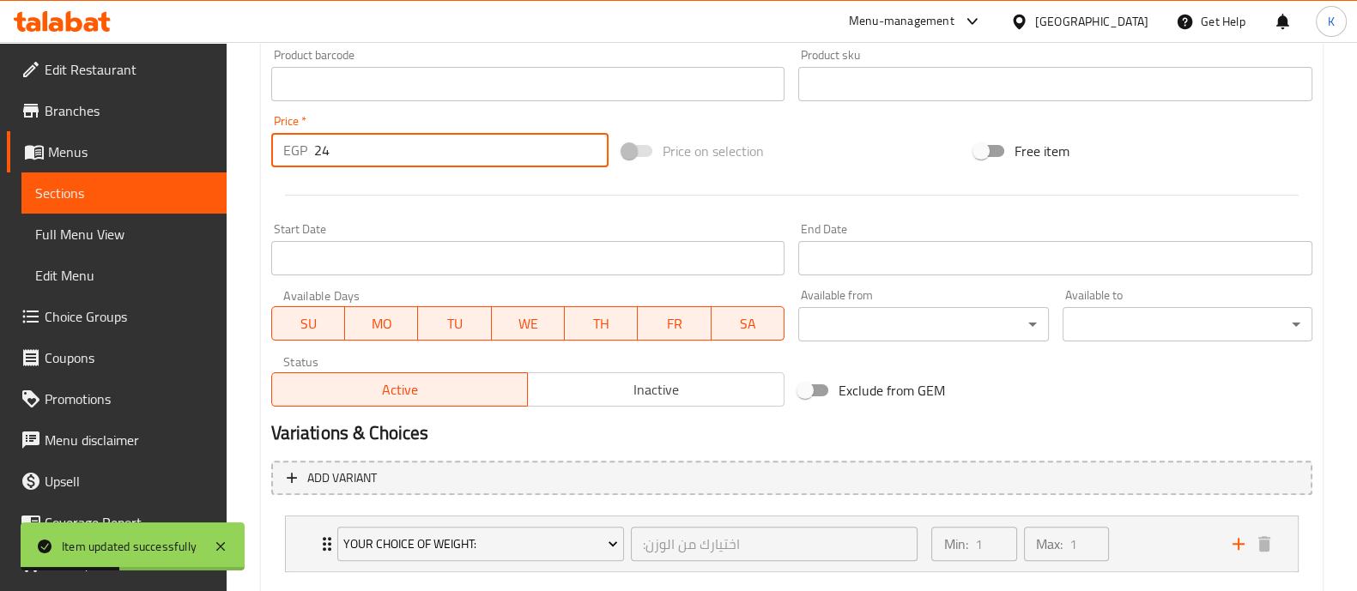
type input "2"
type input "0"
click at [522, 213] on div at bounding box center [791, 195] width 1055 height 42
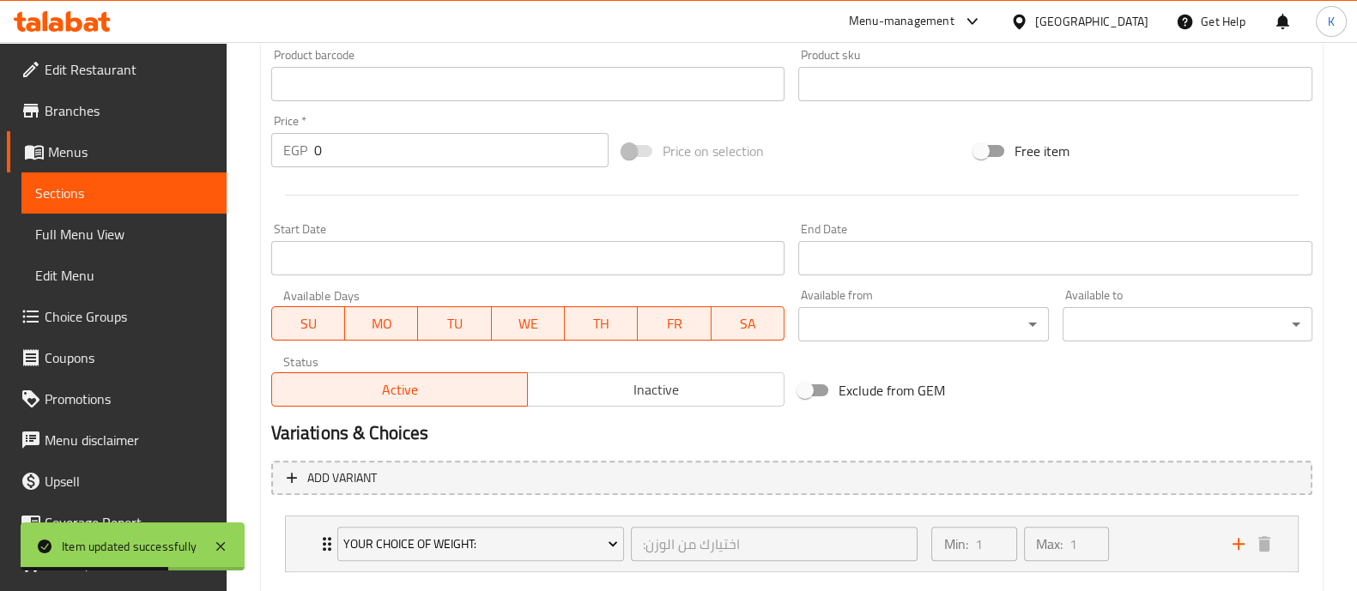
scroll to position [673, 0]
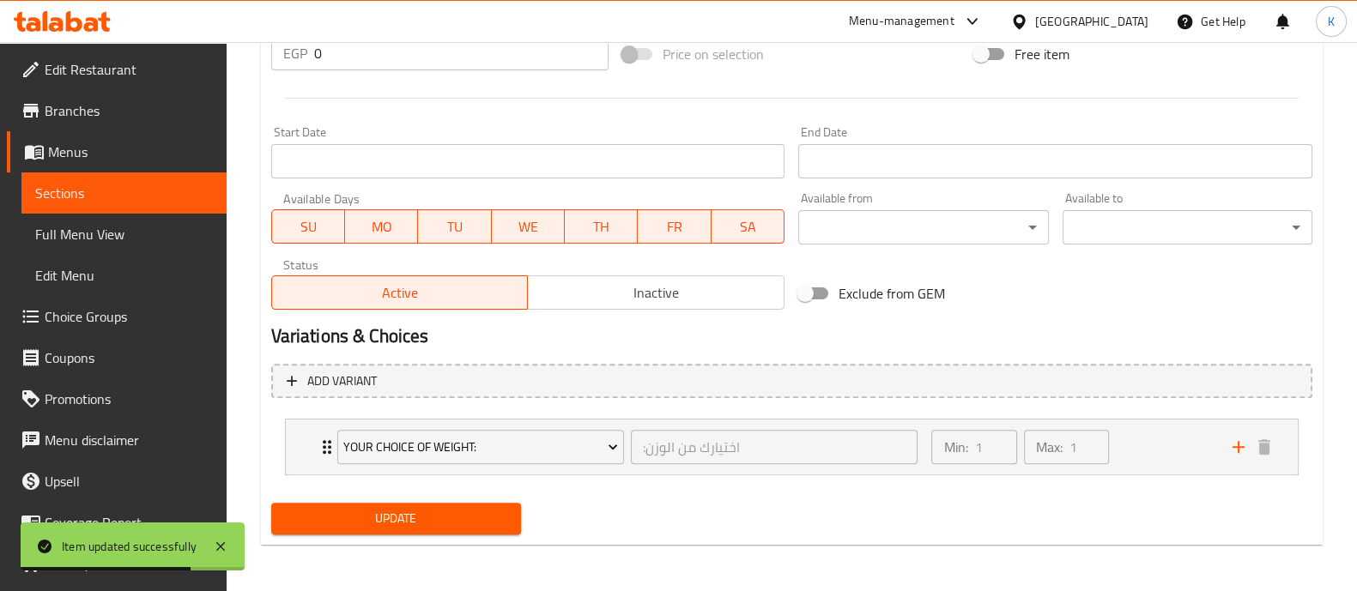
click at [481, 521] on span "Update" at bounding box center [396, 518] width 222 height 21
click at [404, 529] on button "Update" at bounding box center [396, 519] width 250 height 32
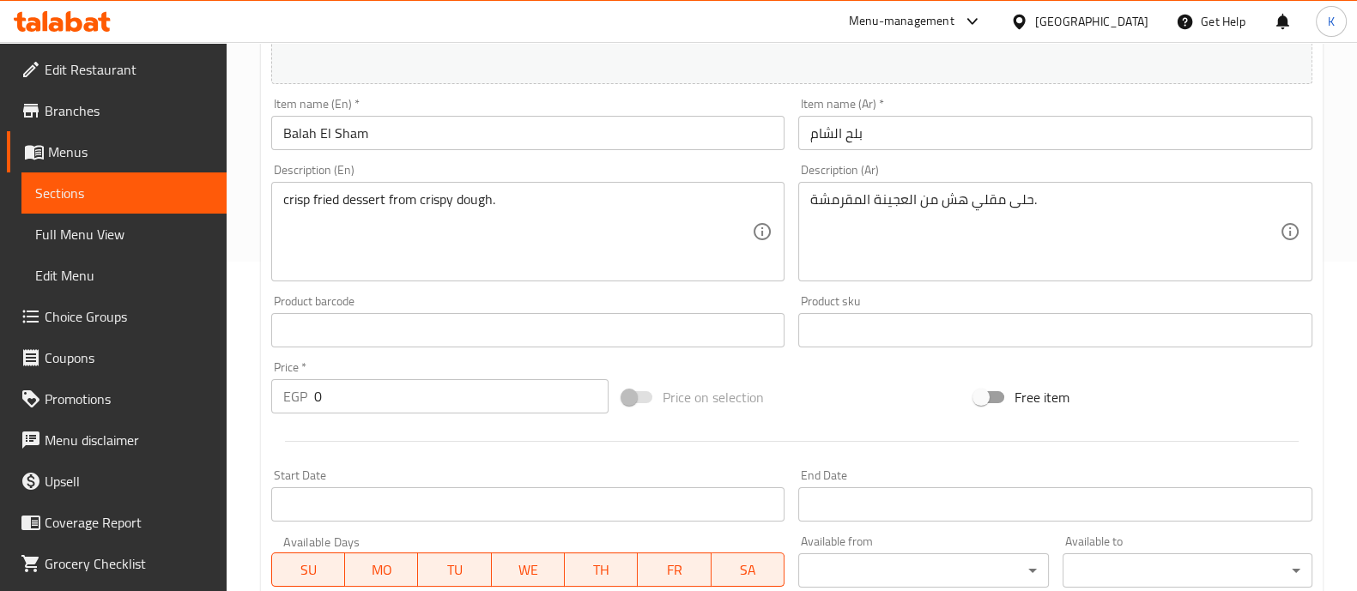
scroll to position [381, 0]
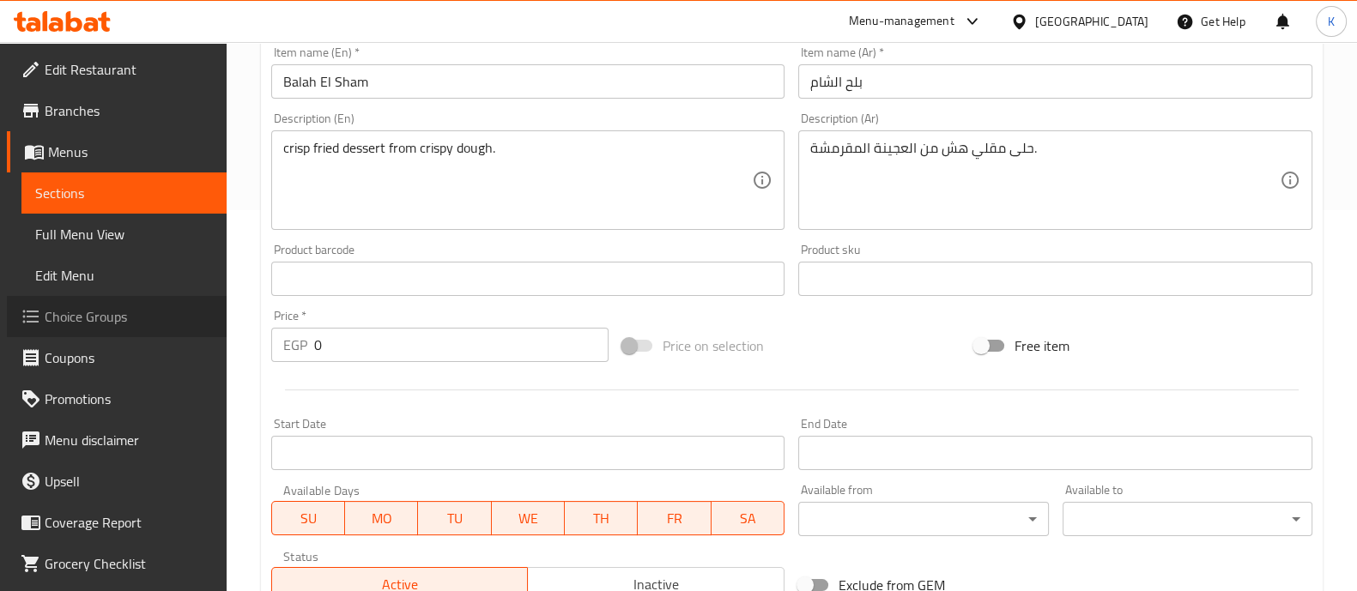
click at [139, 332] on link "Choice Groups" at bounding box center [117, 316] width 220 height 41
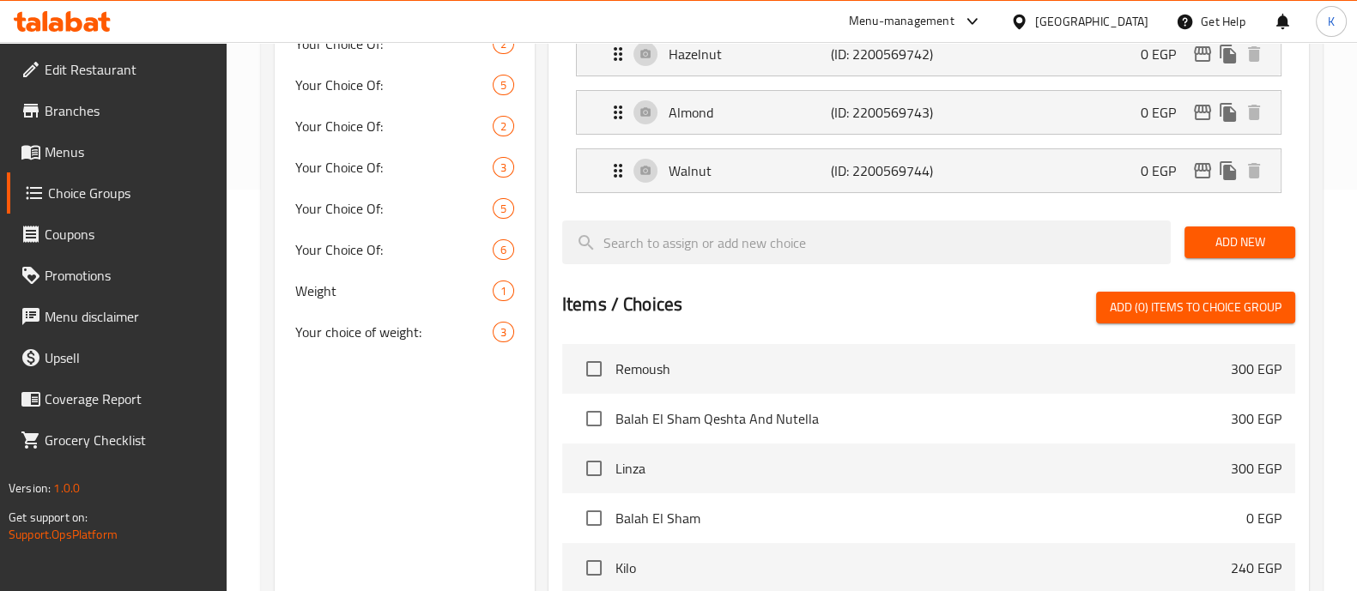
scroll to position [398, 0]
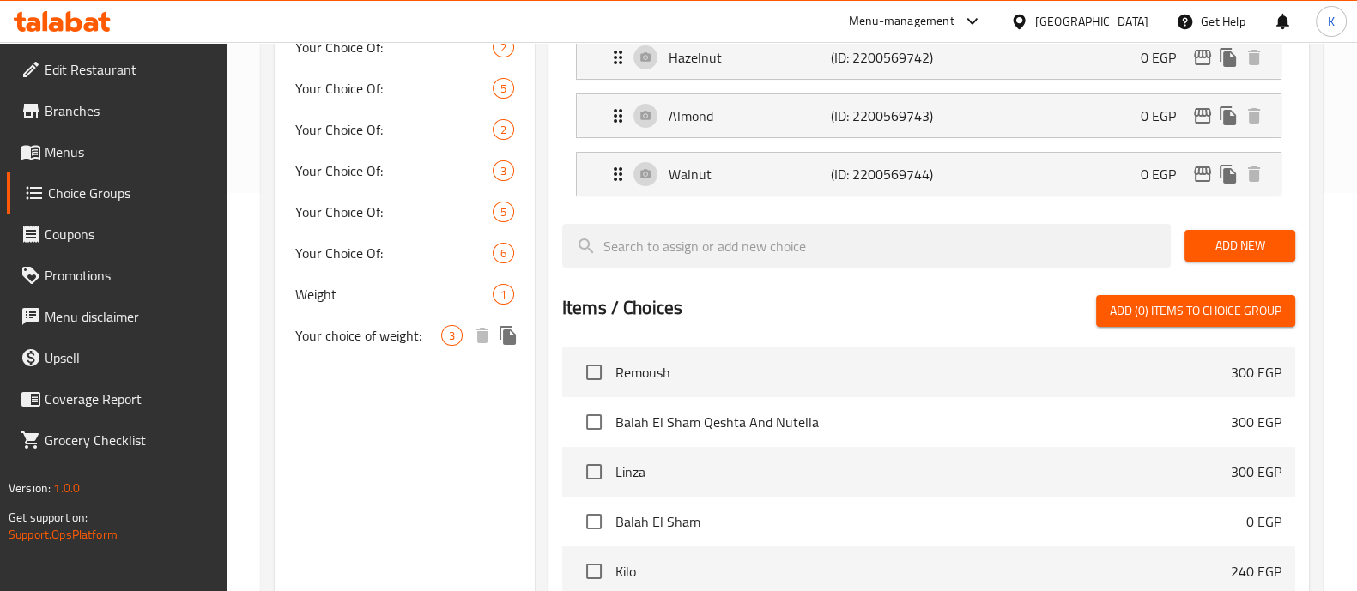
click at [442, 348] on div "Your choice of weight: 3" at bounding box center [405, 335] width 260 height 41
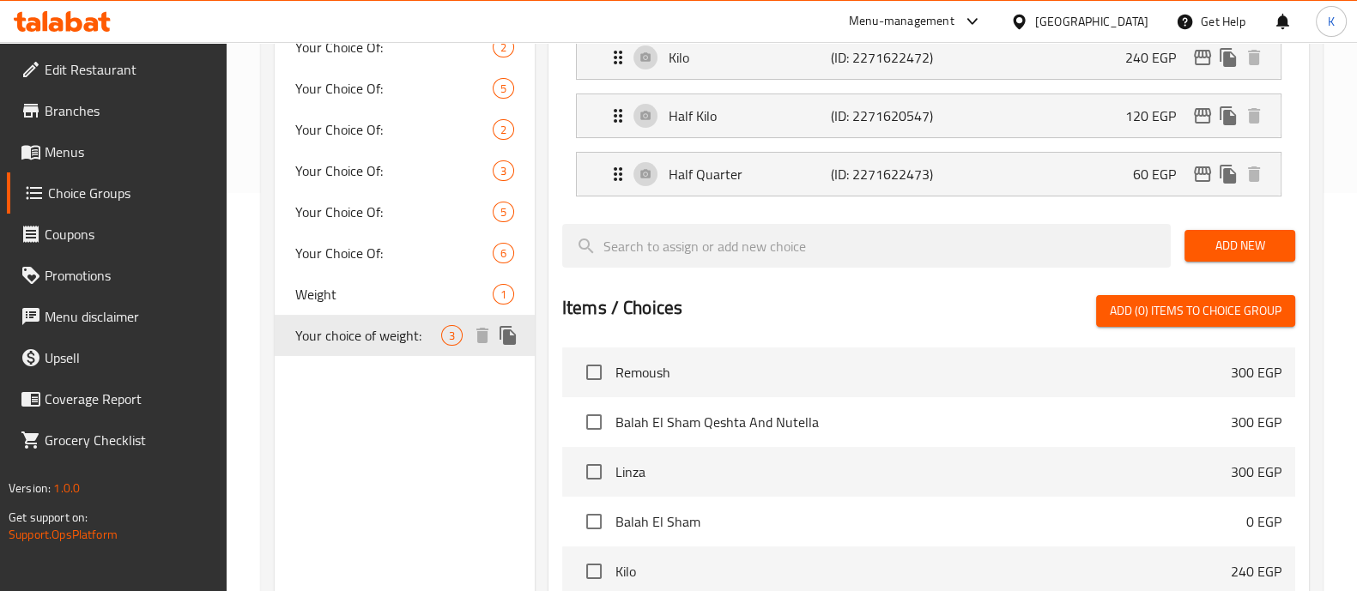
type input "Your choice of weight:"
type input ":اختيارك من الوزن"
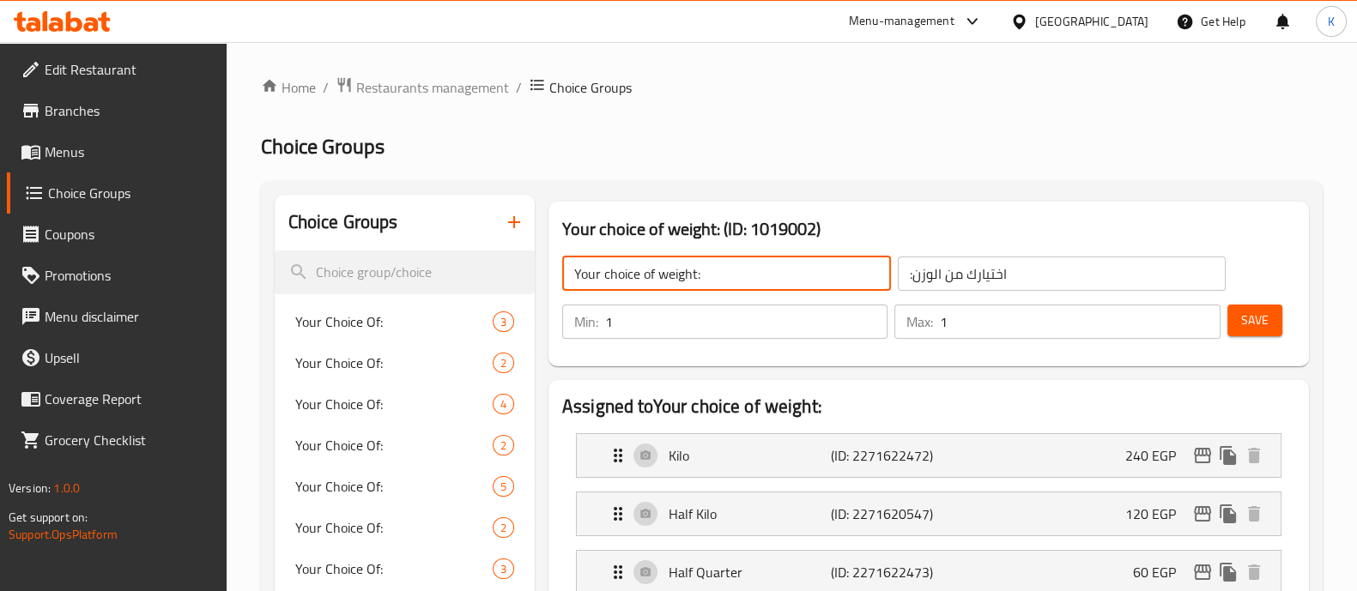
click at [783, 285] on input "Your choice of weight:" at bounding box center [726, 274] width 329 height 34
type input "Your choice of weight Balah Sham:"
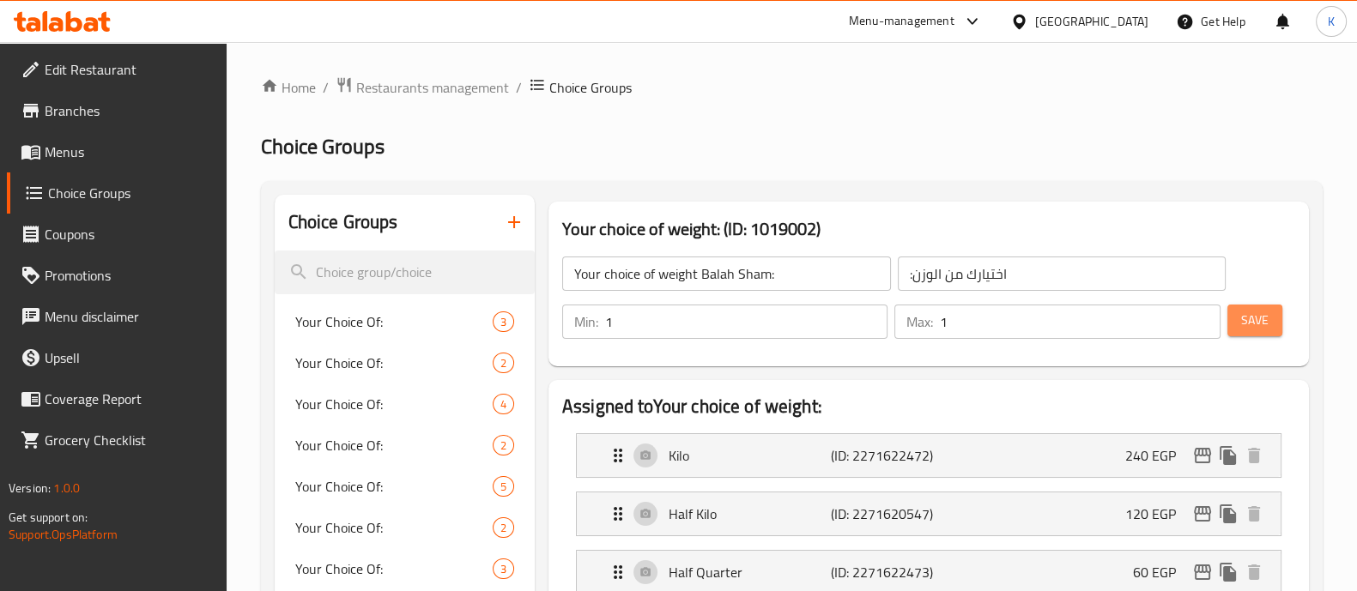
click at [1253, 330] on span "Save" at bounding box center [1254, 320] width 27 height 21
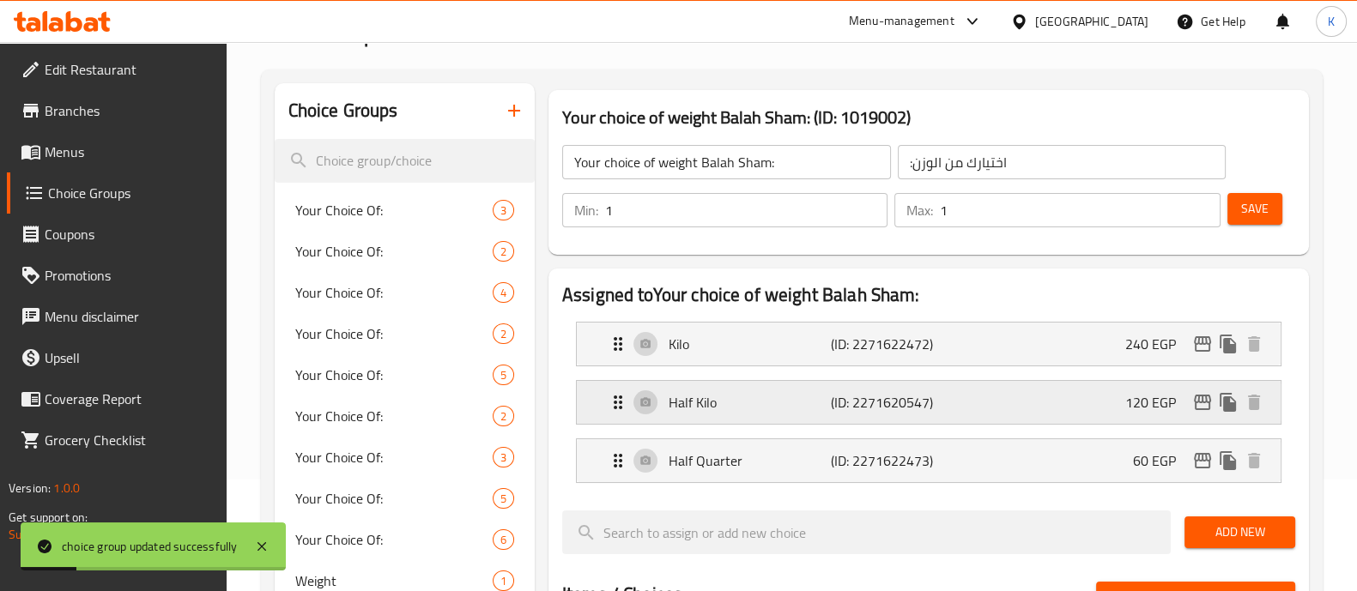
scroll to position [109, 0]
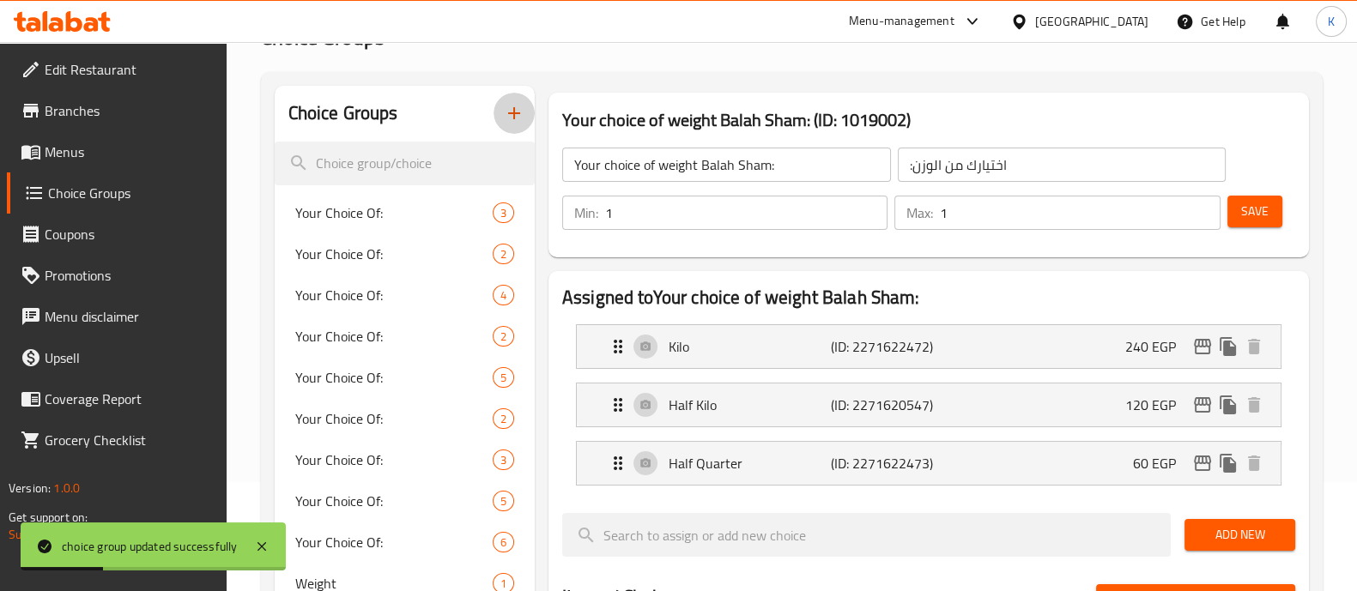
click at [518, 113] on icon "button" at bounding box center [514, 113] width 12 height 12
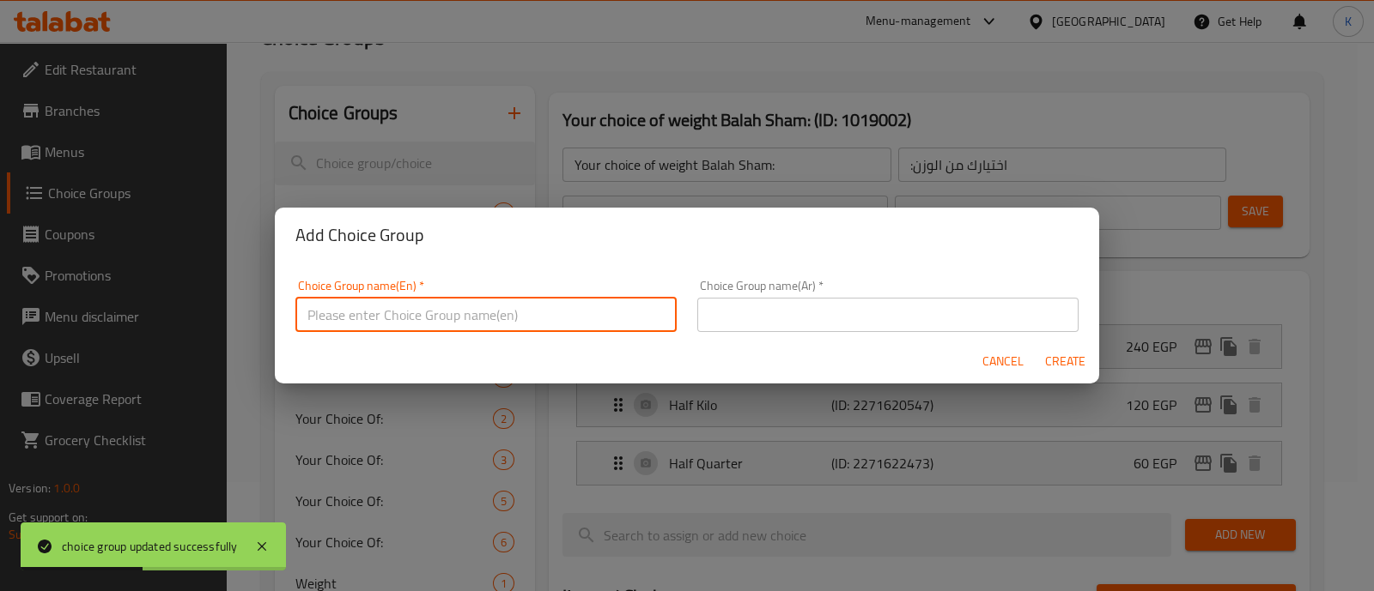
click at [549, 324] on input "text" at bounding box center [485, 315] width 381 height 34
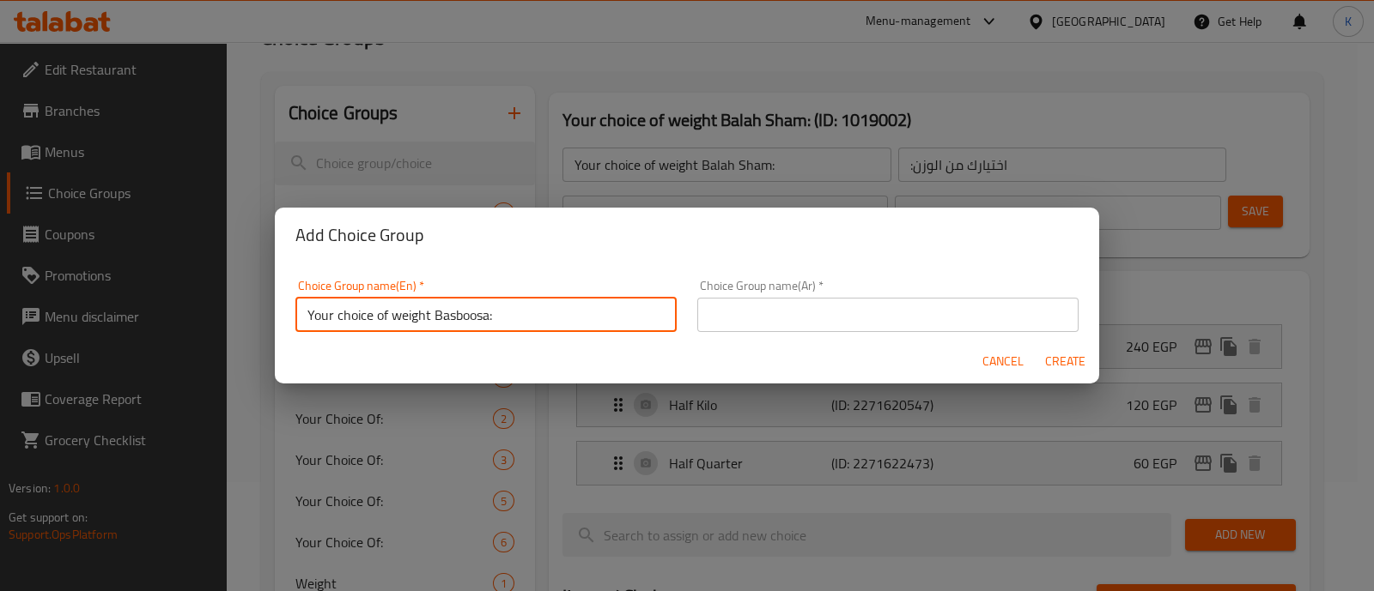
type input "Your choice of weight Basboosa:"
click at [709, 310] on input "text" at bounding box center [887, 315] width 381 height 34
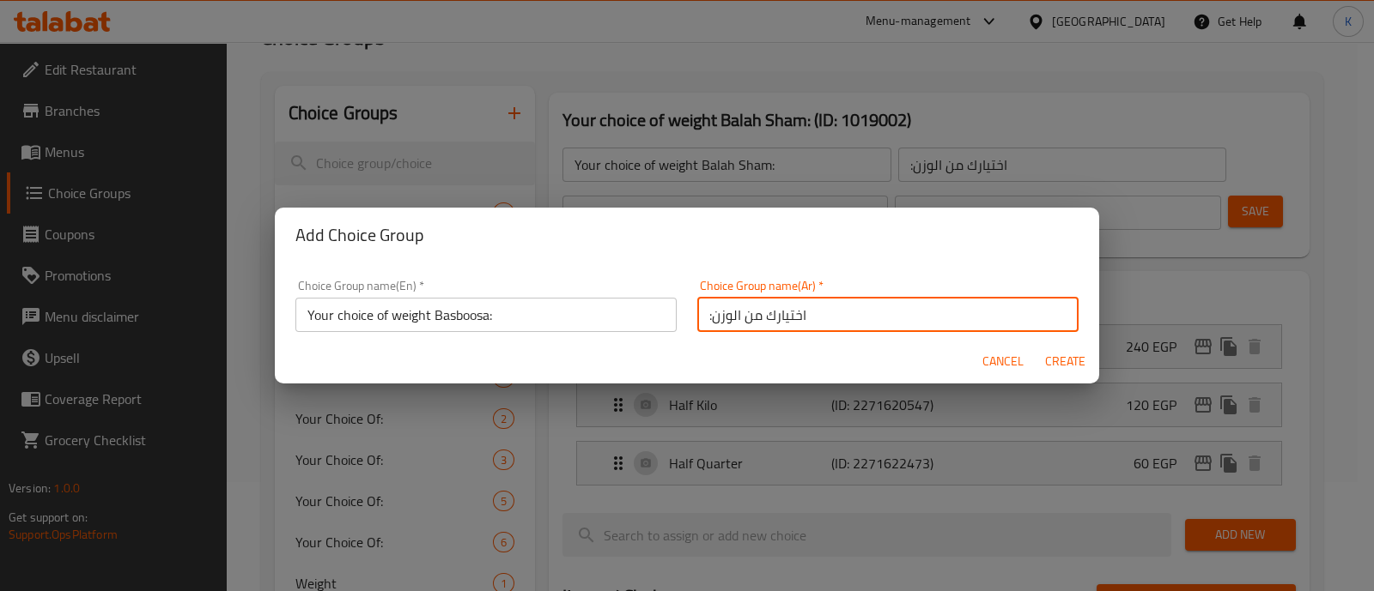
click at [703, 313] on input ":اختيارك من الوزن" at bounding box center [887, 315] width 381 height 34
click at [816, 311] on input "اختيارك من الوزن" at bounding box center [887, 315] width 381 height 34
click at [699, 324] on input "اختيارك من الوزن البسوبسه" at bounding box center [887, 315] width 381 height 34
type input ":اختيارك من الوزن البسوبسه"
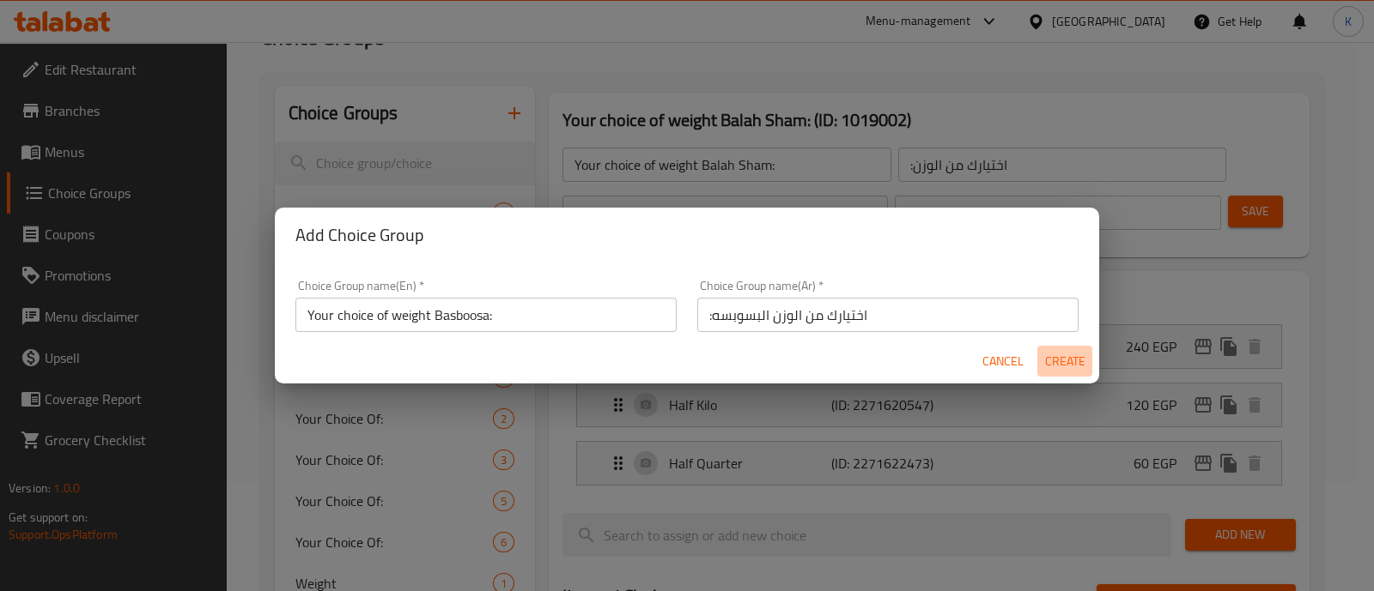
click at [1063, 362] on span "Create" at bounding box center [1064, 361] width 41 height 21
type input "Your choice of weight Basboosa:"
type input ":اختيارك من الوزن البسوبسه"
type input "0"
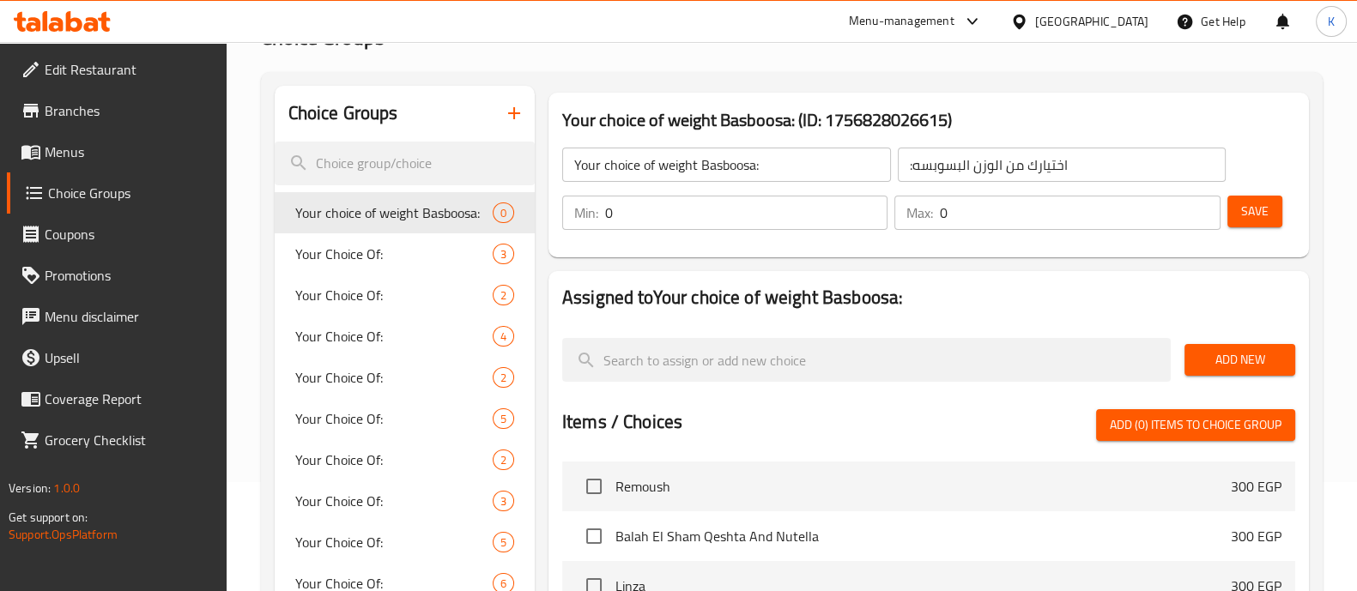
click at [1206, 367] on span "Add New" at bounding box center [1239, 359] width 83 height 21
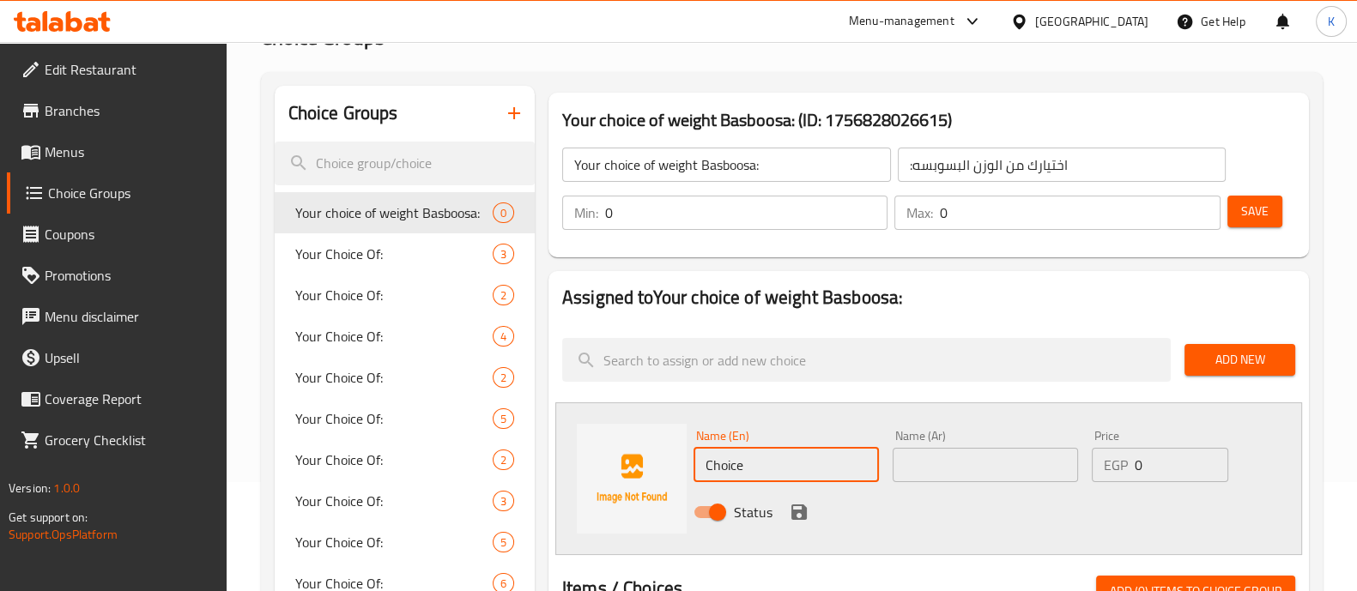
click at [777, 477] on input "Choice" at bounding box center [786, 465] width 185 height 34
type input "C"
type input "،"
type input "Kilo"
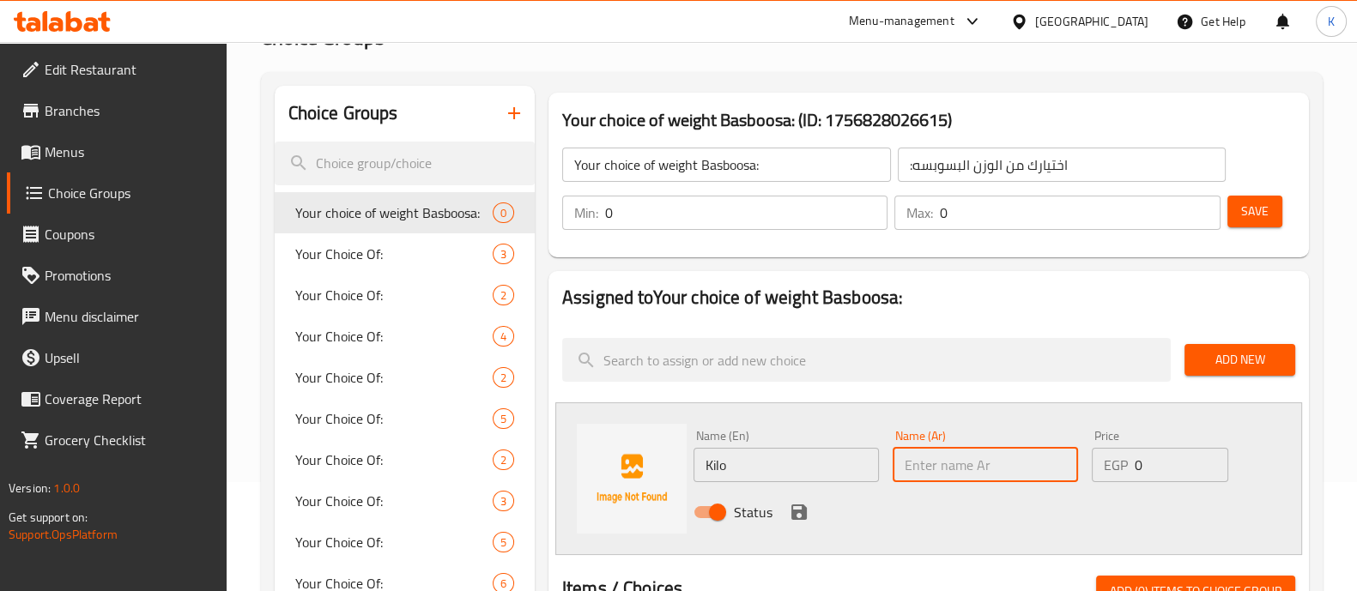
click at [946, 453] on input "text" at bounding box center [985, 465] width 185 height 34
type input "كيلو"
click at [1160, 463] on input "0" at bounding box center [1181, 465] width 93 height 34
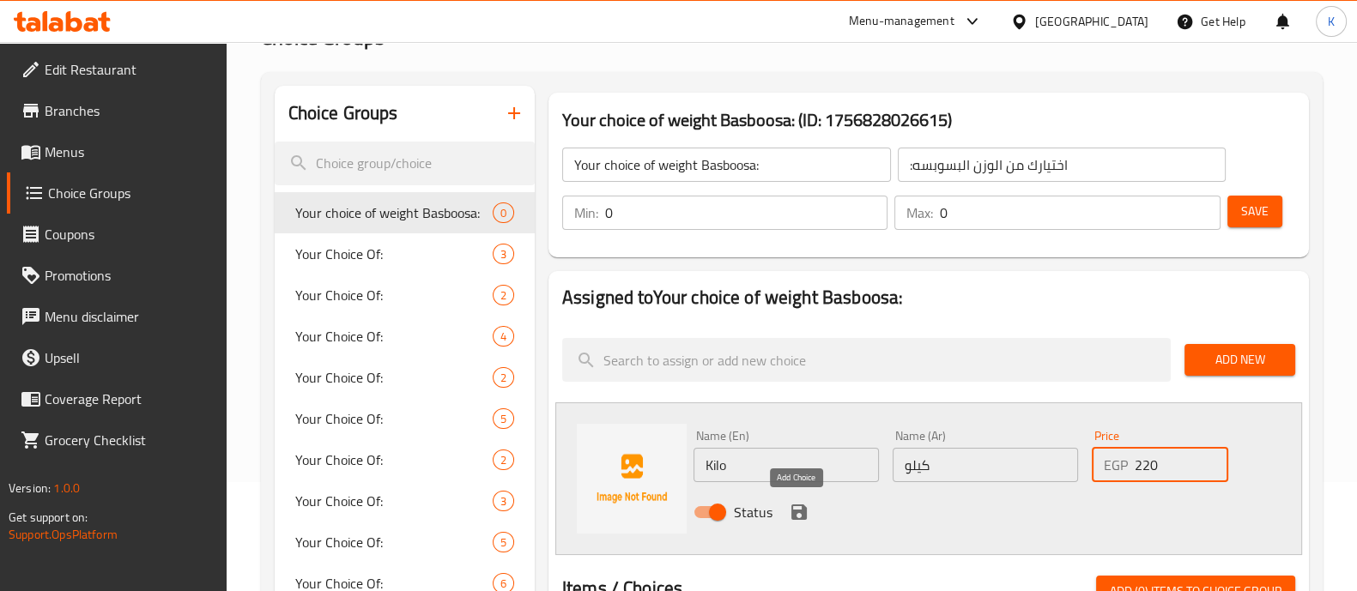
type input "220"
click at [796, 508] on icon "save" at bounding box center [799, 512] width 21 height 21
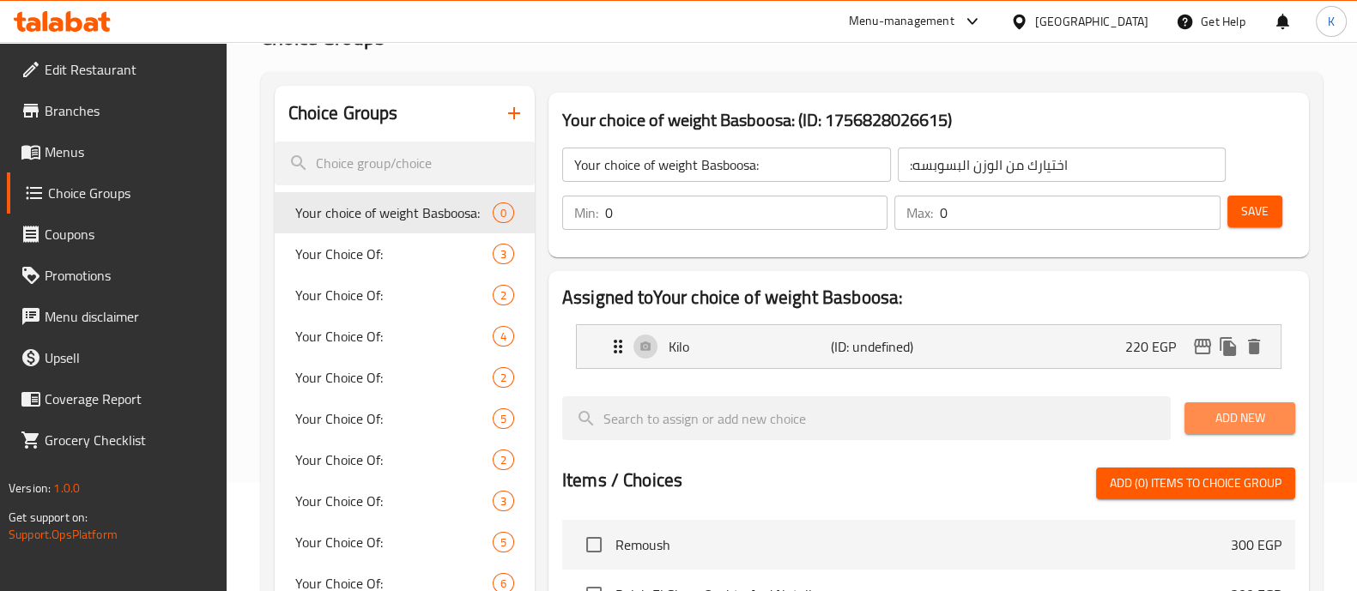
click at [1250, 422] on span "Add New" at bounding box center [1239, 418] width 83 height 21
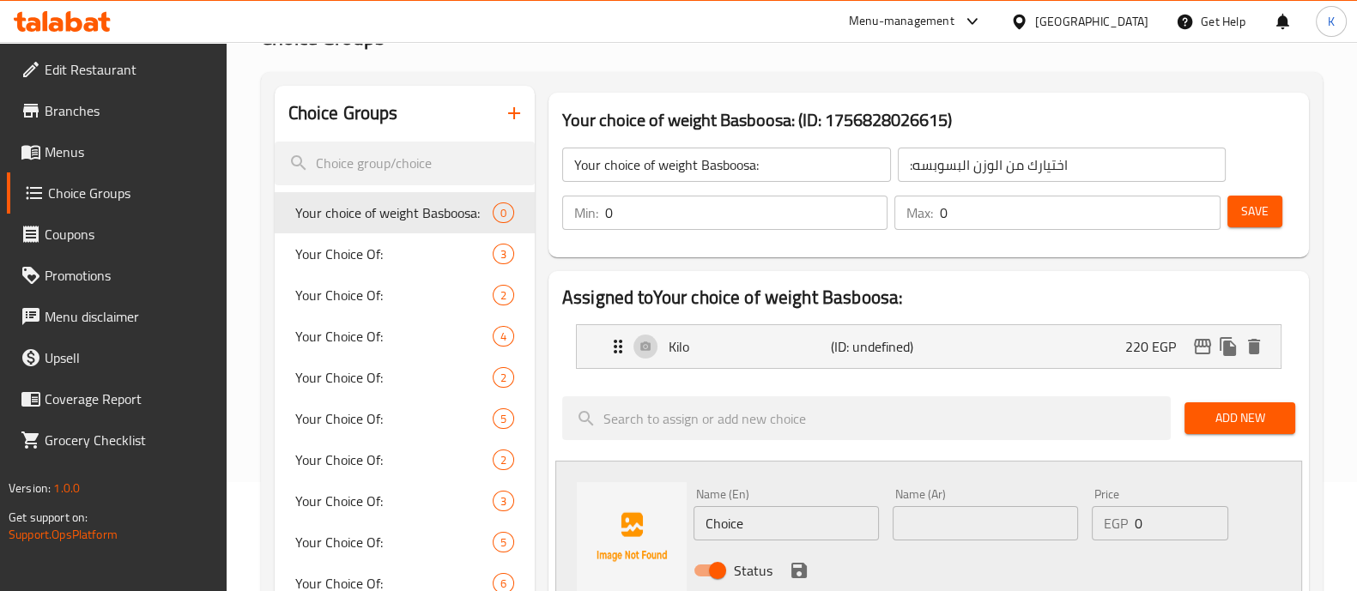
click at [801, 510] on input "Choice" at bounding box center [786, 523] width 185 height 34
type input "C"
type input "أ"
type input "Half Kilo"
click at [949, 525] on input "text" at bounding box center [985, 523] width 185 height 34
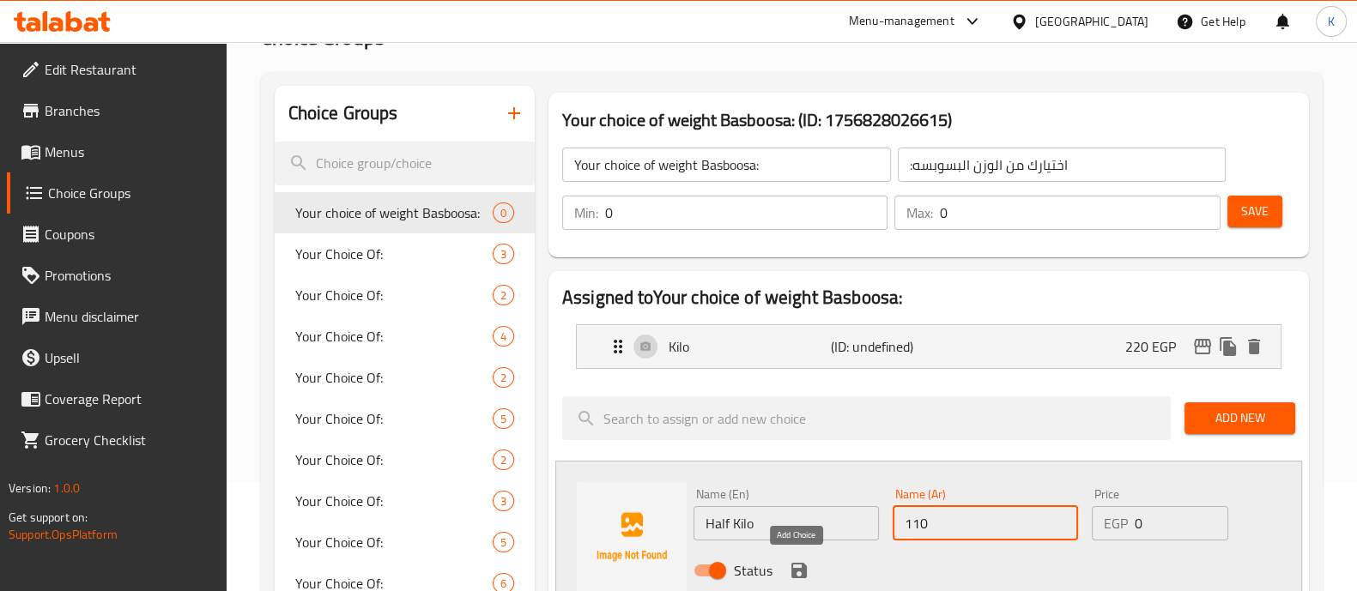
type input "110"
click at [798, 561] on icon "save" at bounding box center [799, 571] width 21 height 21
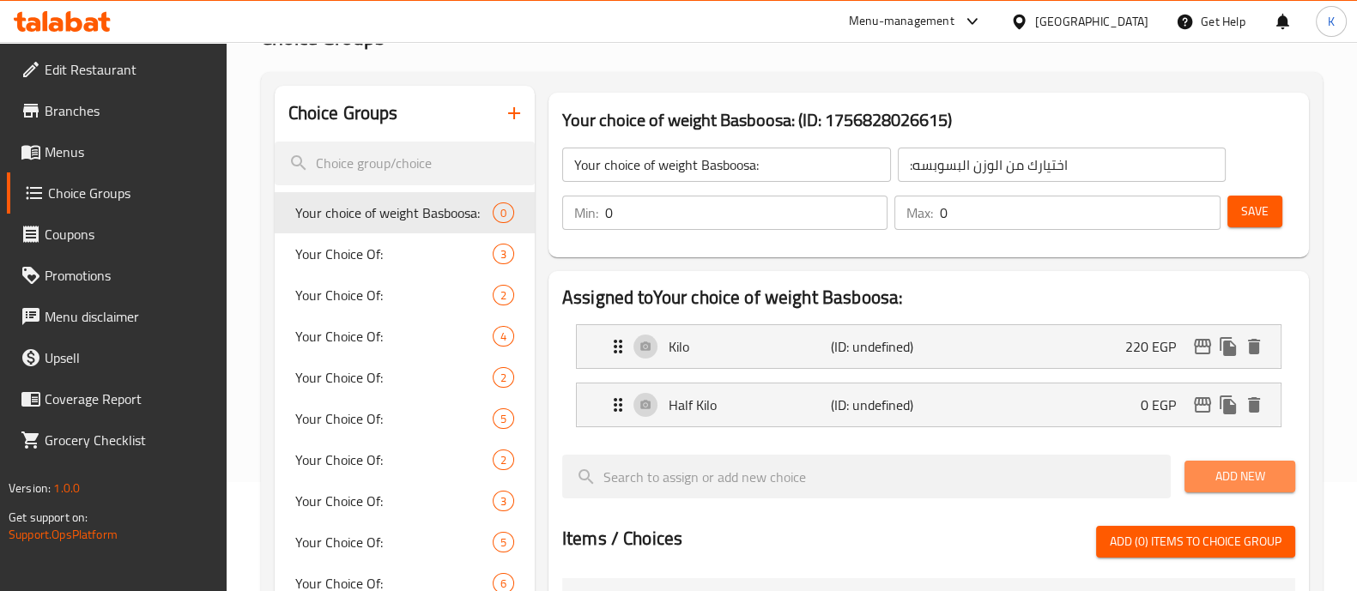
click at [1234, 469] on span "Add New" at bounding box center [1239, 476] width 83 height 21
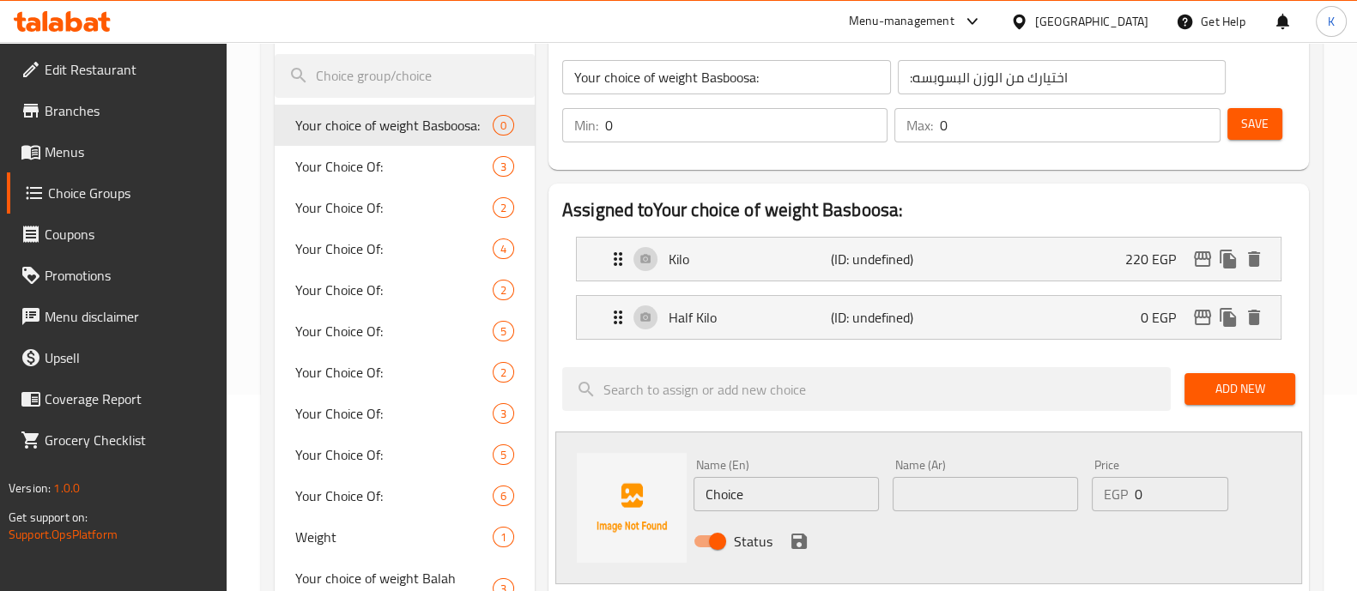
scroll to position [199, 0]
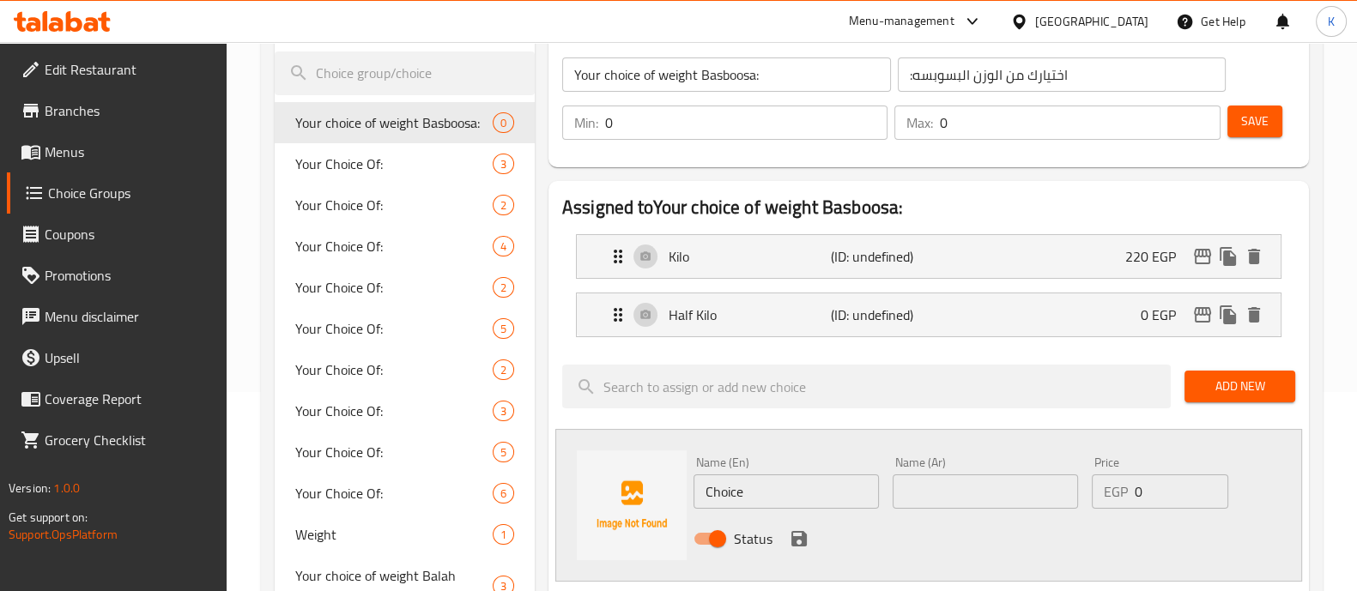
click at [846, 498] on input "Choice" at bounding box center [786, 492] width 185 height 34
type input "C"
type input "Quarter Kilo"
click at [989, 491] on input "text" at bounding box center [985, 492] width 185 height 34
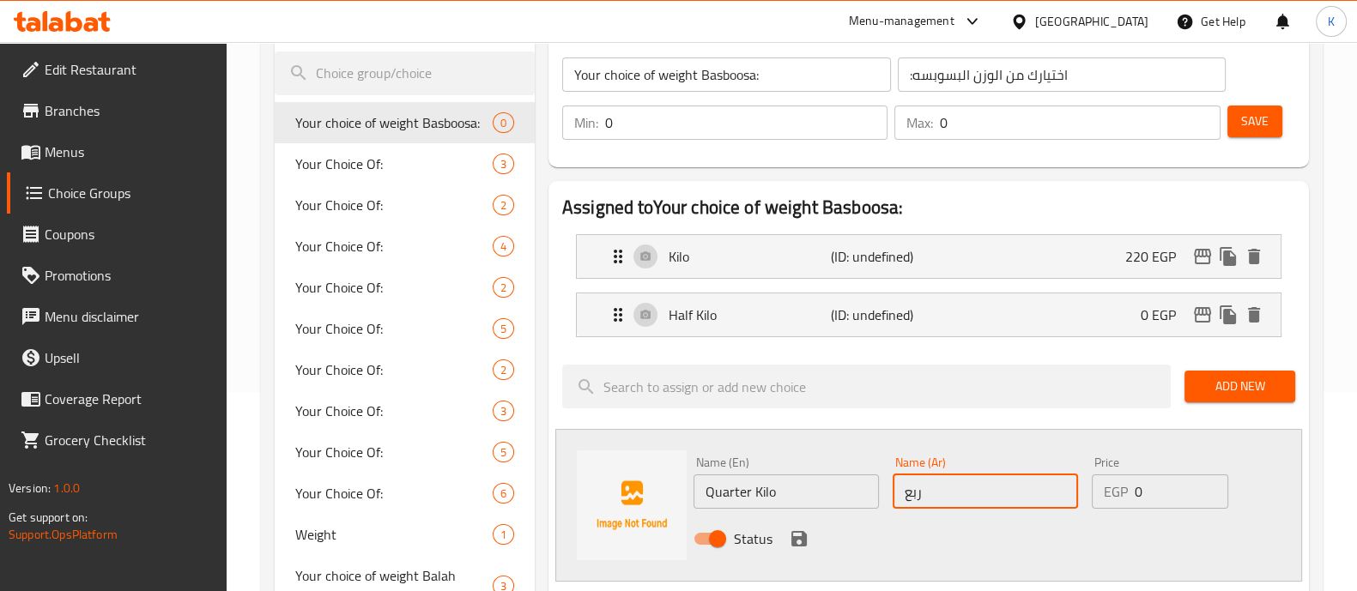
type input "ربع كيلو"
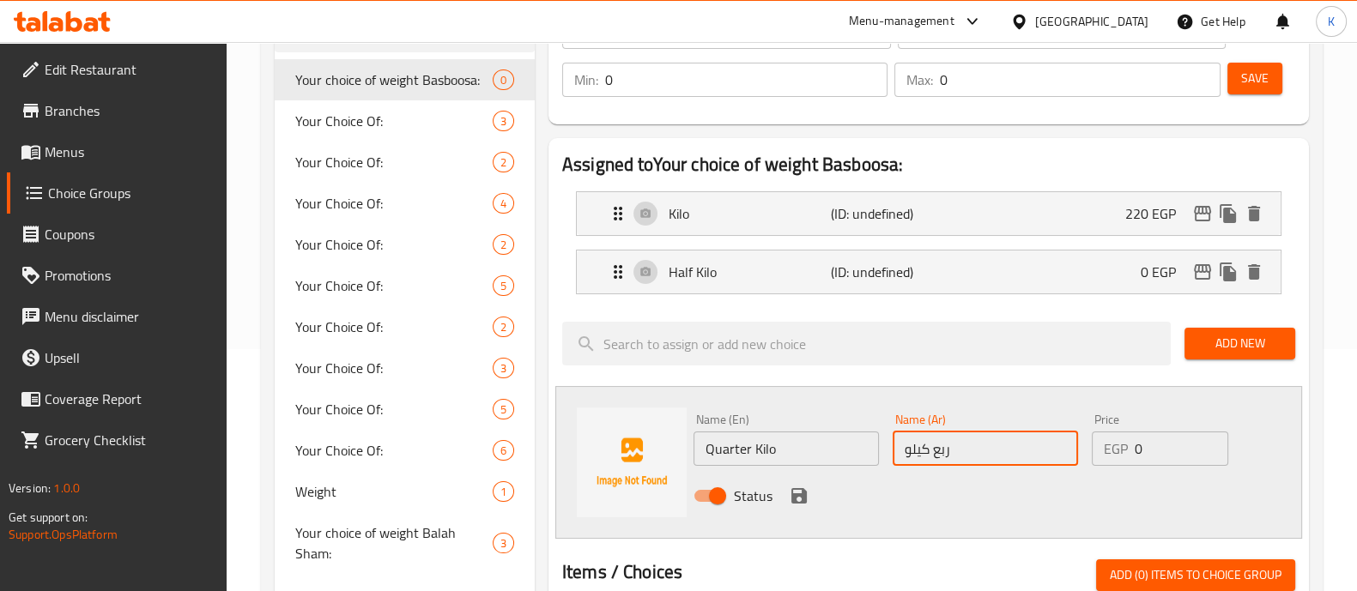
click at [794, 494] on icon "save" at bounding box center [799, 495] width 15 height 15
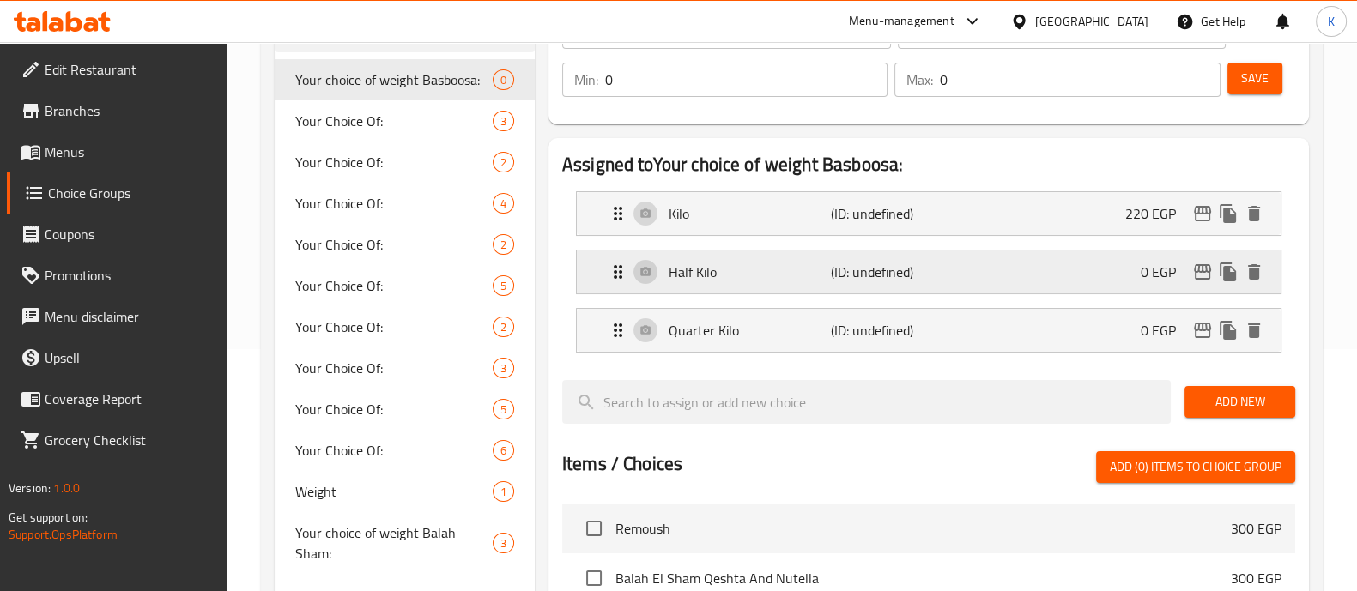
click at [1062, 267] on div "Half Kilo (ID: undefined) 0 EGP" at bounding box center [934, 272] width 652 height 43
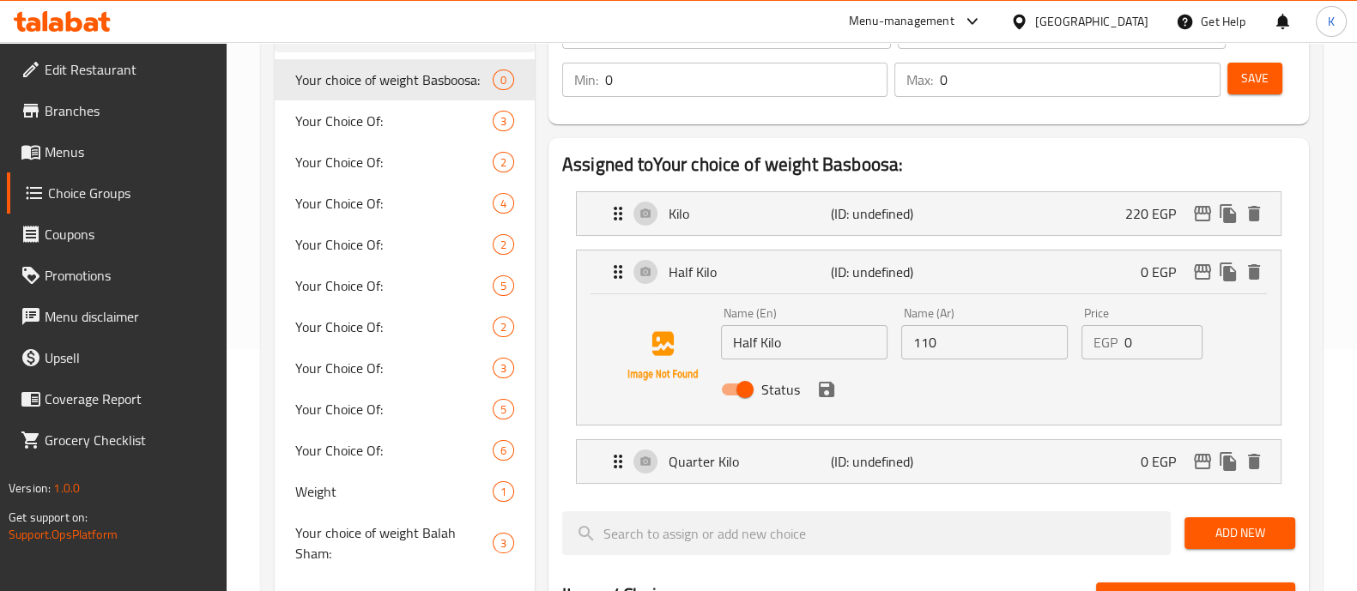
click at [1150, 334] on input "0" at bounding box center [1164, 342] width 79 height 34
click at [1027, 337] on input "110" at bounding box center [984, 342] width 167 height 34
type input "1"
type input "k"
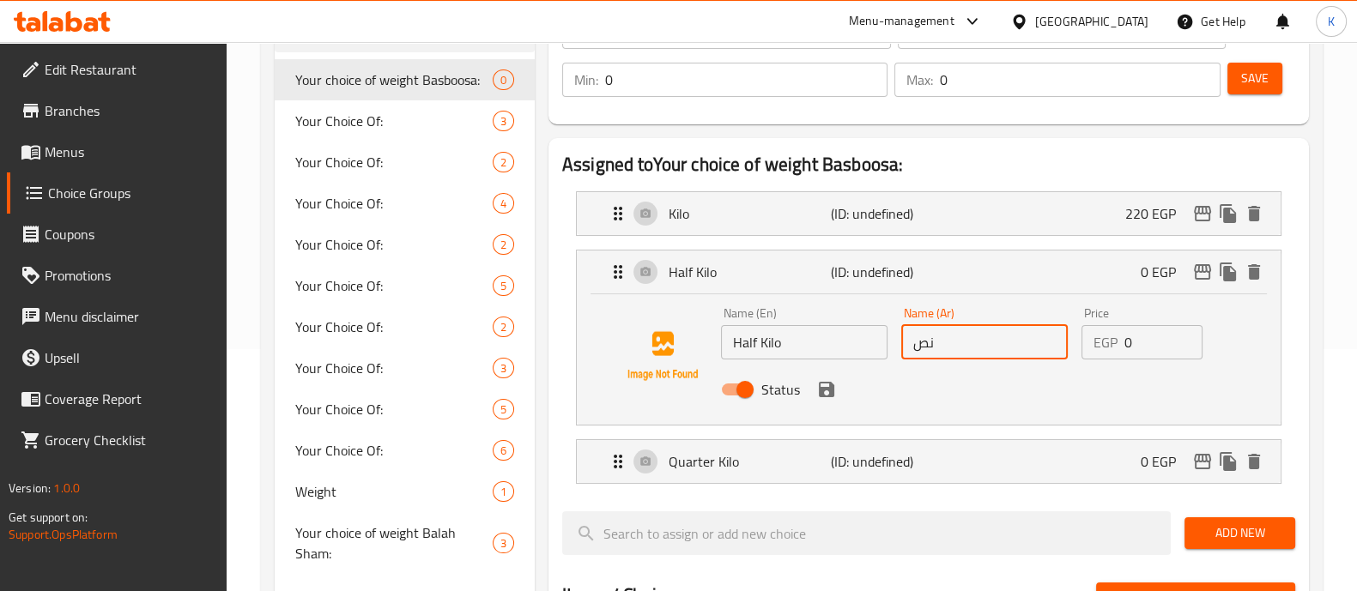
type input "نص كيلو"
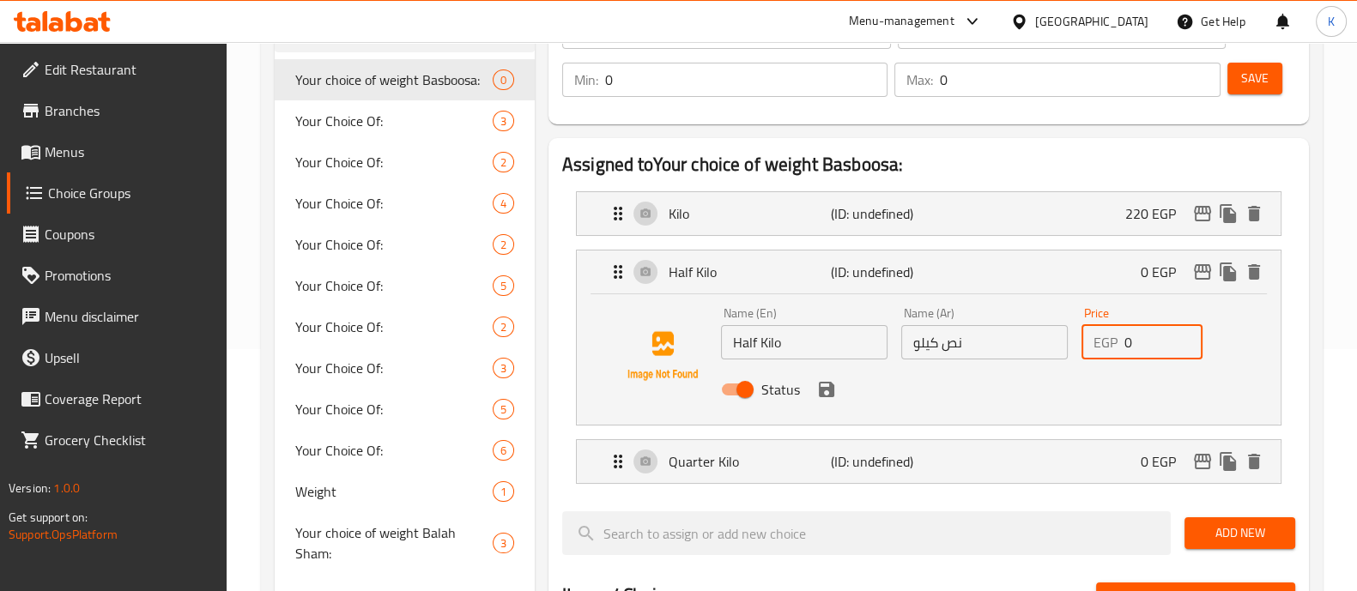
click at [1144, 349] on input "0" at bounding box center [1164, 342] width 79 height 34
click at [825, 395] on icon "save" at bounding box center [826, 389] width 15 height 15
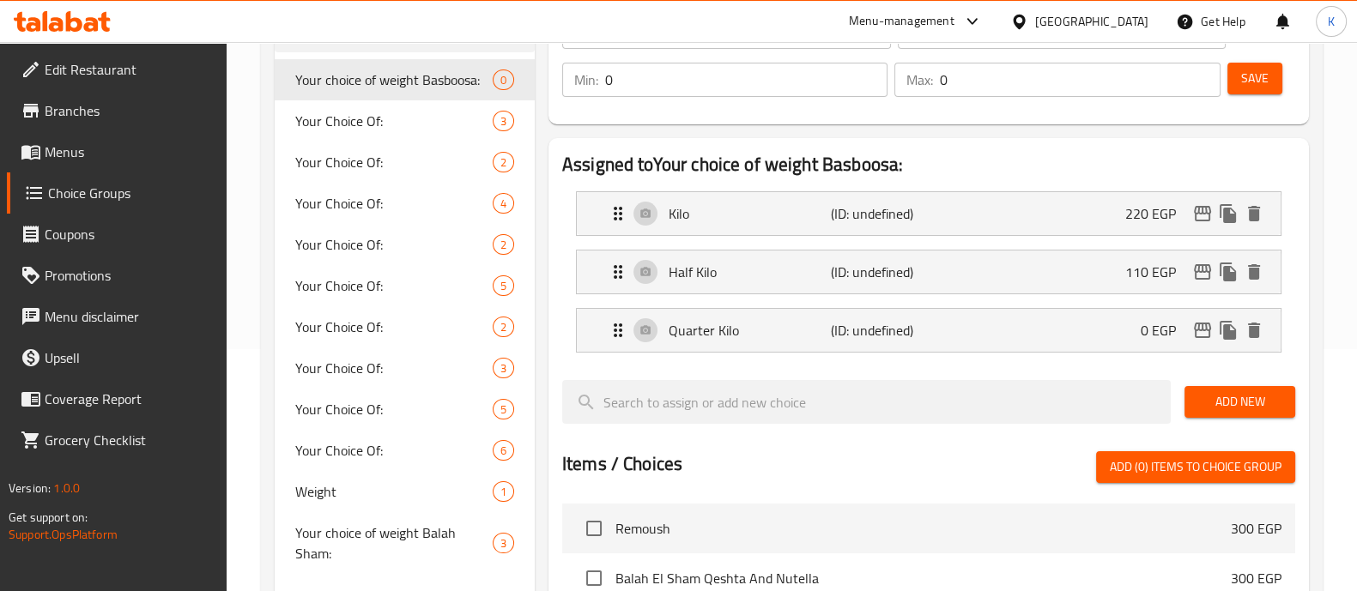
type input "110"
click at [1079, 332] on div "Quarter Kilo (ID: undefined) 0 EGP" at bounding box center [934, 330] width 652 height 43
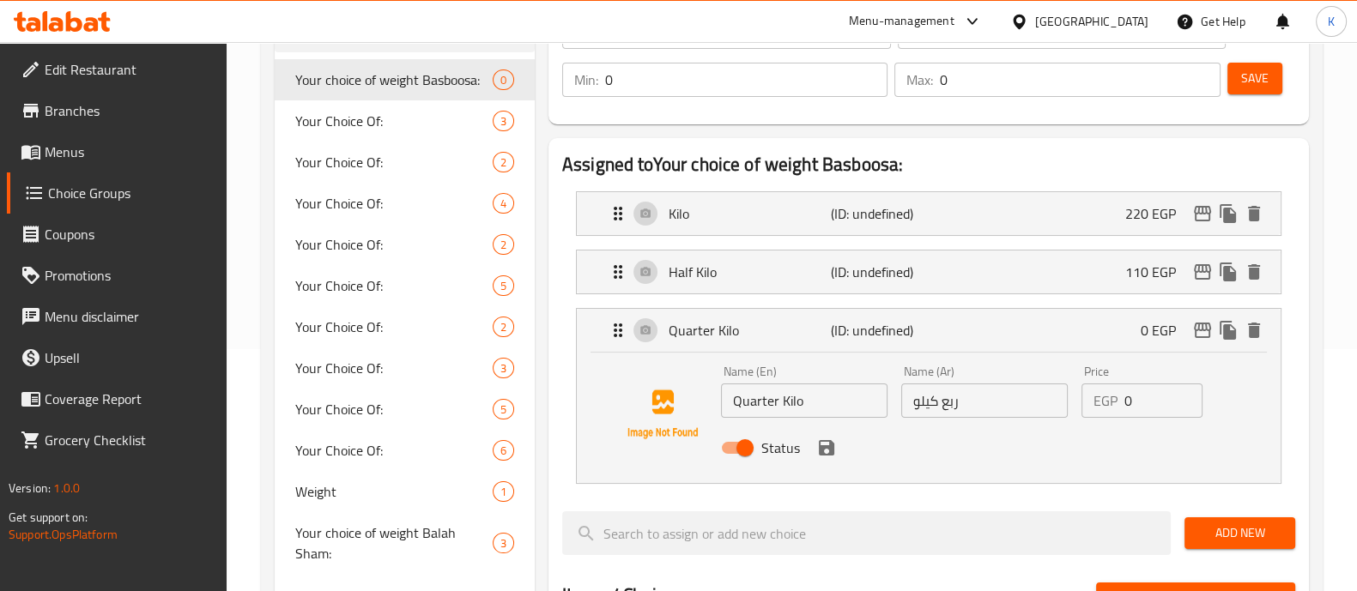
click at [1159, 404] on input "0" at bounding box center [1164, 401] width 79 height 34
click at [827, 464] on div "Status" at bounding box center [984, 448] width 541 height 46
click at [827, 452] on icon "save" at bounding box center [826, 448] width 21 height 21
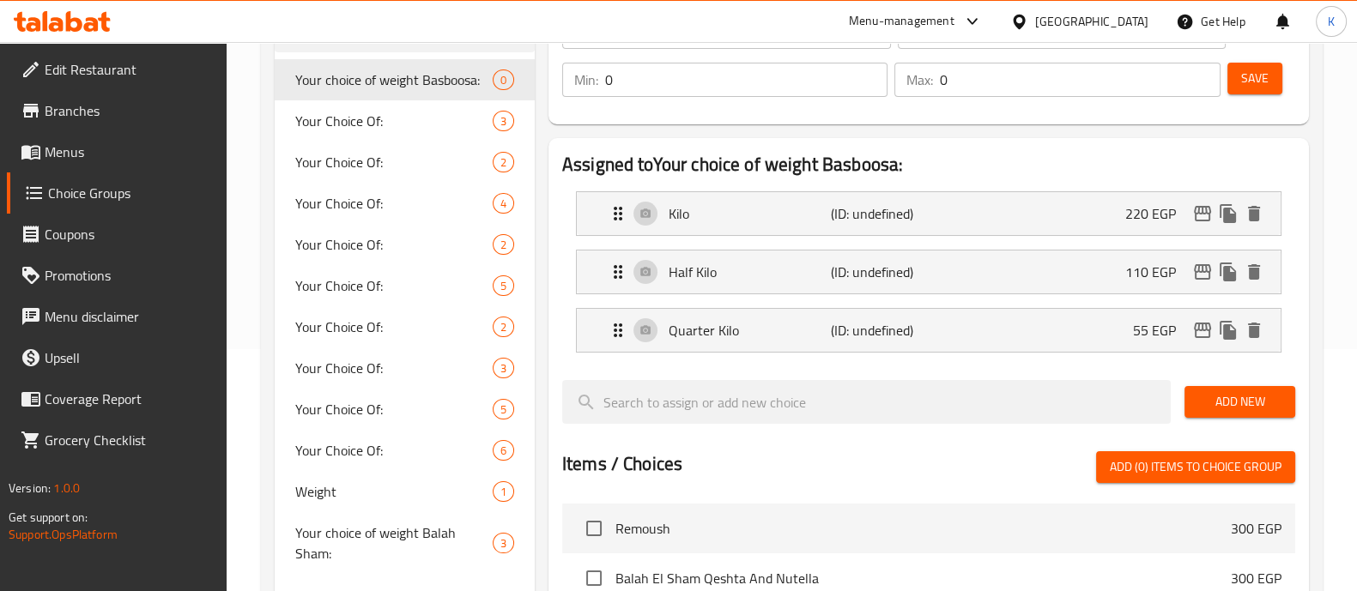
type input "55"
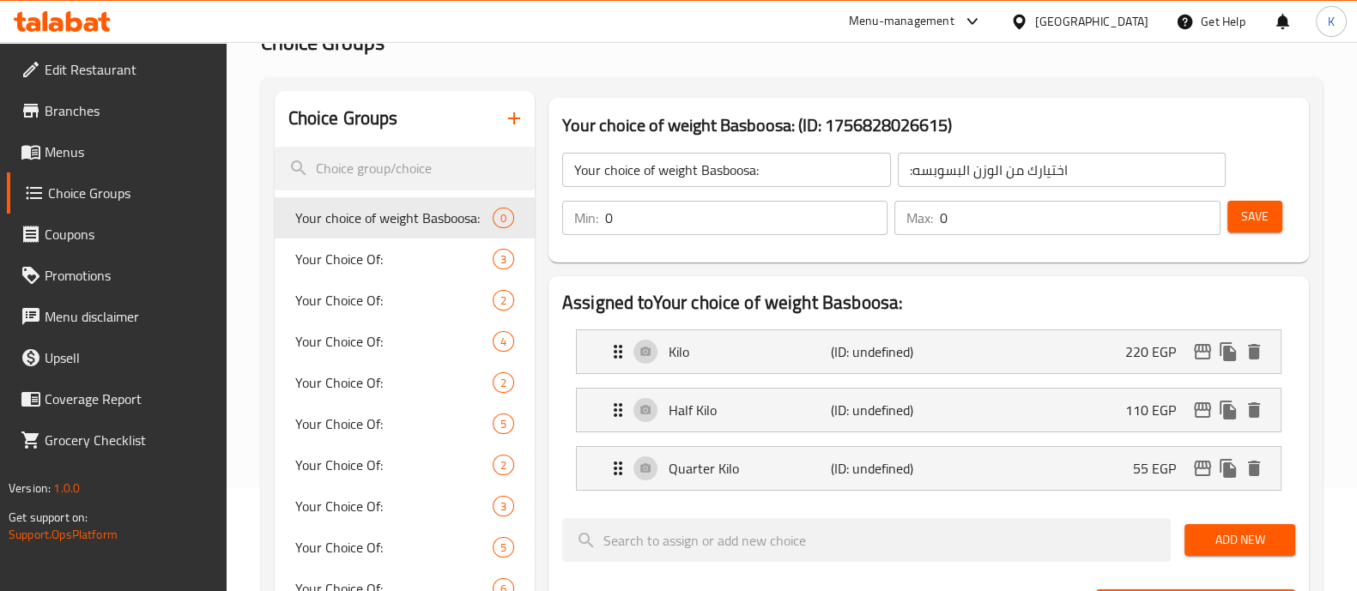
scroll to position [102, 0]
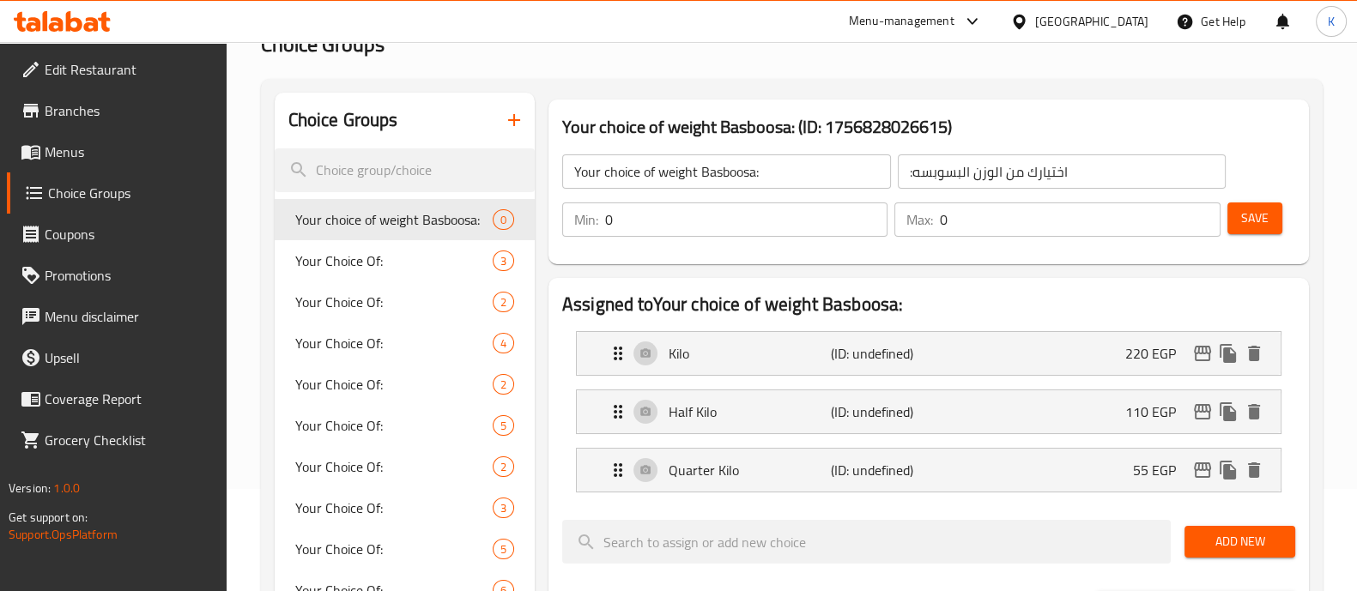
click at [693, 228] on input "0" at bounding box center [746, 220] width 282 height 34
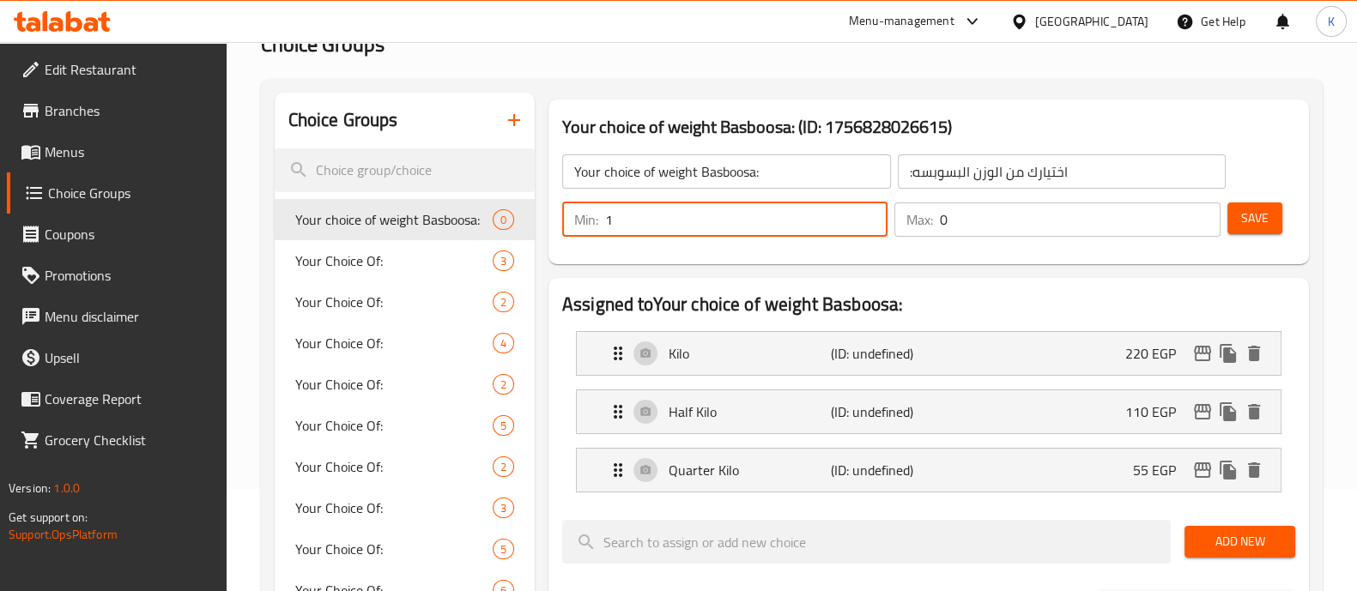
type input "1"
click at [968, 224] on input "0" at bounding box center [1080, 220] width 280 height 34
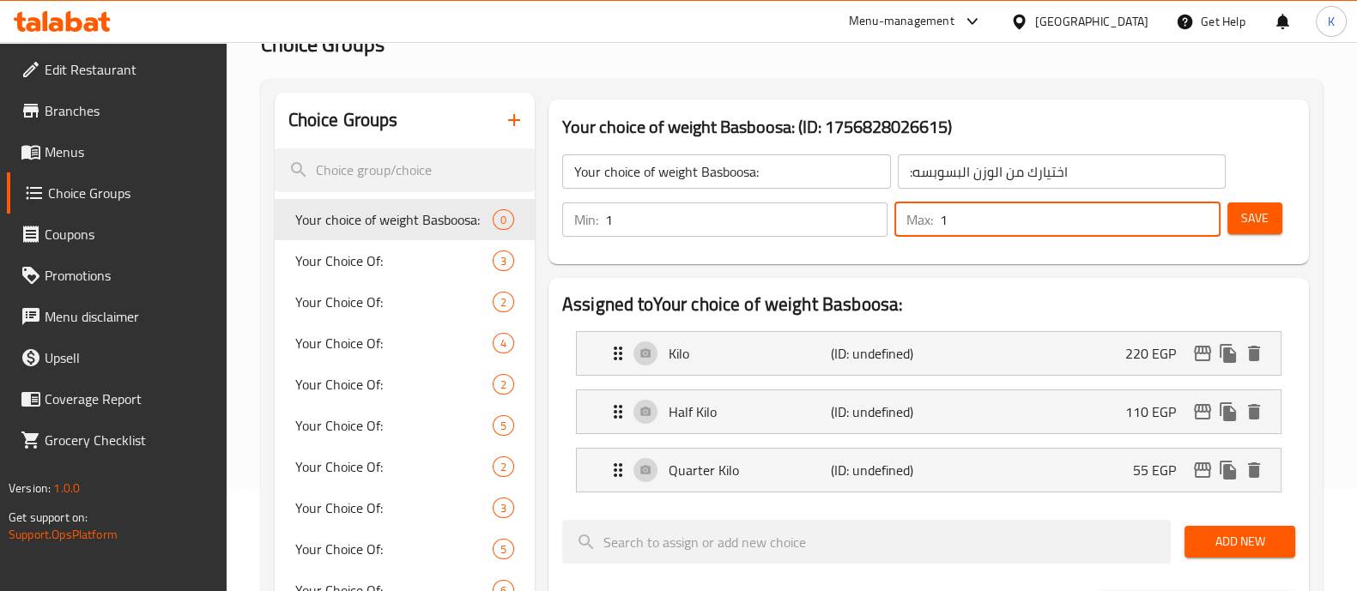
type input "1"
click at [1274, 212] on button "Save" at bounding box center [1255, 219] width 55 height 32
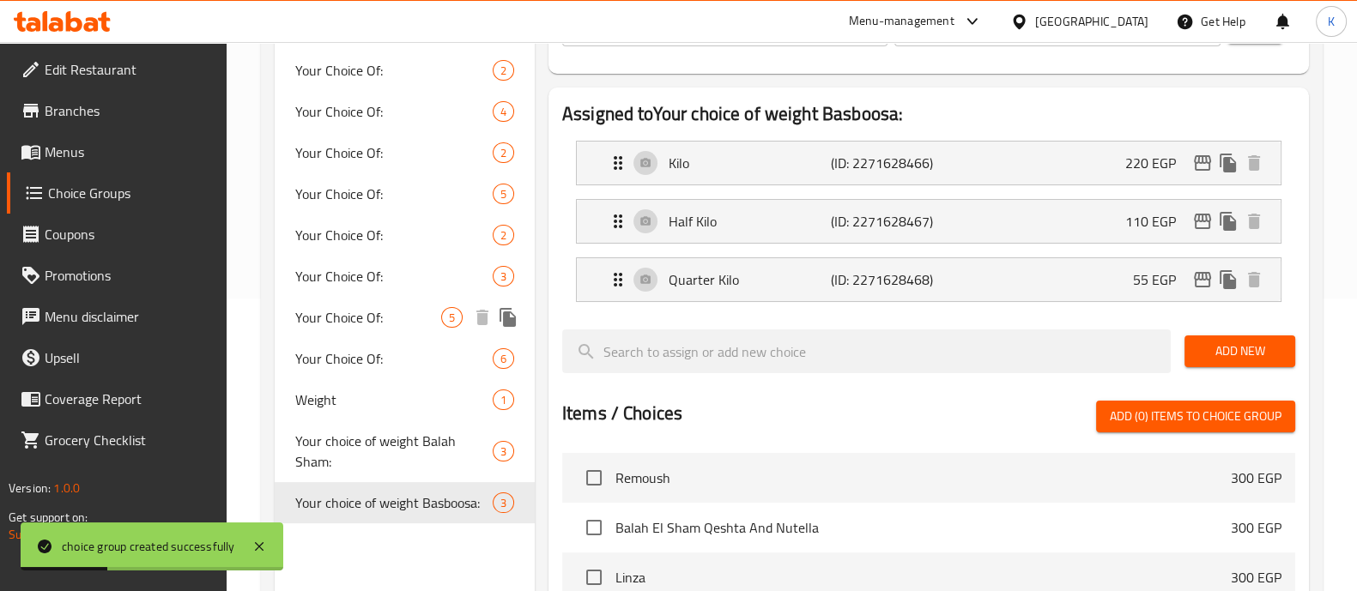
scroll to position [0, 0]
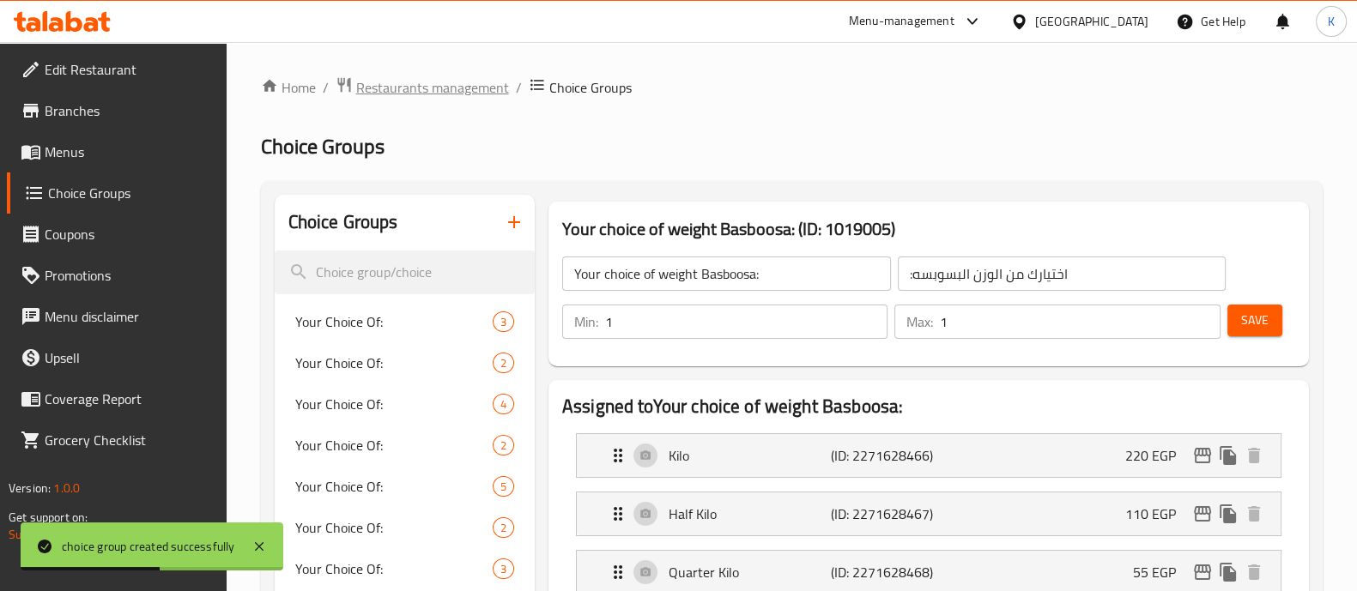
click at [464, 90] on span "Restaurants management" at bounding box center [432, 87] width 153 height 21
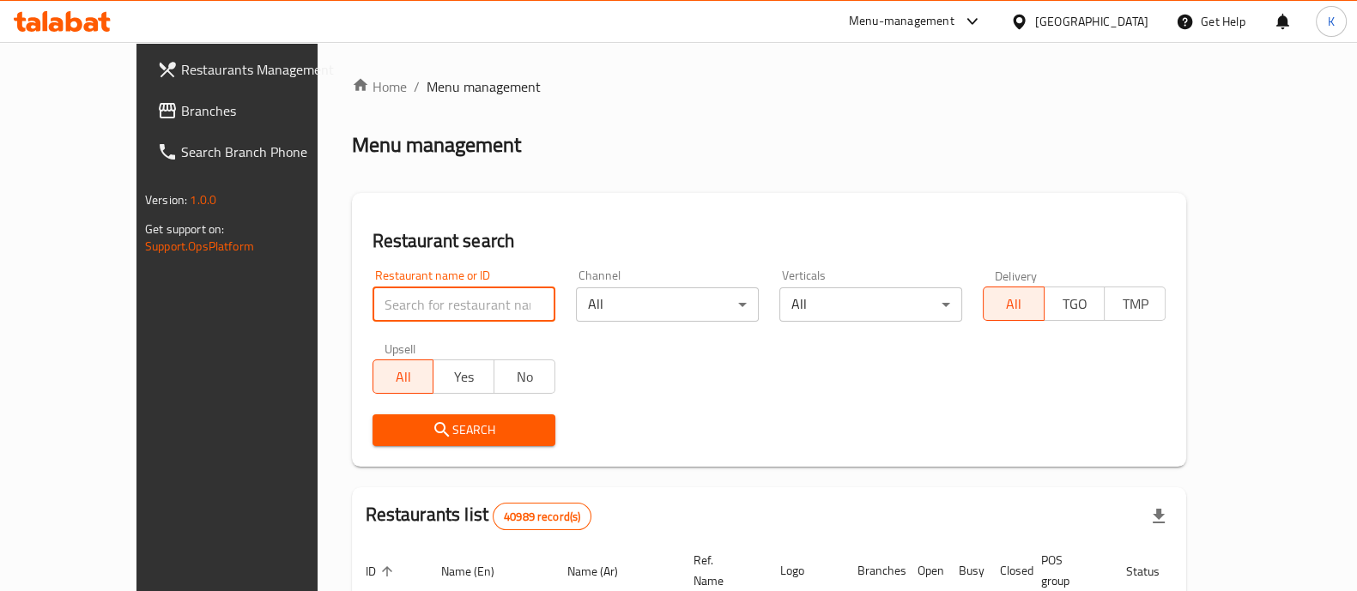
click at [414, 294] on input "search" at bounding box center [464, 305] width 183 height 34
paste input "771885"
type input "771885"
click at [403, 426] on span "Search" at bounding box center [463, 430] width 155 height 21
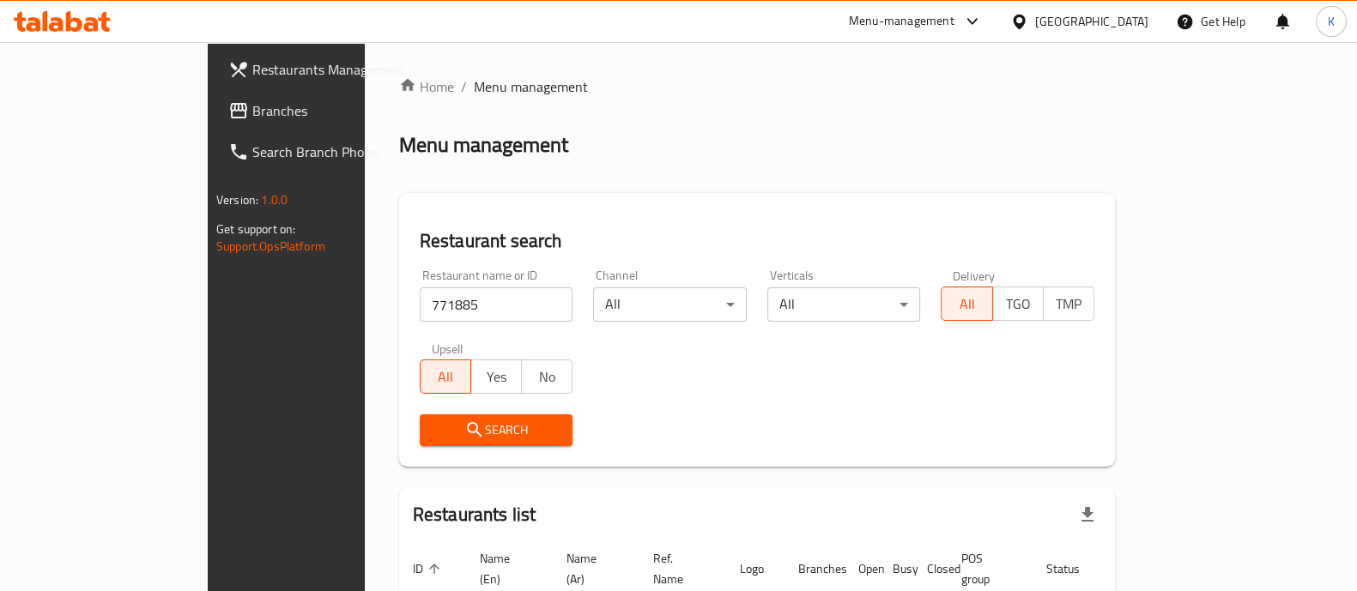
scroll to position [109, 0]
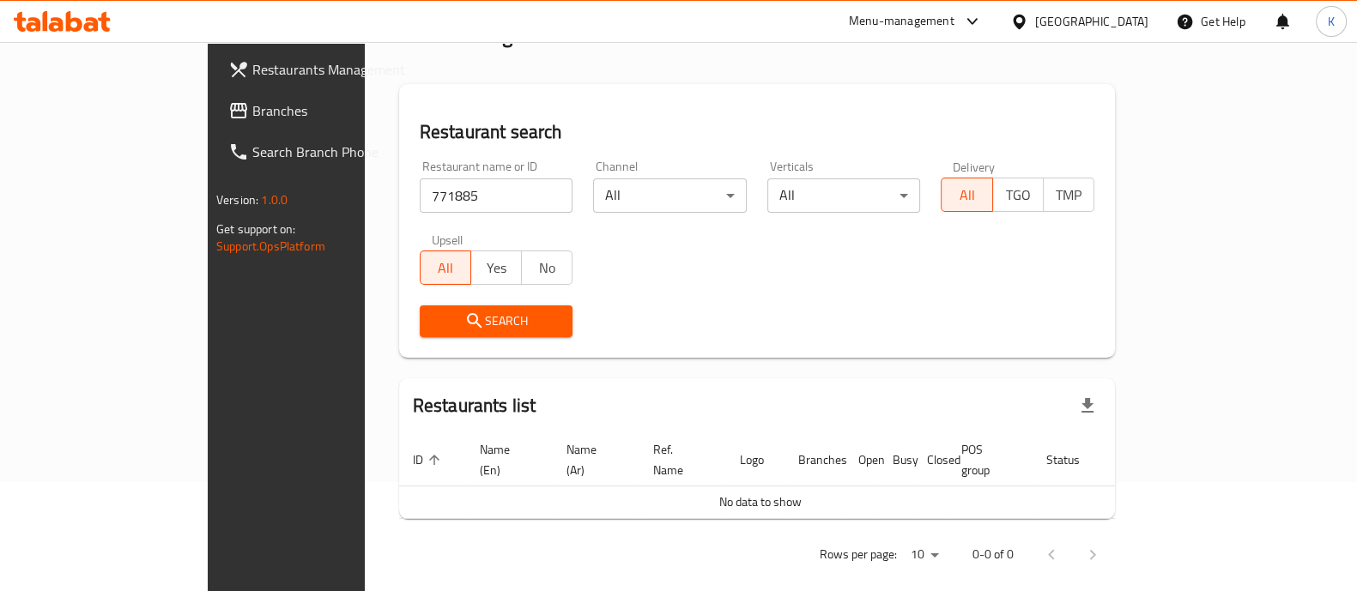
click at [215, 96] on link "Branches" at bounding box center [325, 110] width 220 height 41
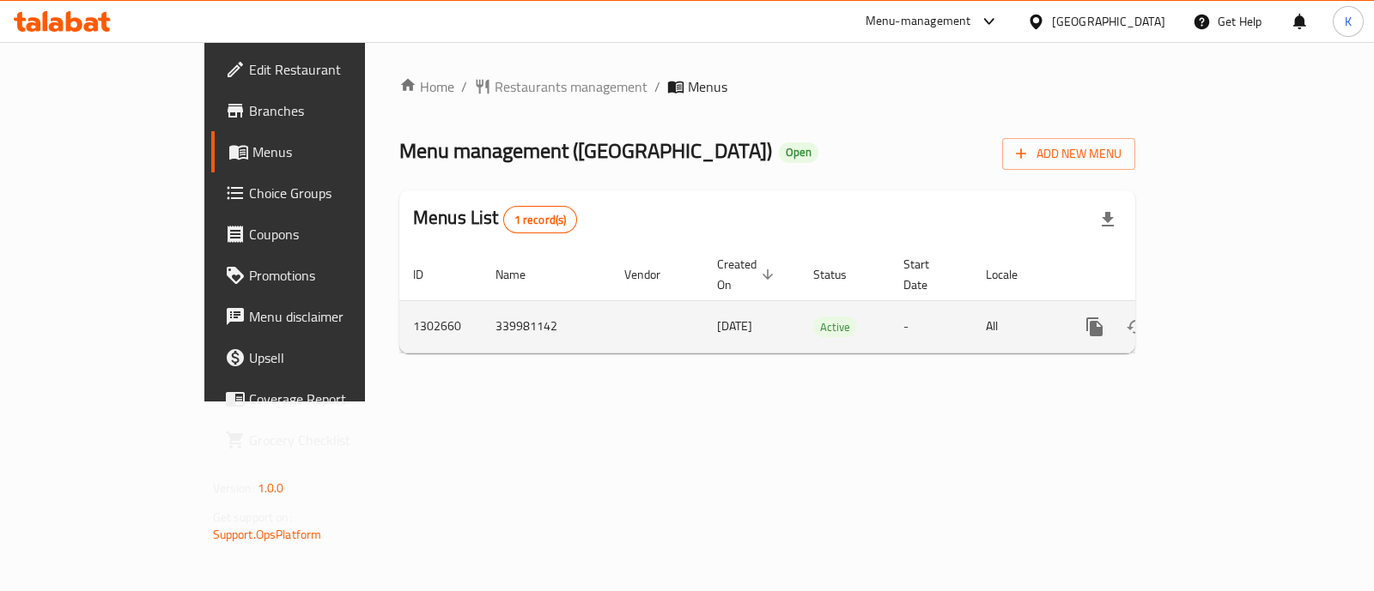
click at [1228, 317] on icon "enhanced table" at bounding box center [1218, 327] width 21 height 21
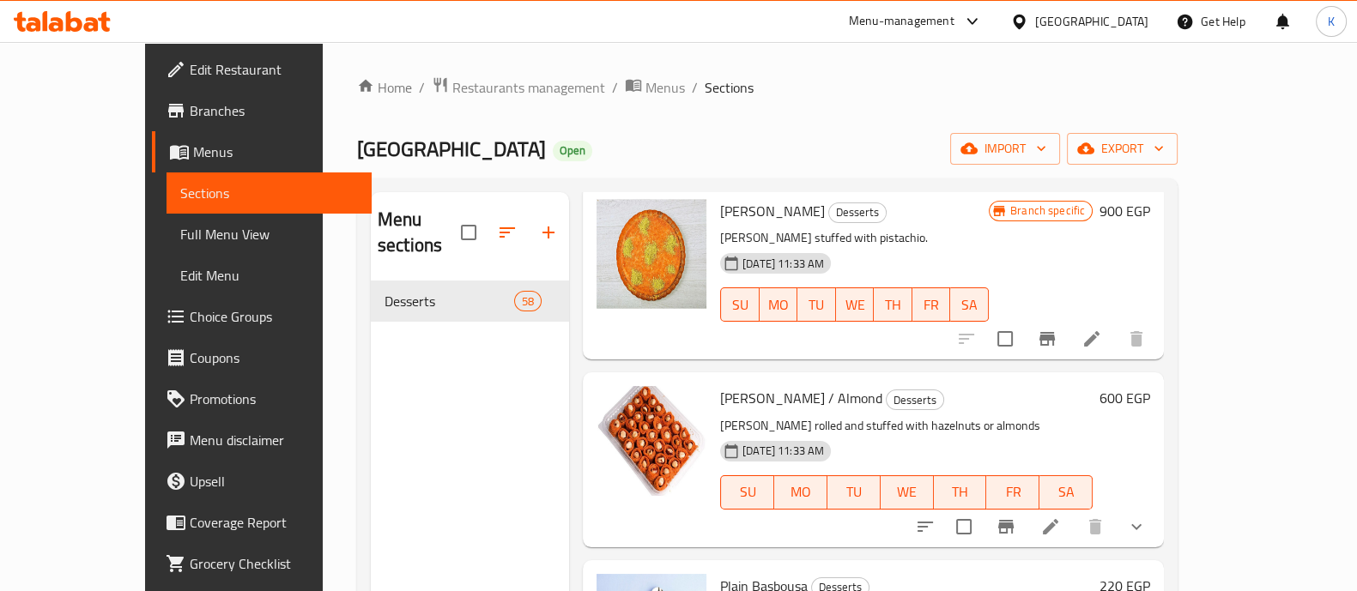
scroll to position [7683, 0]
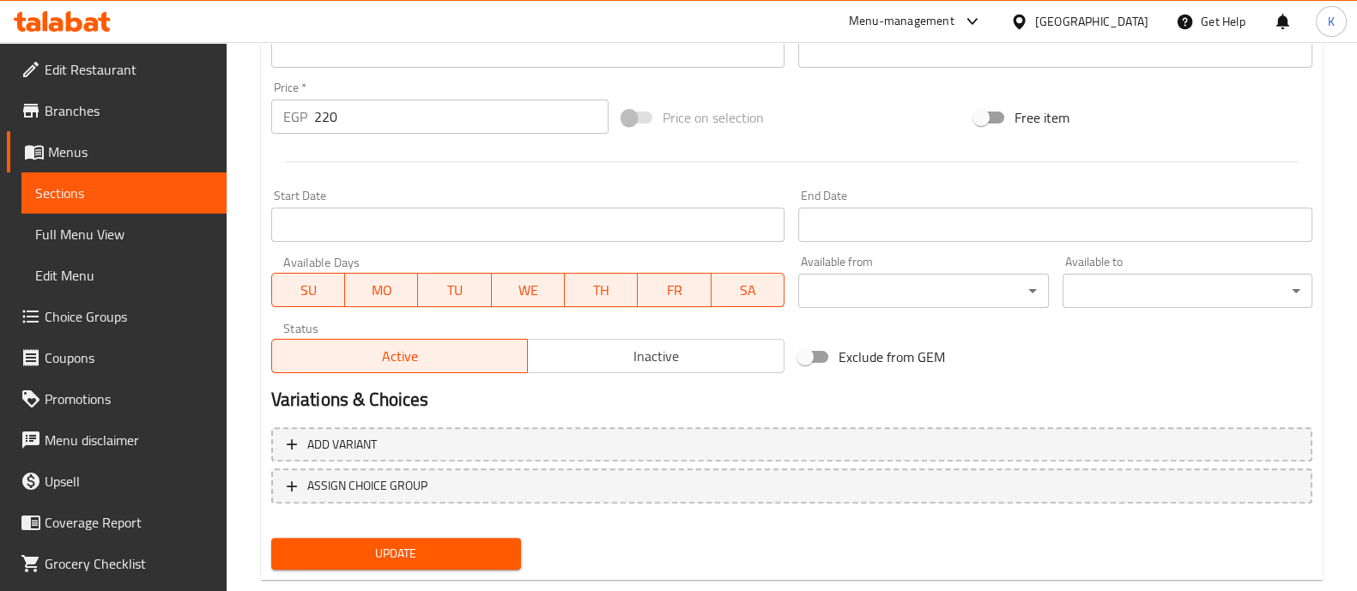
scroll to position [607, 0]
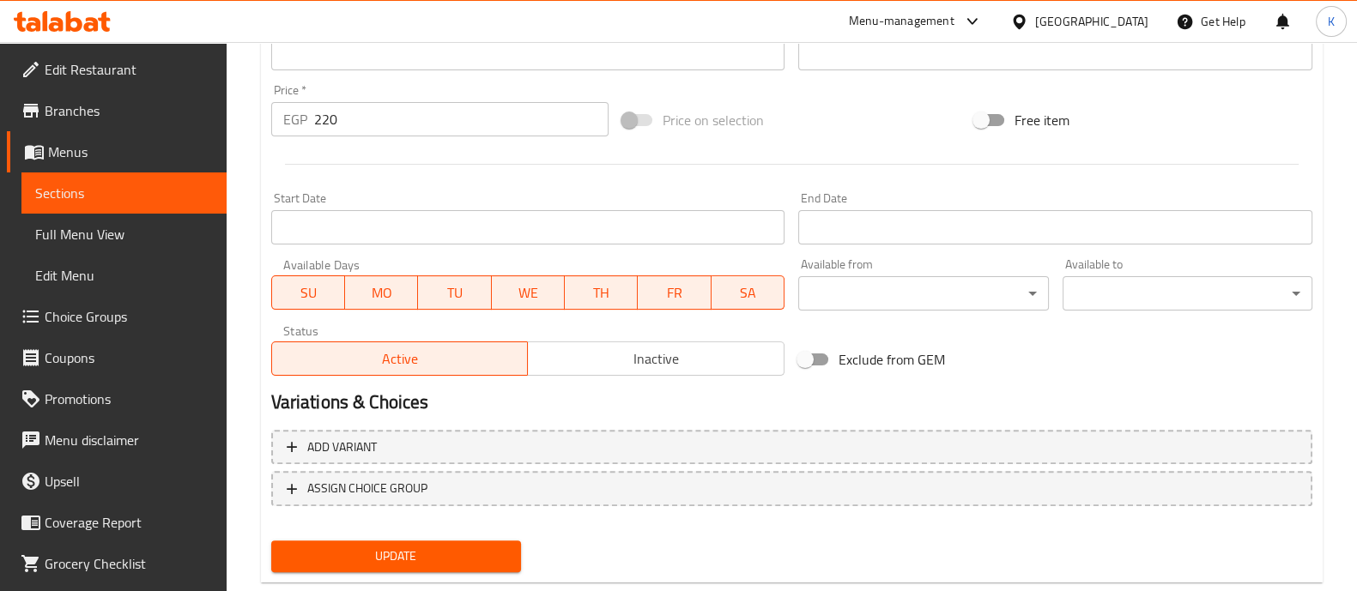
click at [430, 120] on input "220" at bounding box center [461, 119] width 295 height 34
type input "2"
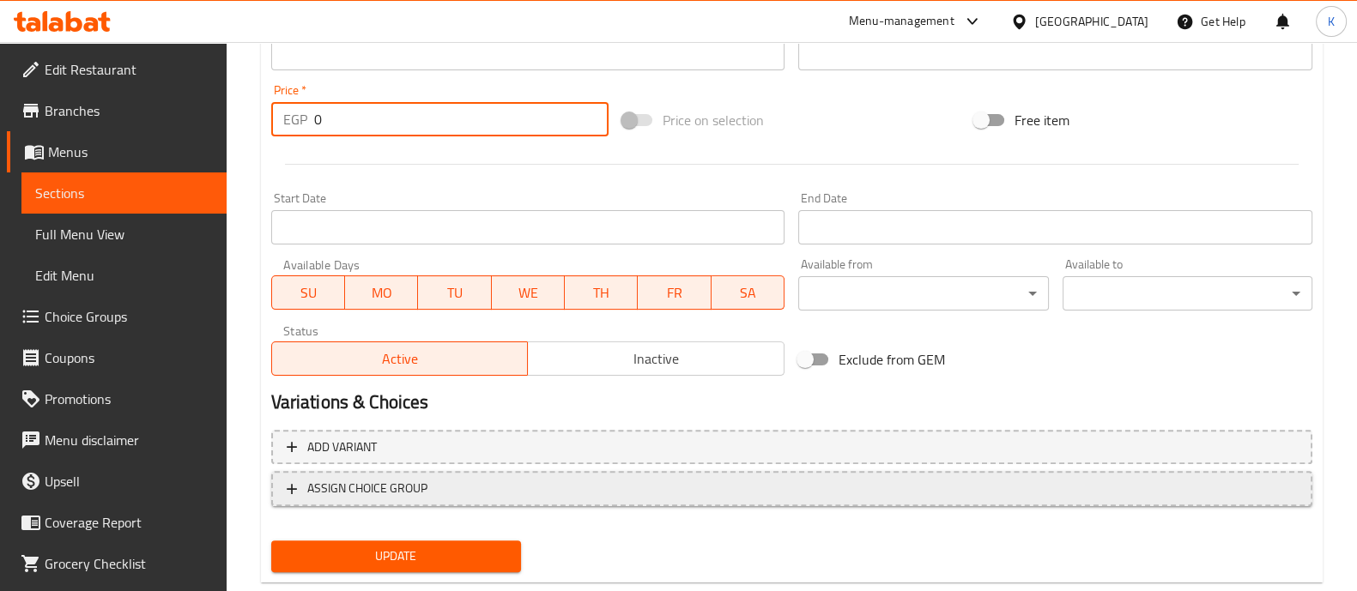
type input "0"
click at [324, 482] on span "ASSIGN CHOICE GROUP" at bounding box center [367, 488] width 120 height 21
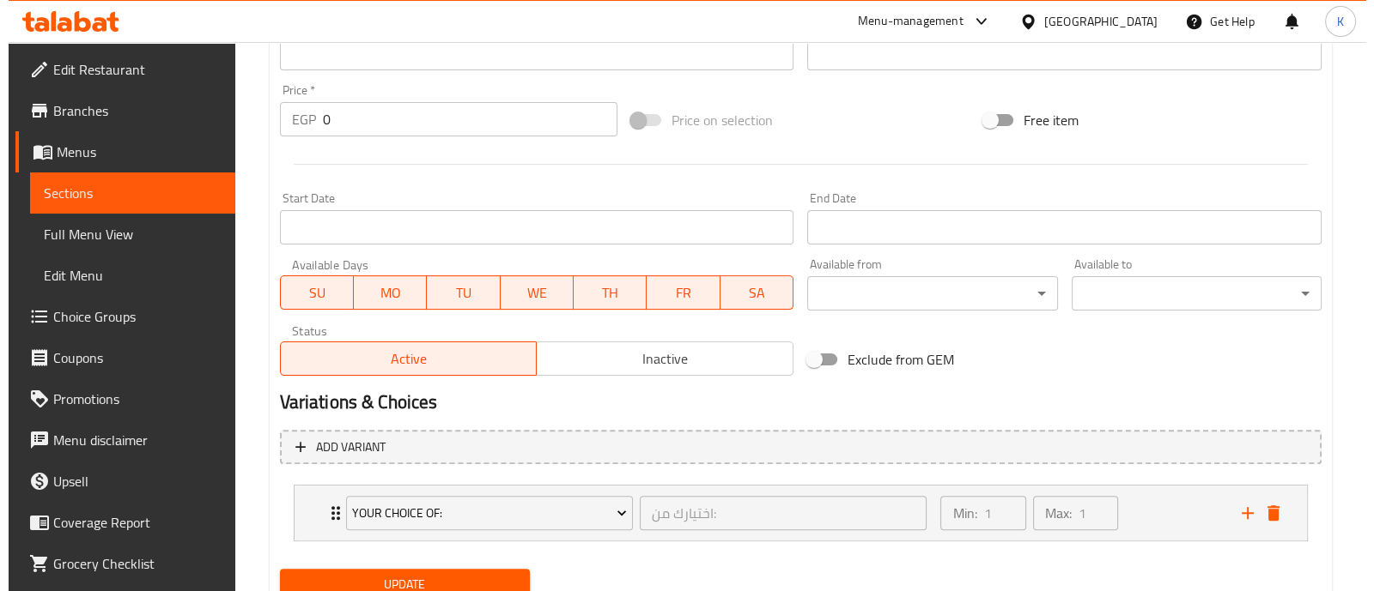
scroll to position [673, 0]
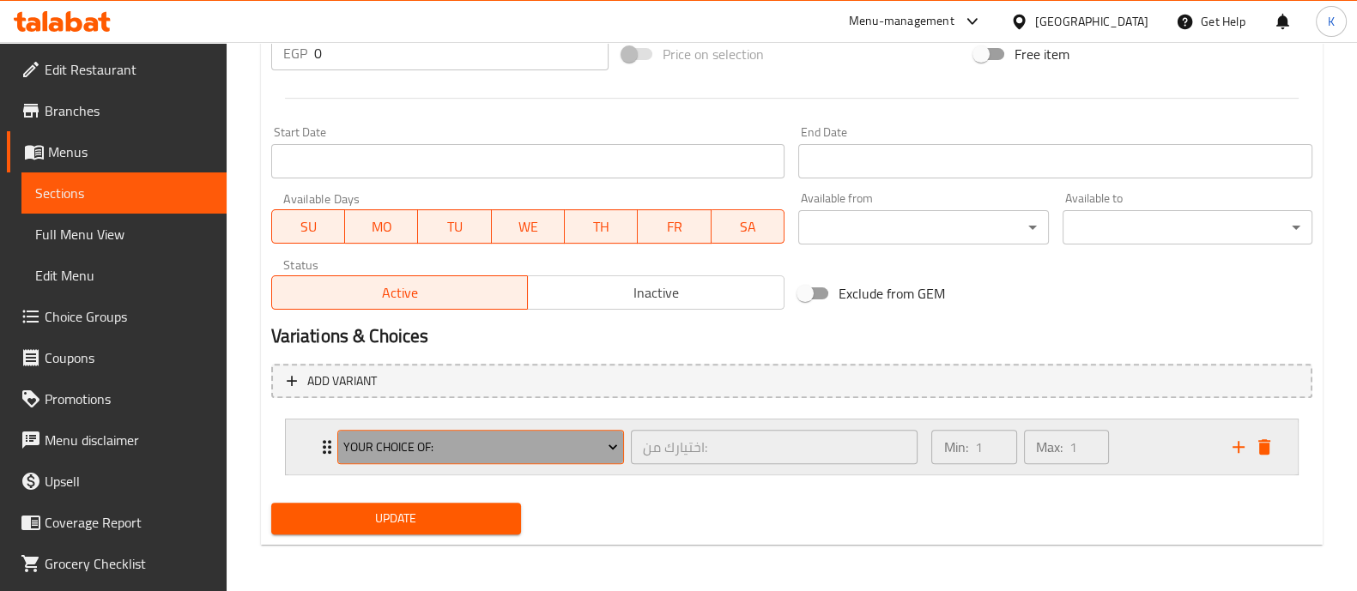
click at [477, 452] on span "Your Choice Of:" at bounding box center [480, 447] width 275 height 21
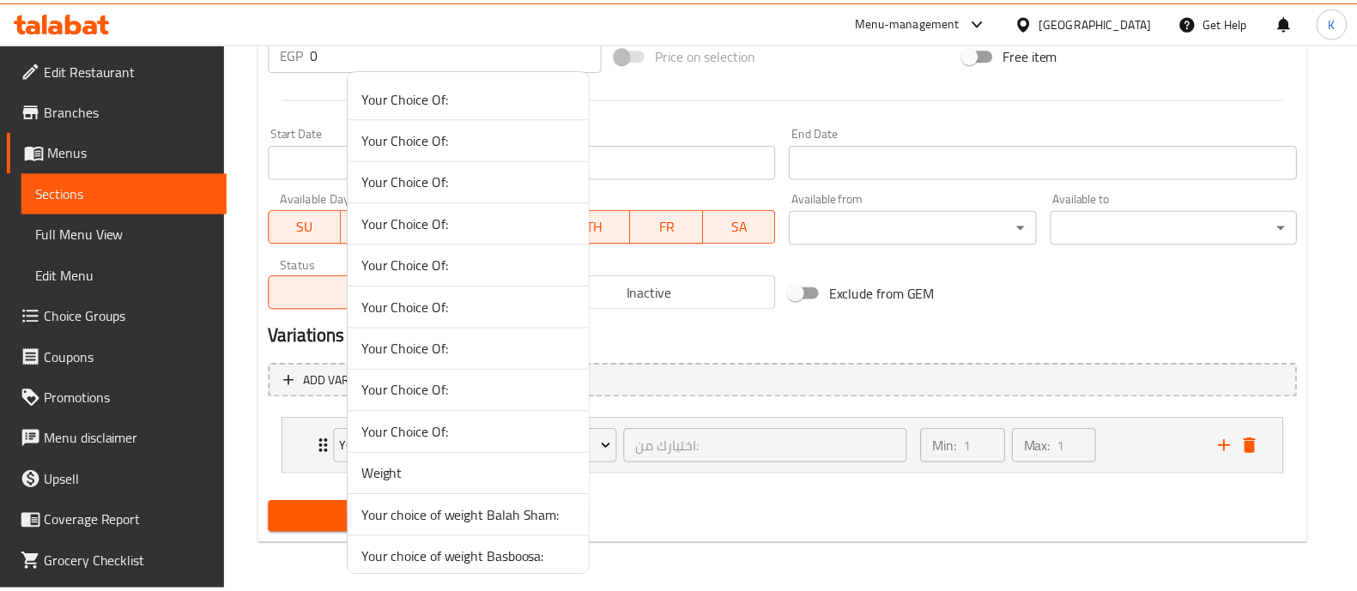
scroll to position [8, 0]
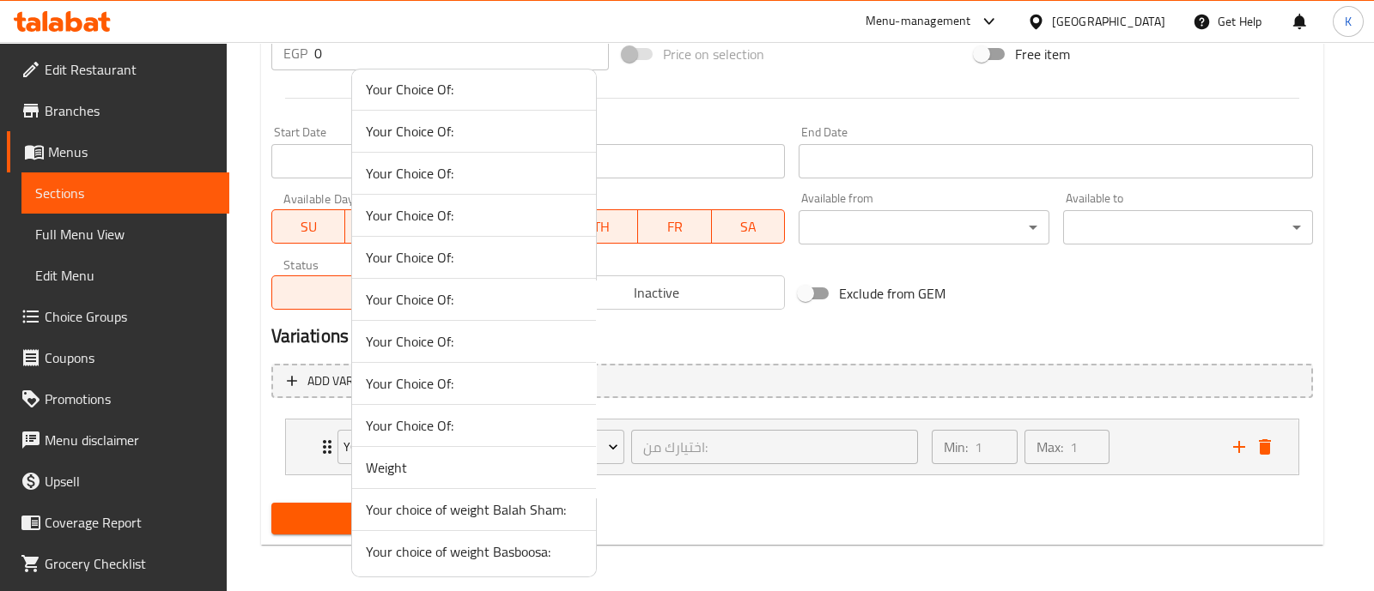
click at [454, 553] on span "Your choice of weight Basboosa:" at bounding box center [474, 552] width 216 height 21
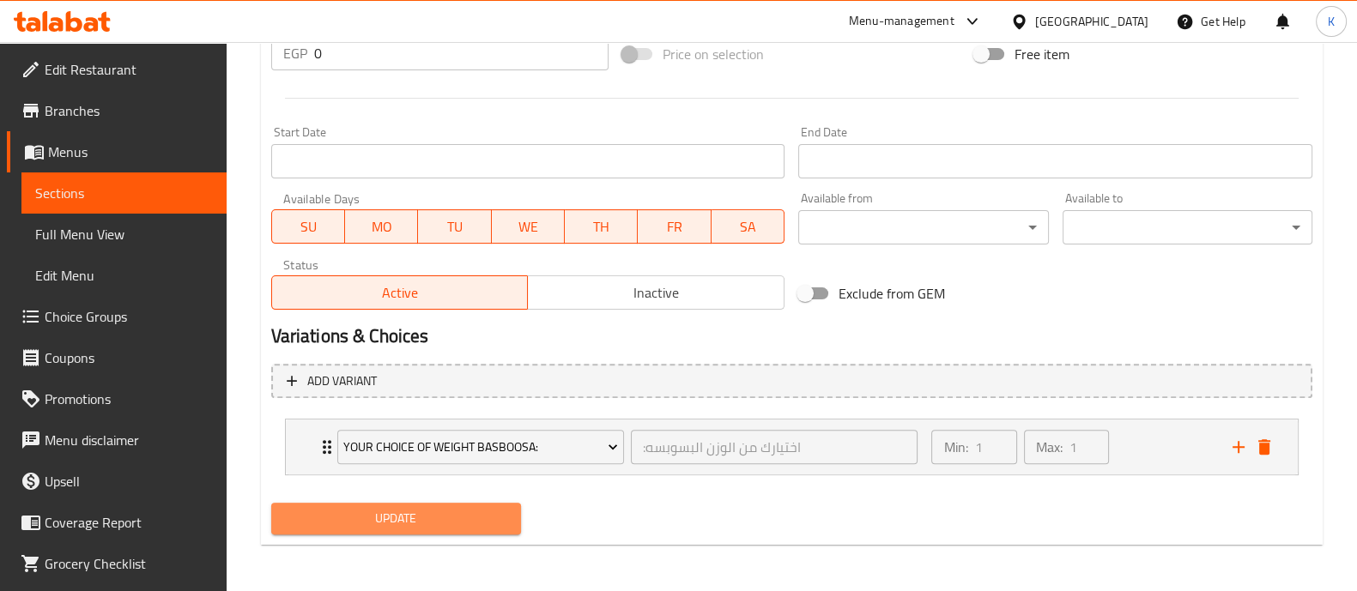
click at [489, 513] on span "Update" at bounding box center [396, 518] width 222 height 21
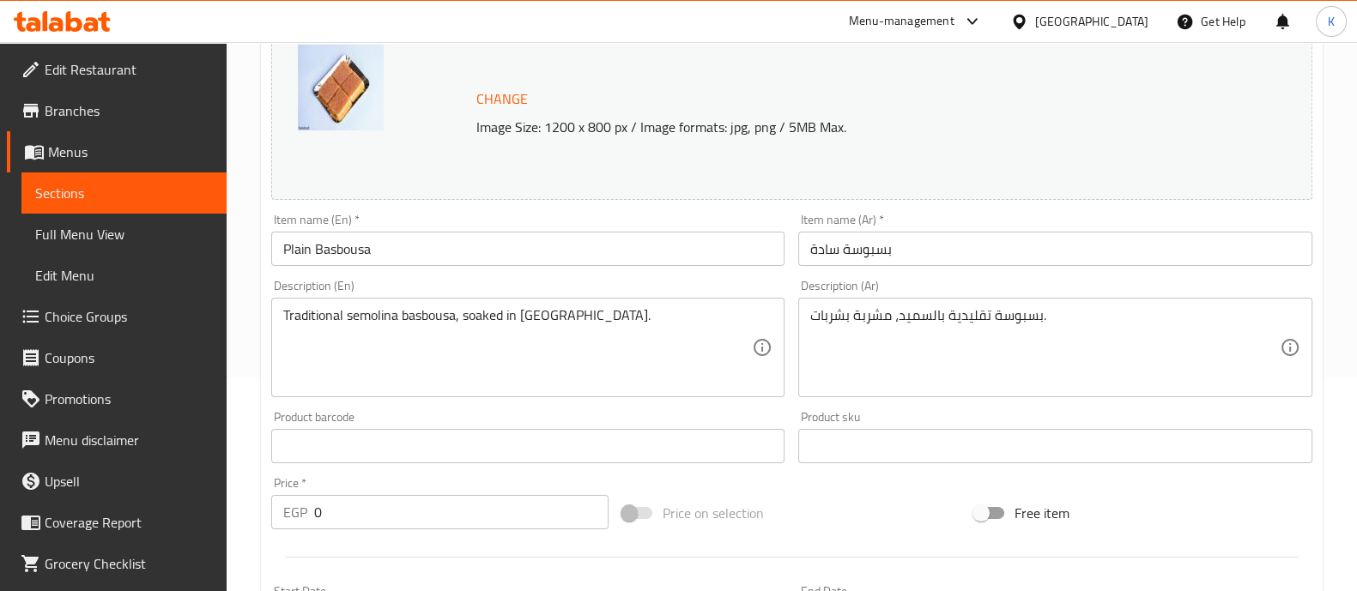
scroll to position [171, 0]
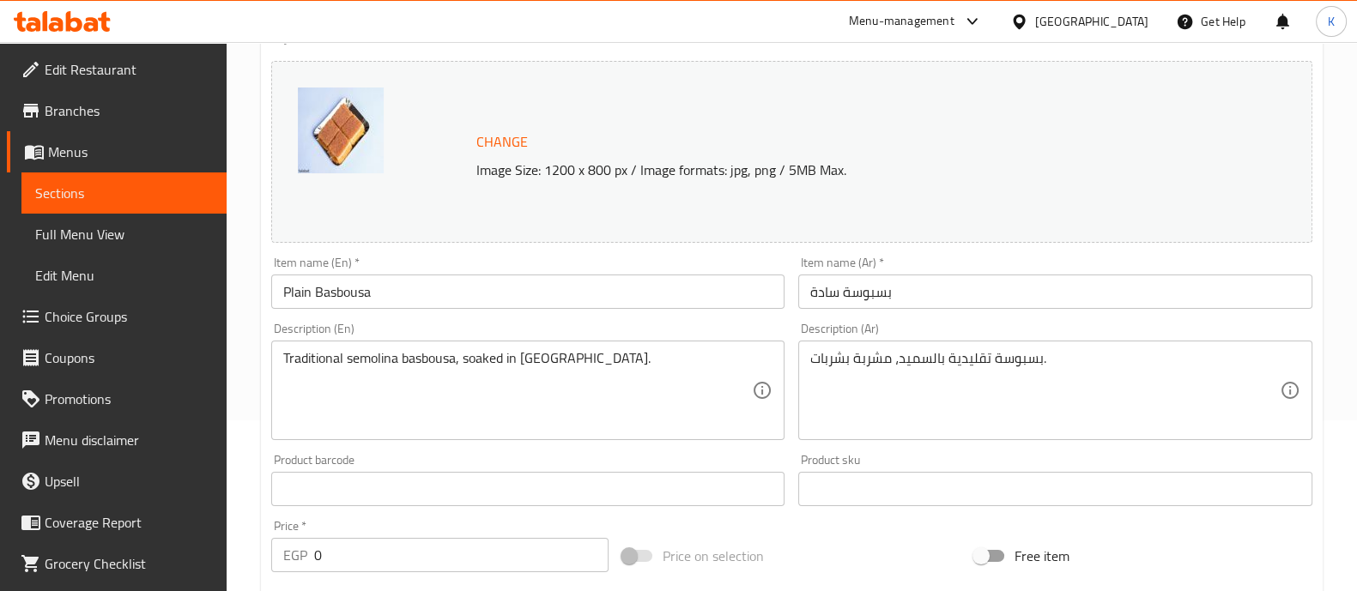
click at [944, 29] on div "Menu-management" at bounding box center [902, 21] width 106 height 21
click at [944, 100] on div "Agent Campaigns Center" at bounding box center [888, 115] width 157 height 39
